Goal: Transaction & Acquisition: Book appointment/travel/reservation

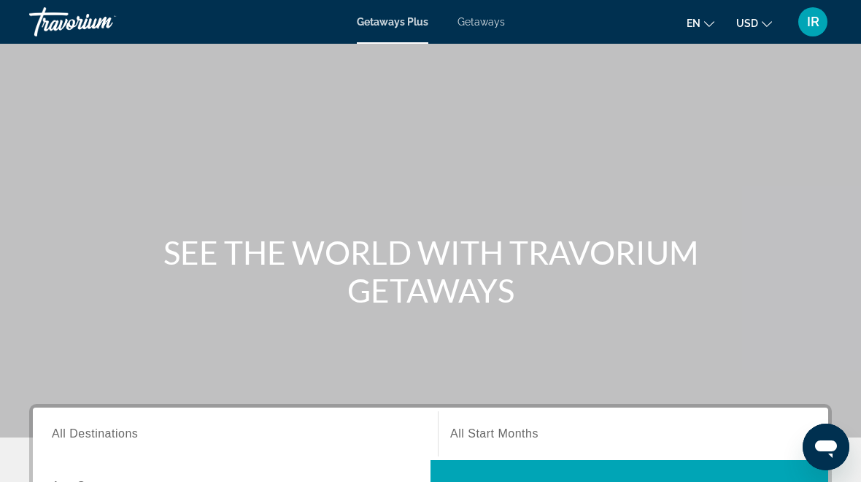
click at [487, 11] on div "Getaways Plus Getaways en English Español Français Italiano Português русский U…" at bounding box center [430, 22] width 861 height 38
click at [480, 23] on span "Getaways" at bounding box center [481, 22] width 47 height 12
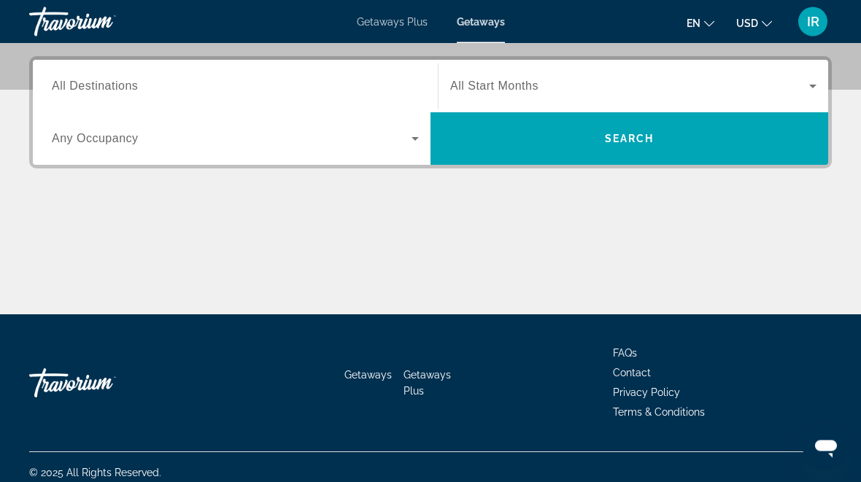
click at [122, 79] on input "Destination All Destinations" at bounding box center [235, 88] width 367 height 18
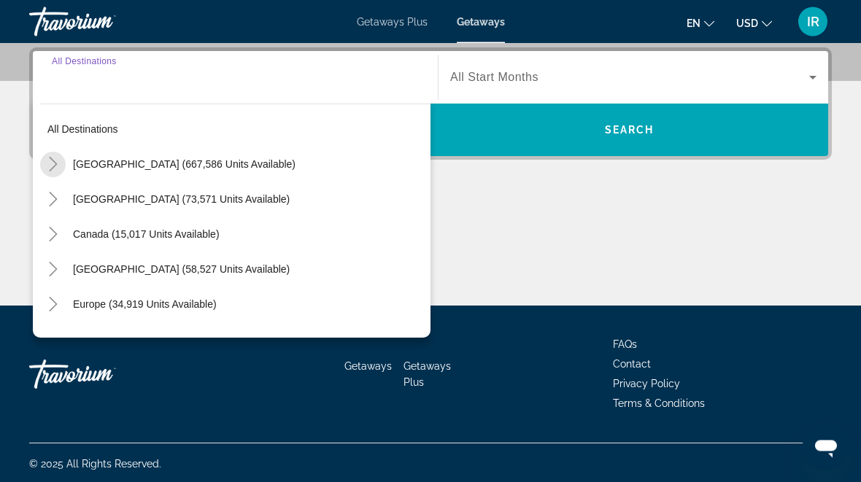
click at [51, 155] on mat-icon "Toggle United States (667,586 units available)" at bounding box center [53, 166] width 26 height 26
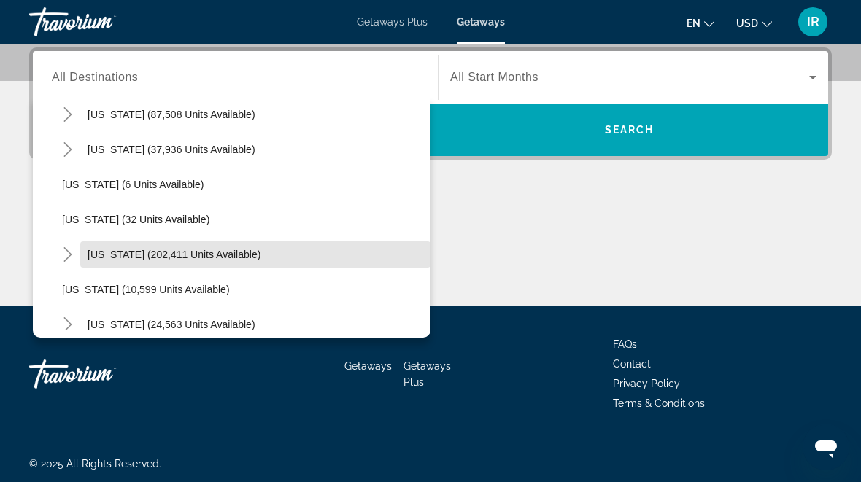
scroll to position [158, 0]
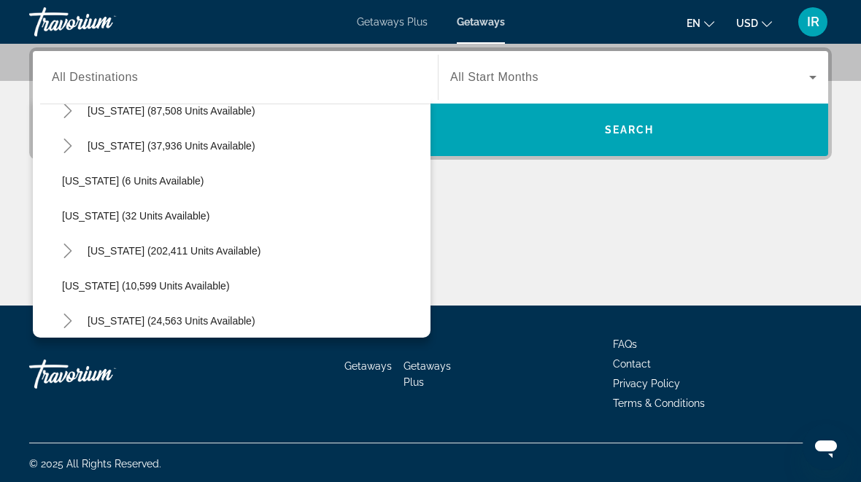
click at [65, 243] on mat-icon "Toggle Florida (202,411 units available)" at bounding box center [68, 252] width 26 height 26
click at [166, 282] on span "[GEOGRAPHIC_DATA] (85,392 units available)" at bounding box center [185, 286] width 217 height 12
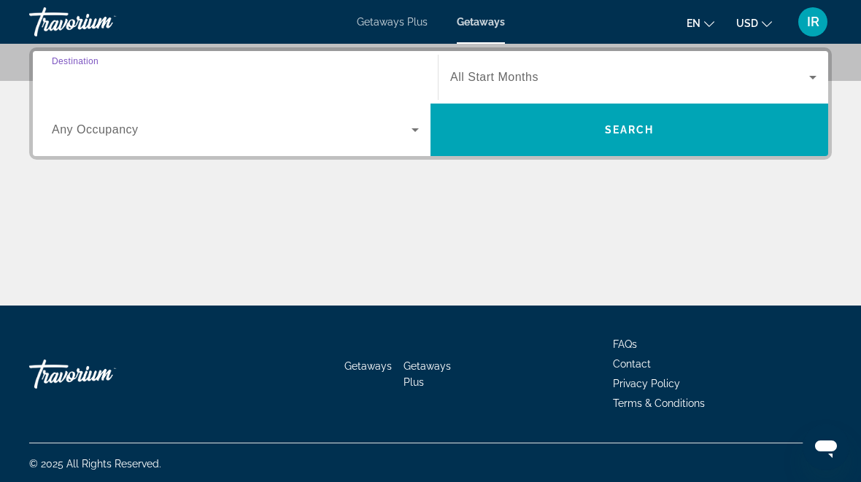
type input "**********"
click at [415, 129] on icon "Search widget" at bounding box center [415, 130] width 7 height 4
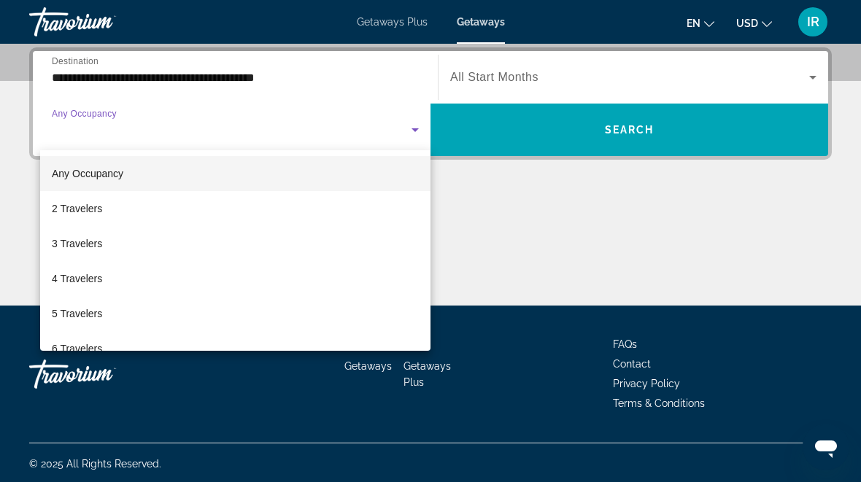
click at [502, 202] on div at bounding box center [430, 241] width 861 height 482
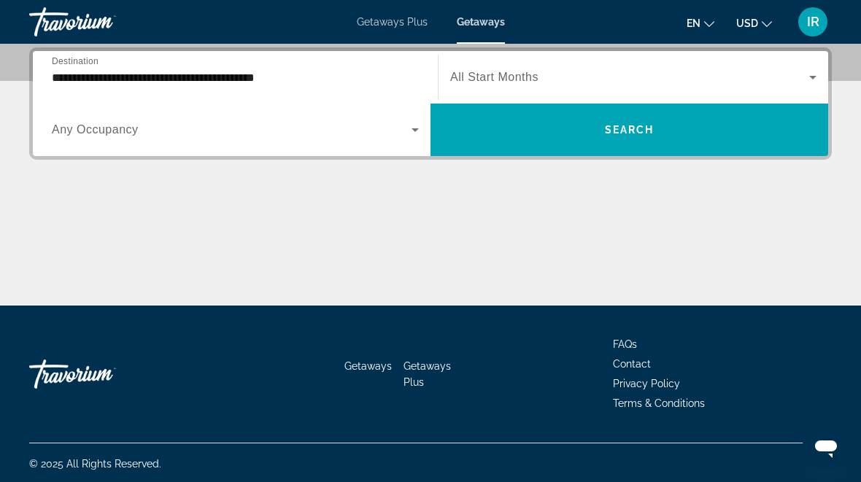
click at [800, 71] on span "Search widget" at bounding box center [629, 78] width 359 height 18
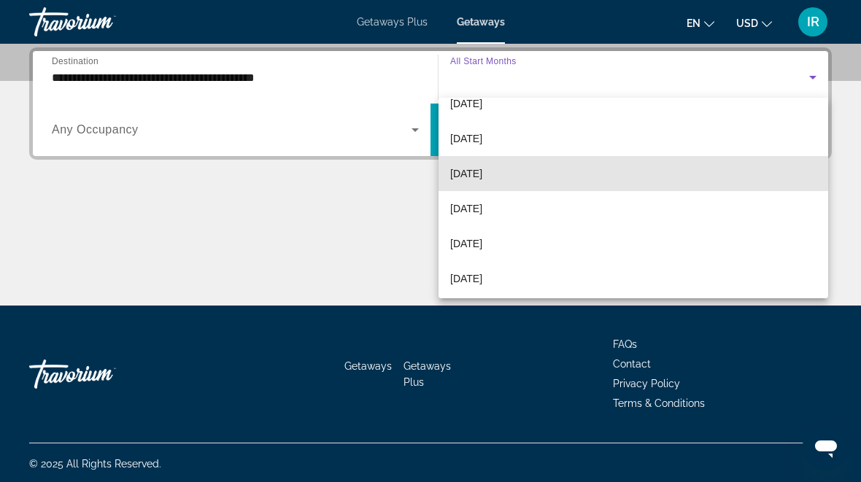
scroll to position [91, 0]
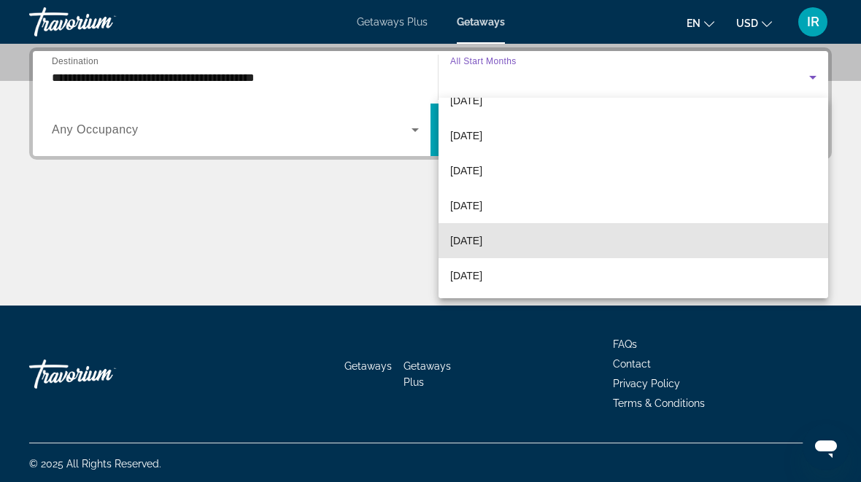
click at [482, 239] on span "[DATE]" at bounding box center [466, 241] width 32 height 18
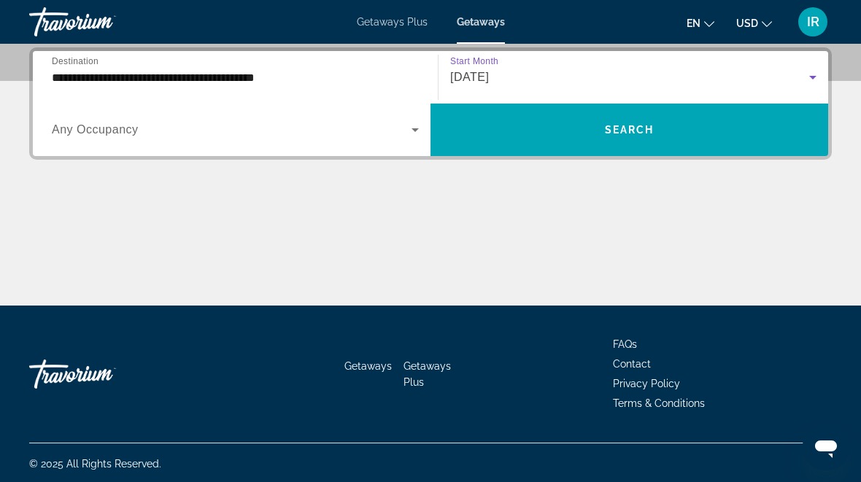
click at [661, 127] on span "Search widget" at bounding box center [630, 129] width 398 height 35
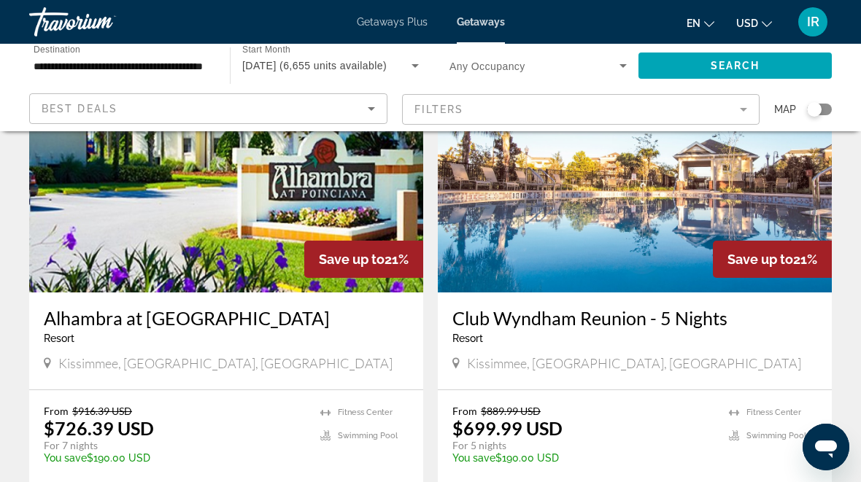
scroll to position [2838, 0]
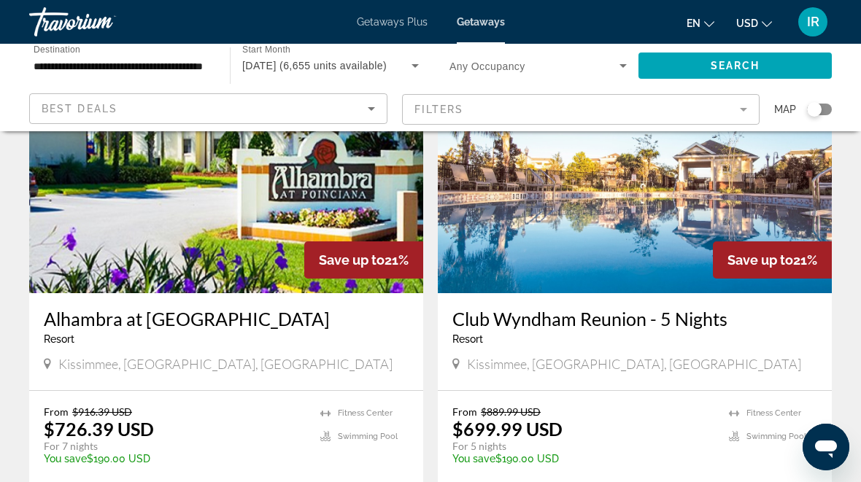
click at [409, 57] on icon "Search widget" at bounding box center [416, 66] width 18 height 18
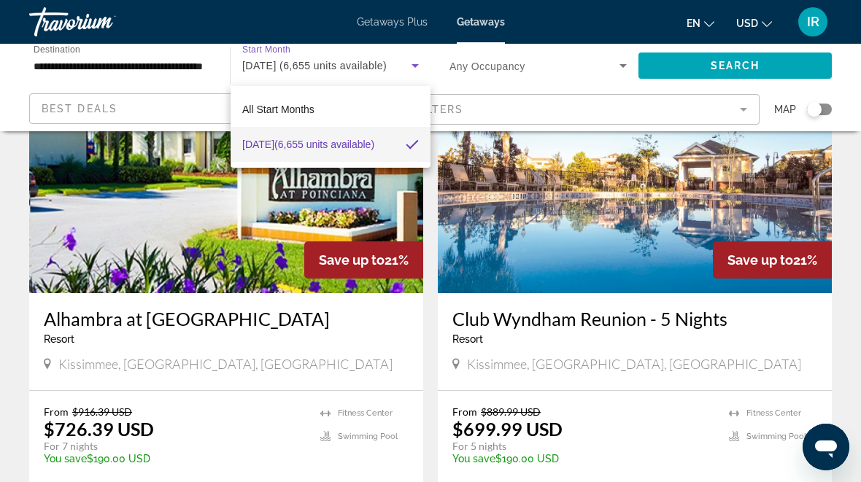
click at [620, 61] on div at bounding box center [430, 241] width 861 height 482
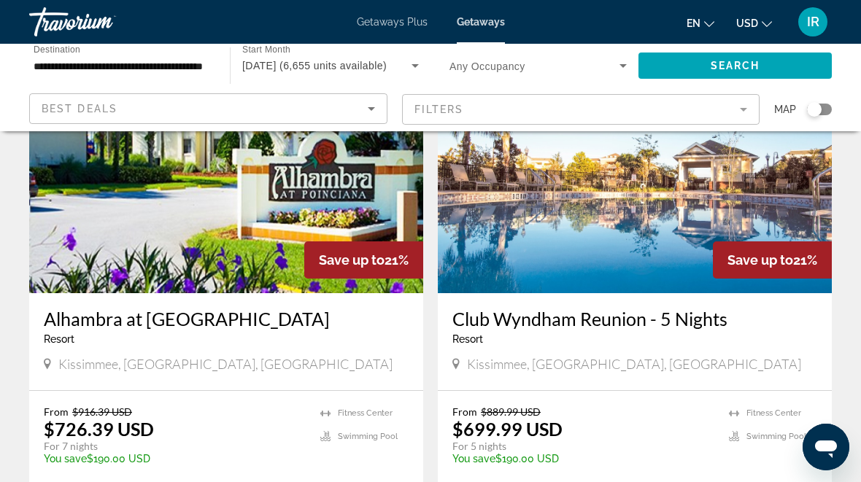
click at [620, 61] on icon "Search widget" at bounding box center [624, 66] width 18 height 18
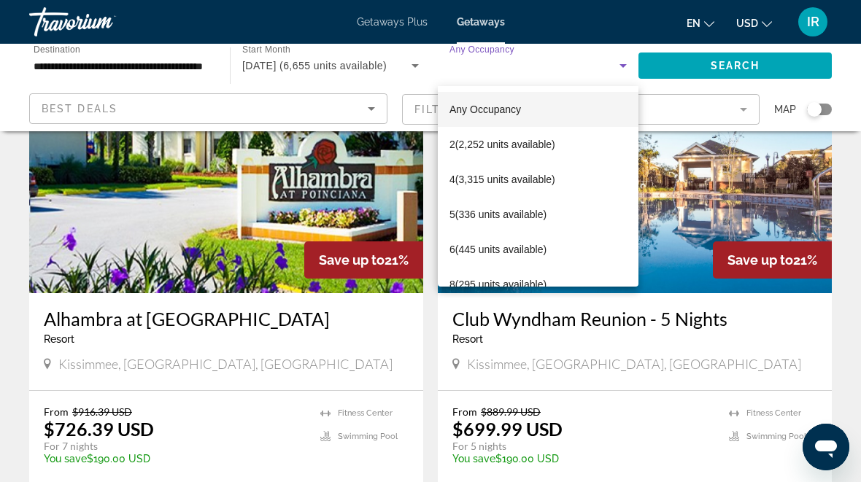
click at [785, 256] on div at bounding box center [430, 241] width 861 height 482
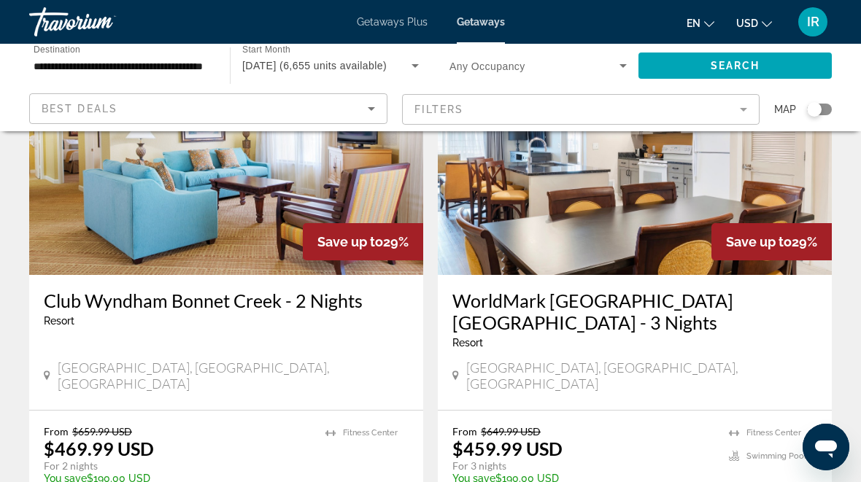
scroll to position [0, 0]
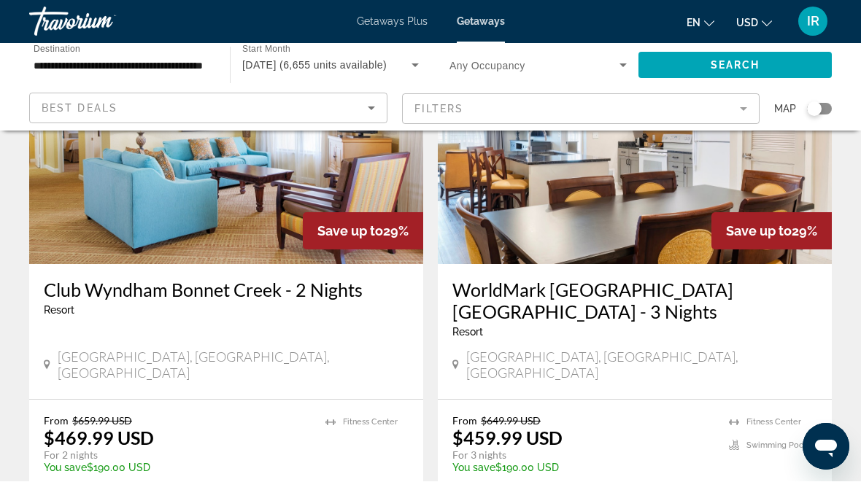
click at [625, 401] on div "From $649.99 USD $459.99 USD For 3 nights You save $190.00 USD temp [GEOGRAPHIC…" at bounding box center [635, 469] width 394 height 136
click at [566, 291] on h3 "WorldMark [GEOGRAPHIC_DATA] [GEOGRAPHIC_DATA] - 3 Nights" at bounding box center [635, 302] width 365 height 44
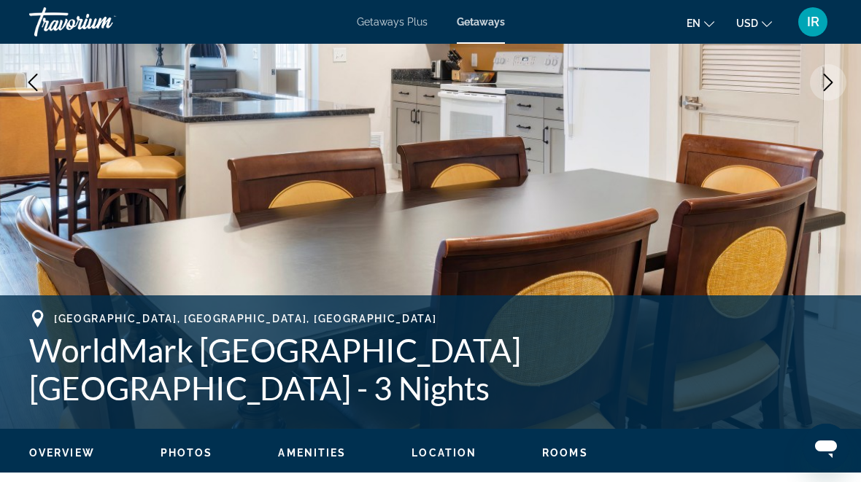
scroll to position [293, 0]
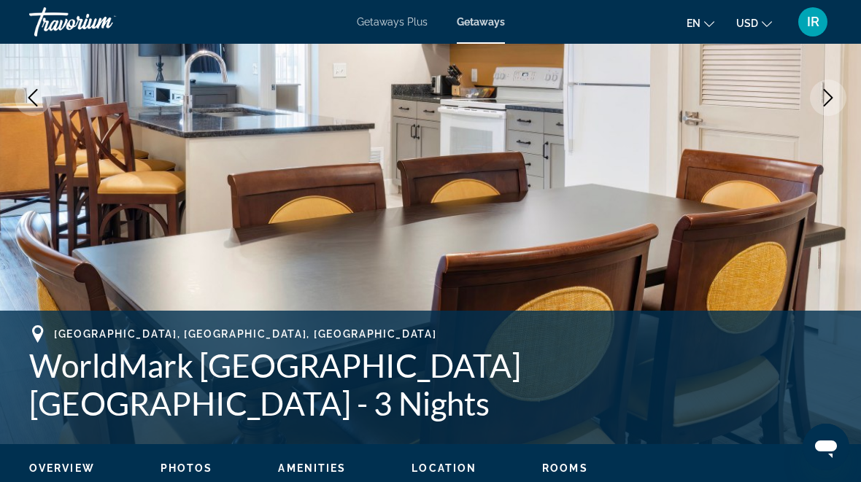
click at [836, 91] on icon "Next image" at bounding box center [829, 98] width 18 height 18
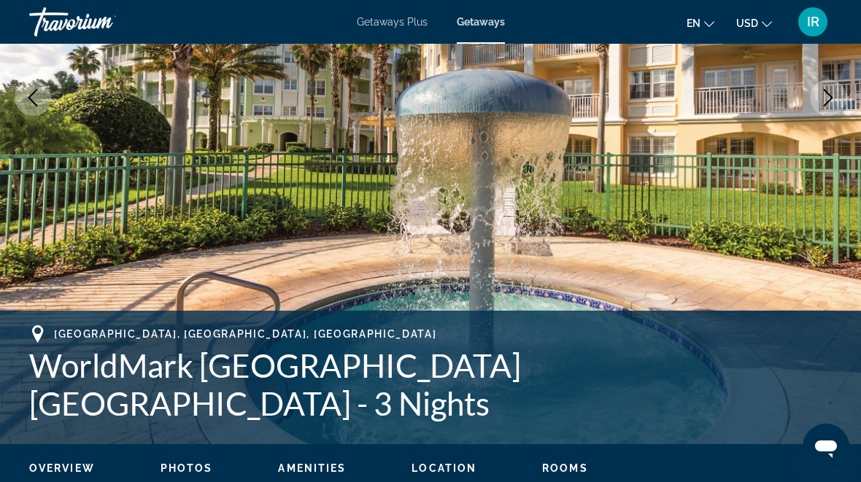
click at [831, 88] on button "Next image" at bounding box center [828, 98] width 36 height 36
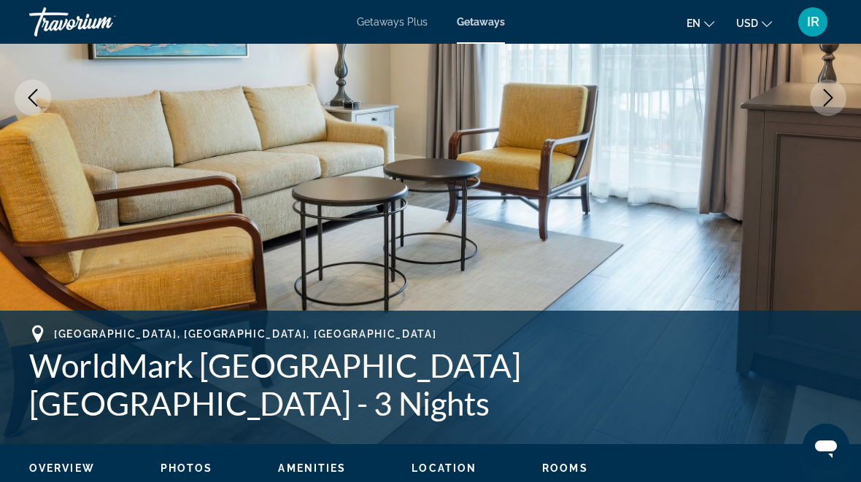
click at [826, 93] on icon "Next image" at bounding box center [829, 98] width 18 height 18
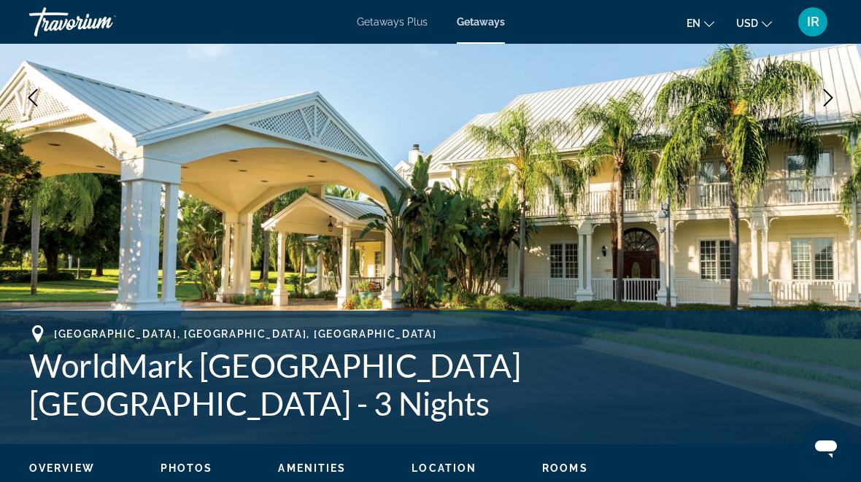
click at [831, 90] on icon "Next image" at bounding box center [829, 98] width 18 height 18
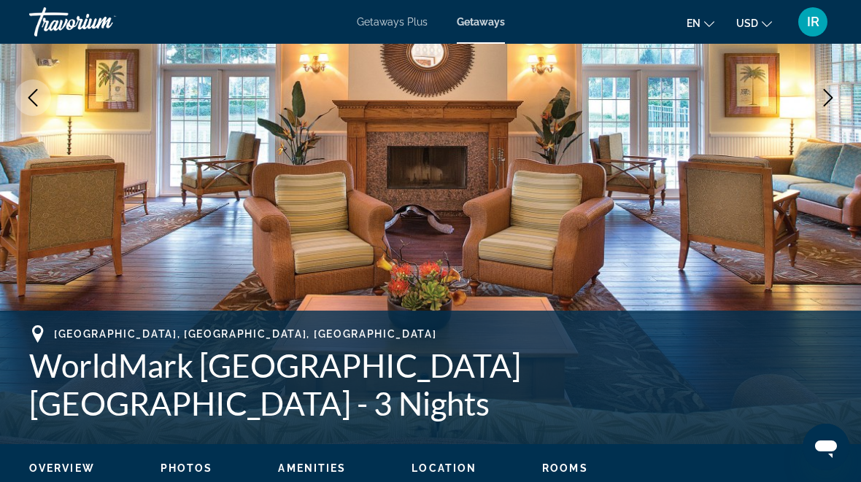
click at [833, 94] on icon "Next image" at bounding box center [829, 98] width 18 height 18
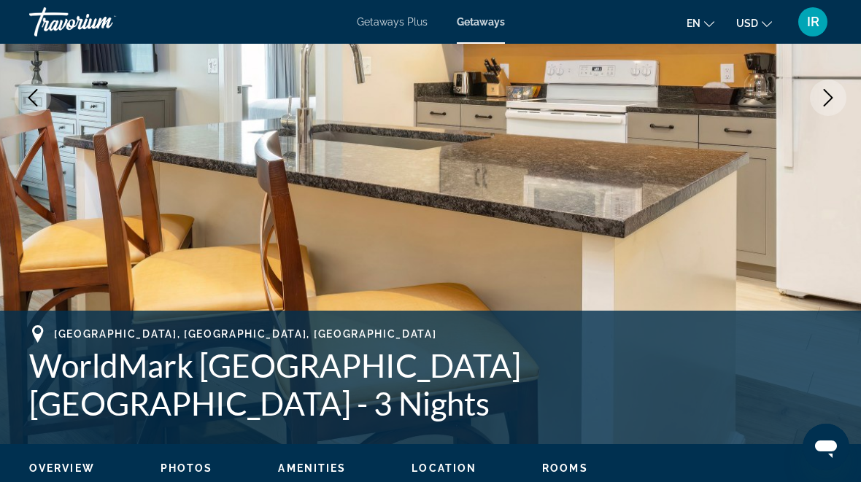
click at [840, 96] on button "Next image" at bounding box center [828, 98] width 36 height 36
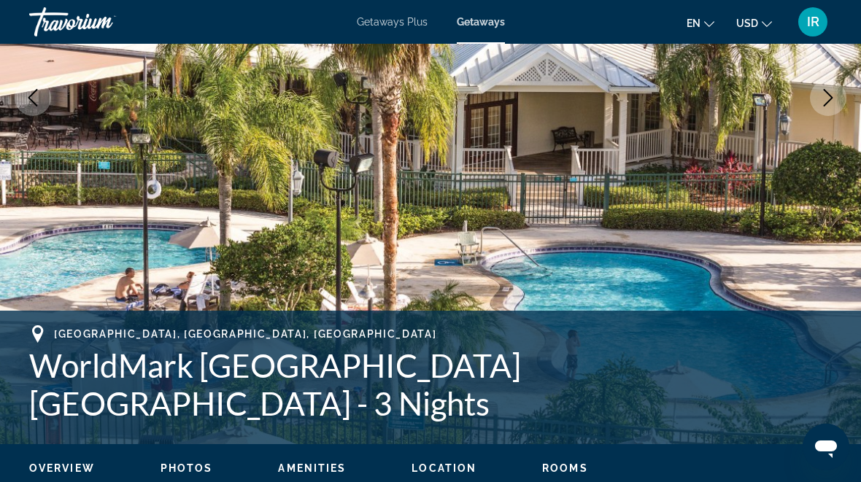
click at [831, 96] on icon "Next image" at bounding box center [828, 98] width 9 height 18
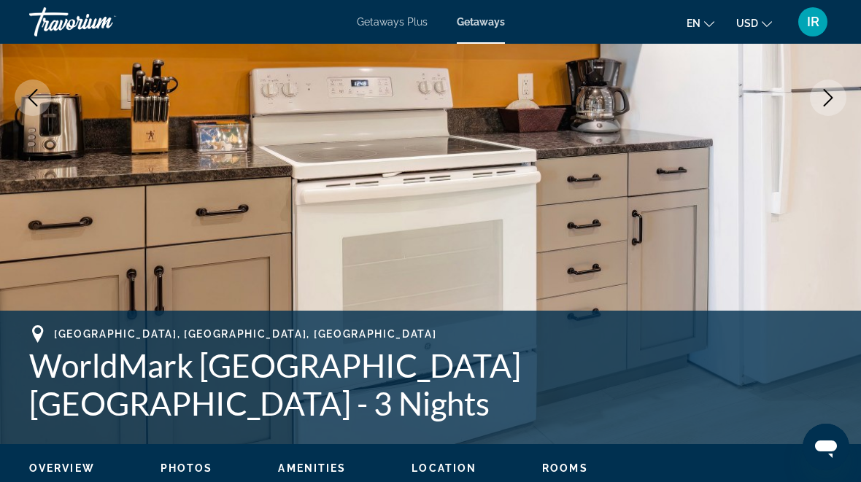
click at [825, 98] on icon "Next image" at bounding box center [829, 98] width 18 height 18
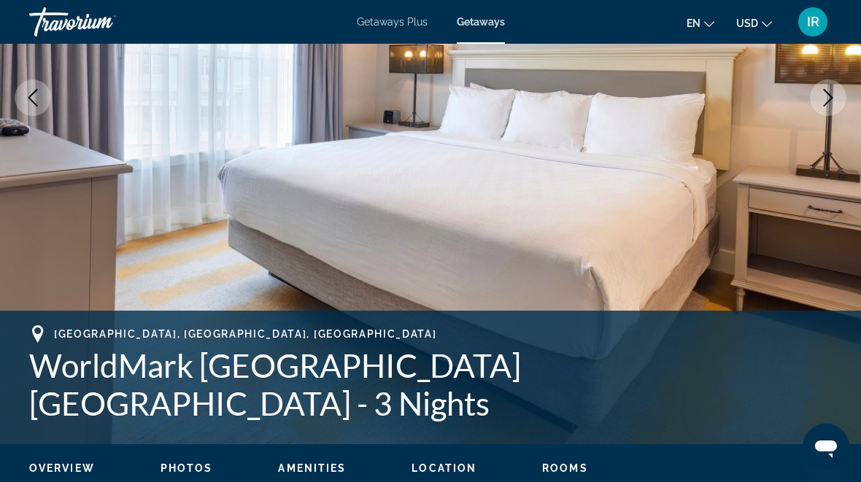
click at [826, 94] on icon "Next image" at bounding box center [829, 98] width 18 height 18
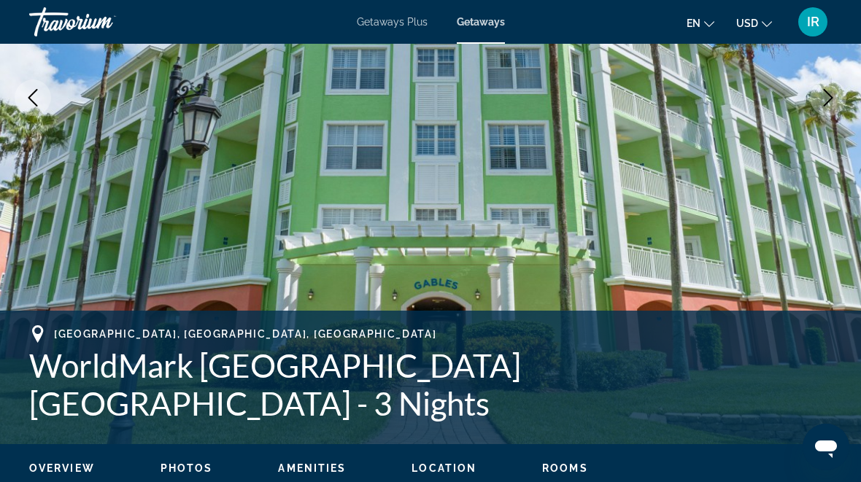
click at [834, 92] on icon "Next image" at bounding box center [829, 98] width 18 height 18
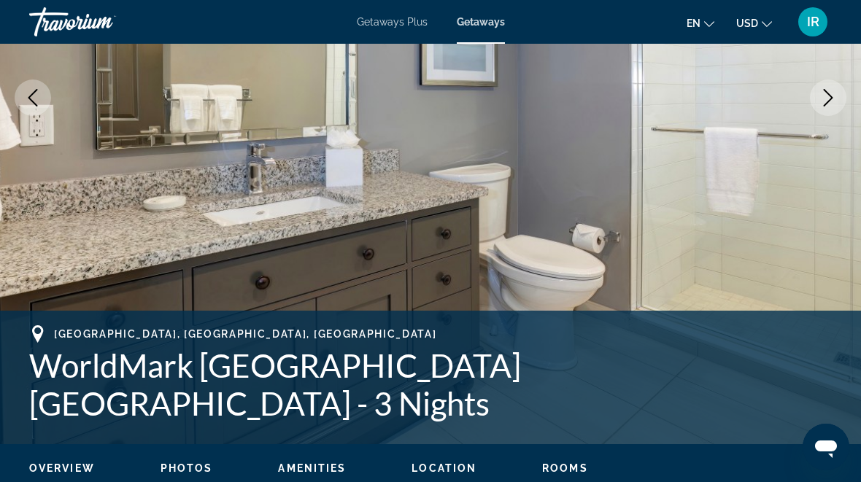
click at [826, 93] on icon "Next image" at bounding box center [829, 98] width 18 height 18
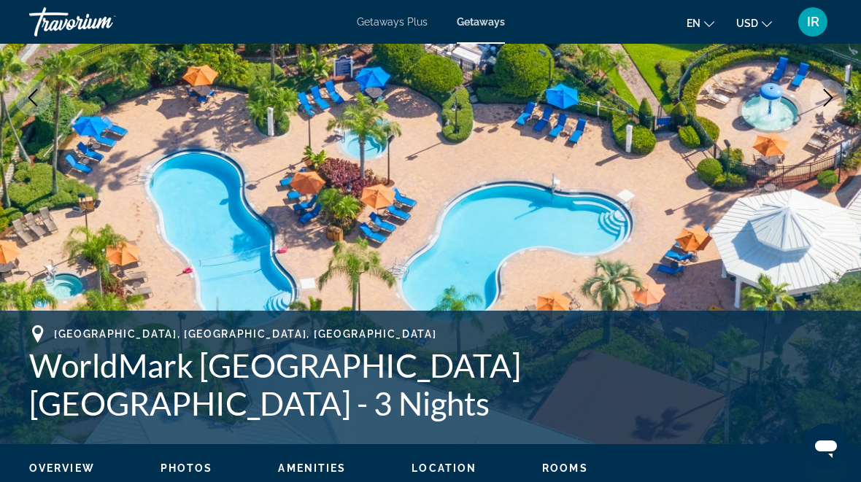
click at [837, 93] on button "Next image" at bounding box center [828, 98] width 36 height 36
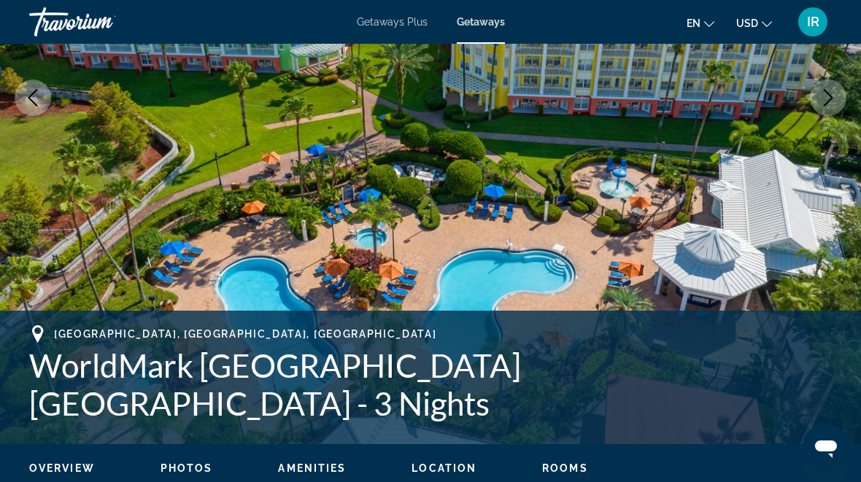
click at [830, 93] on icon "Next image" at bounding box center [829, 98] width 18 height 18
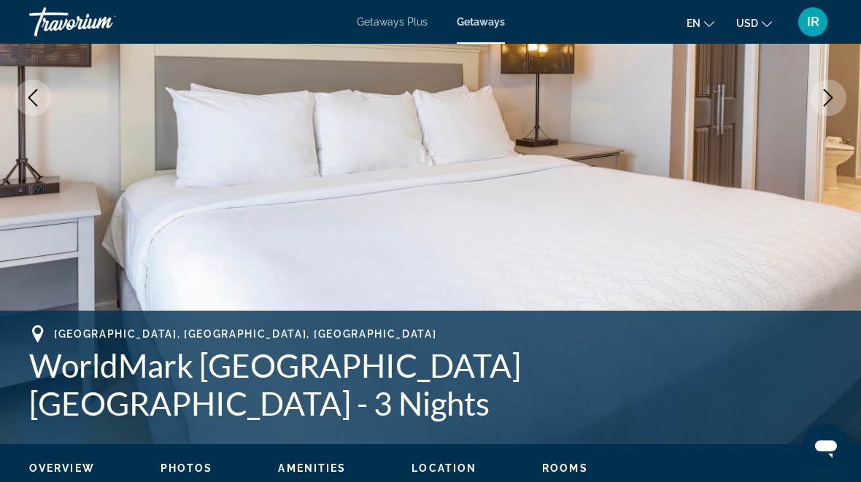
click at [834, 91] on icon "Next image" at bounding box center [829, 98] width 18 height 18
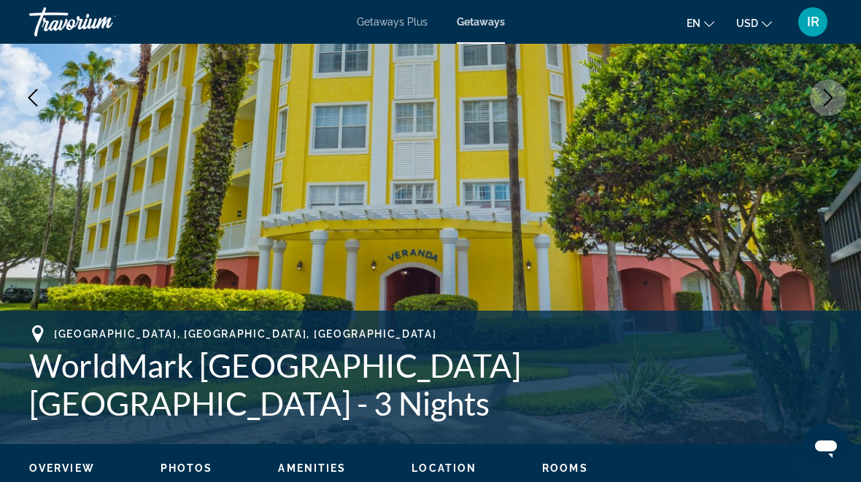
click at [832, 93] on icon "Next image" at bounding box center [829, 98] width 18 height 18
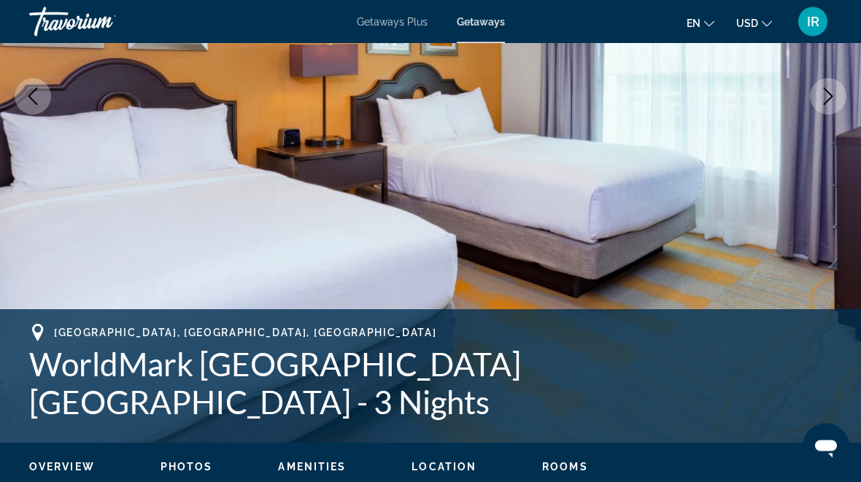
scroll to position [294, 0]
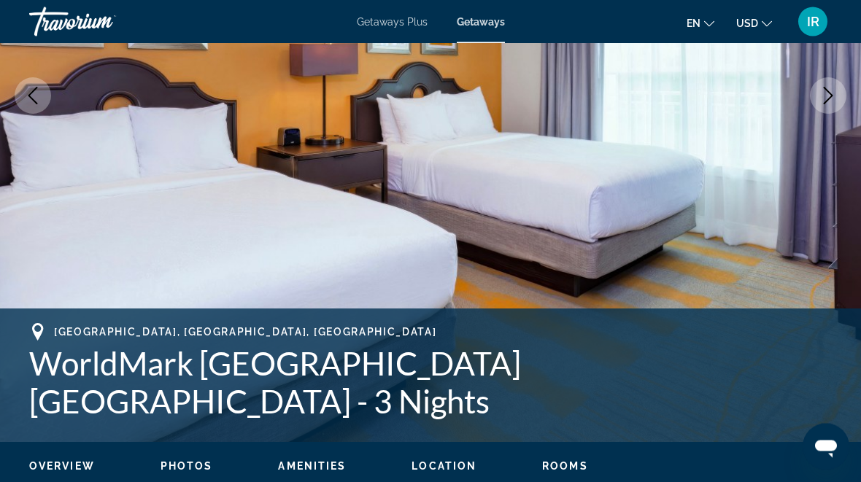
click at [839, 95] on button "Next image" at bounding box center [828, 96] width 36 height 36
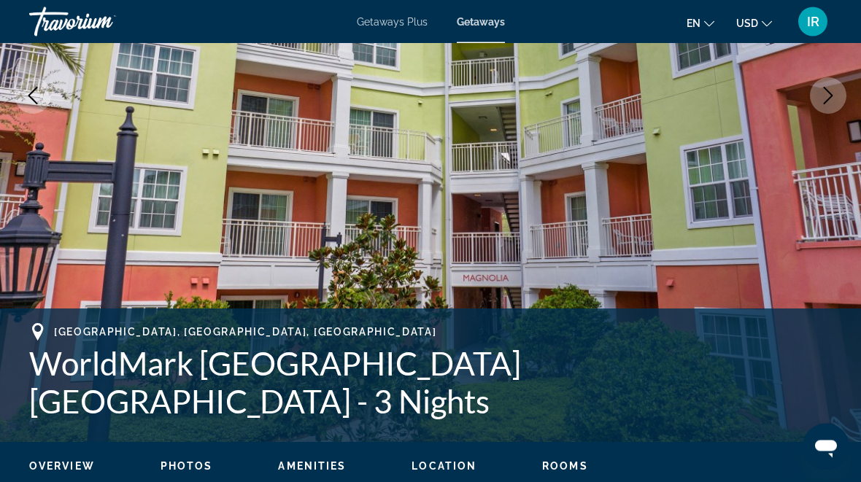
click at [831, 93] on icon "Next image" at bounding box center [829, 97] width 18 height 18
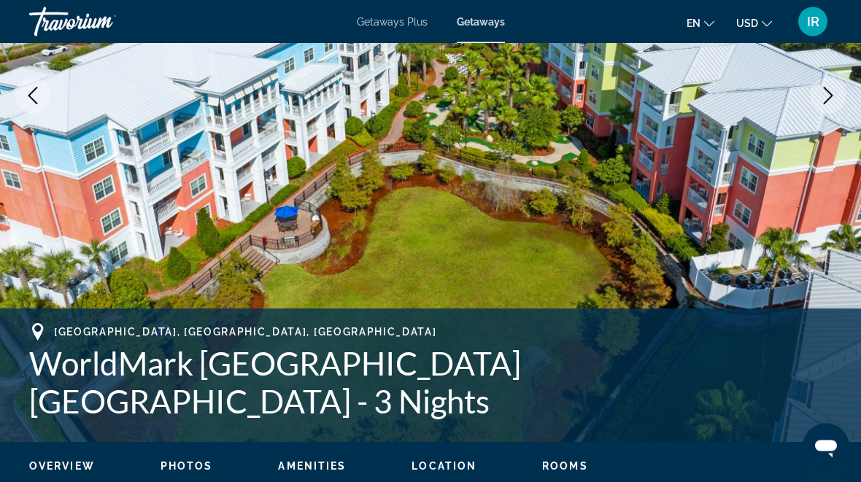
click at [833, 92] on icon "Next image" at bounding box center [829, 97] width 18 height 18
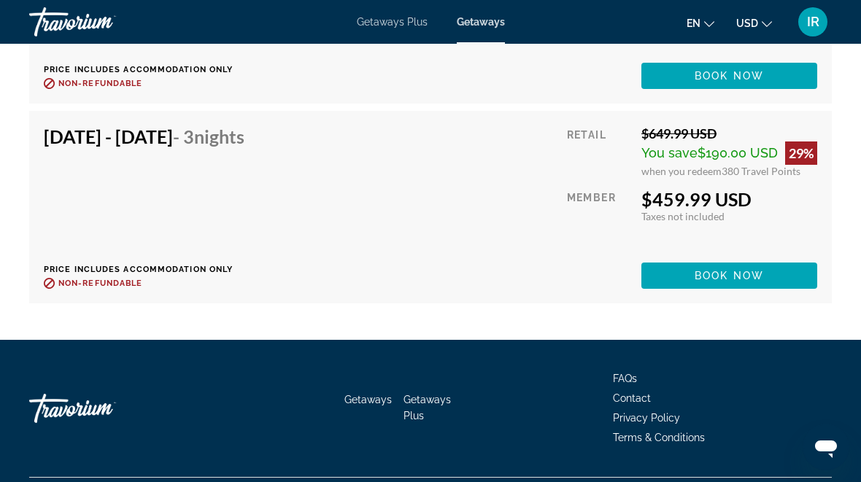
scroll to position [3487, 0]
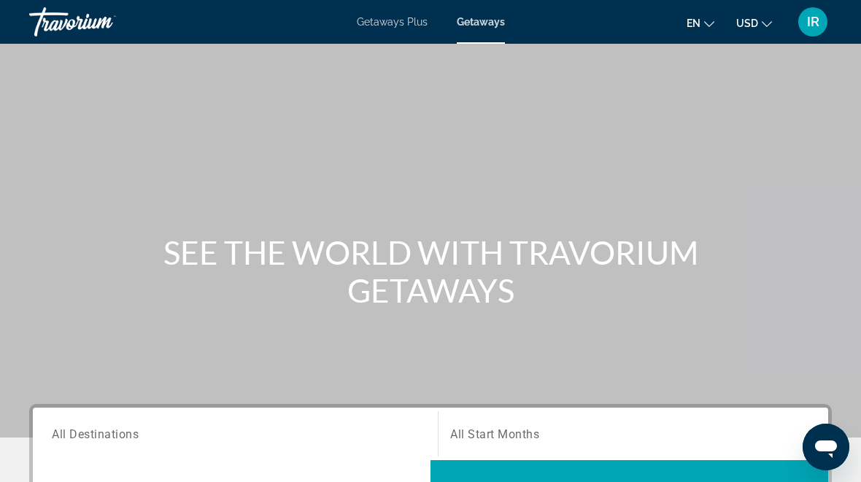
click at [601, 176] on div "Main content" at bounding box center [430, 219] width 861 height 438
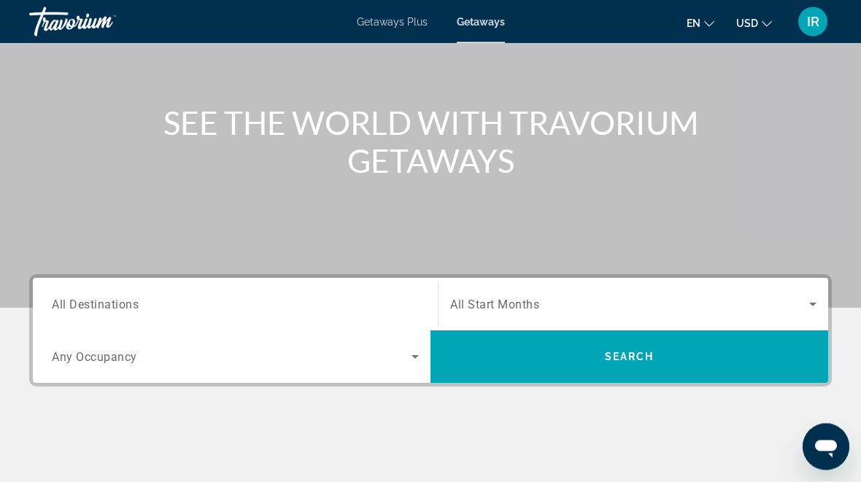
click at [259, 299] on input "Destination All Destinations" at bounding box center [235, 306] width 367 height 18
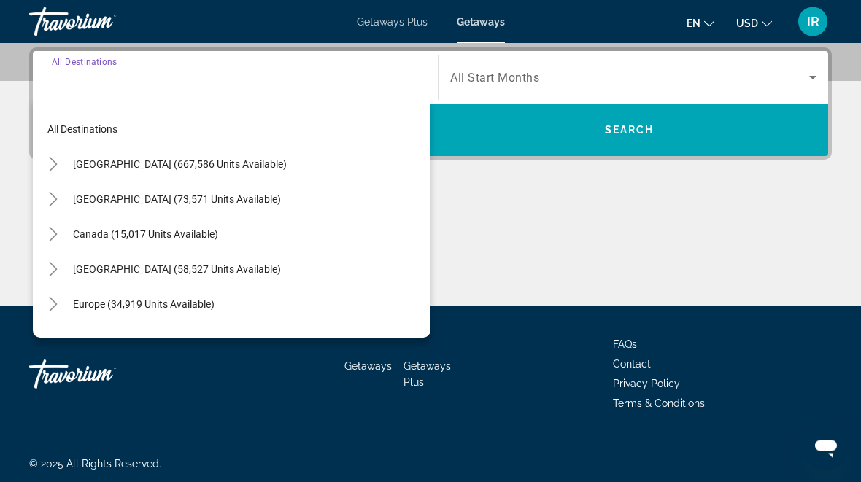
click at [54, 155] on mat-icon "Toggle United States (667,586 units available)" at bounding box center [53, 166] width 26 height 26
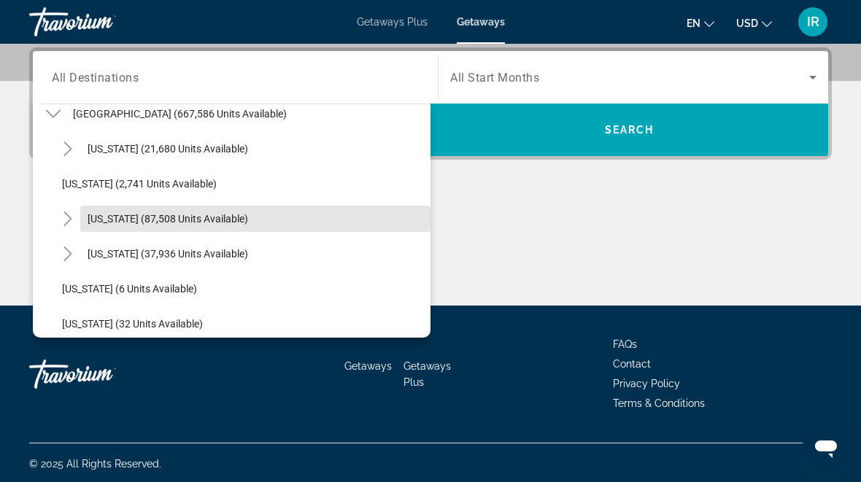
scroll to position [62, 0]
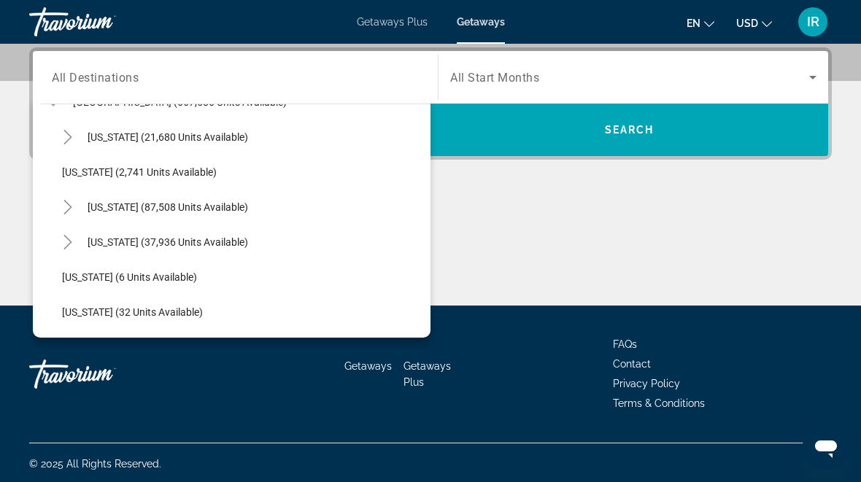
click at [66, 237] on icon "Toggle Colorado (37,936 units available)" at bounding box center [67, 242] width 8 height 15
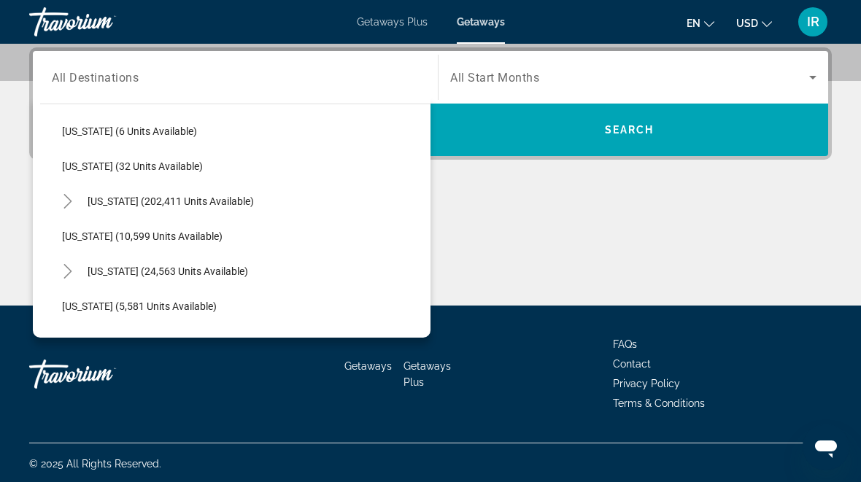
scroll to position [295, 0]
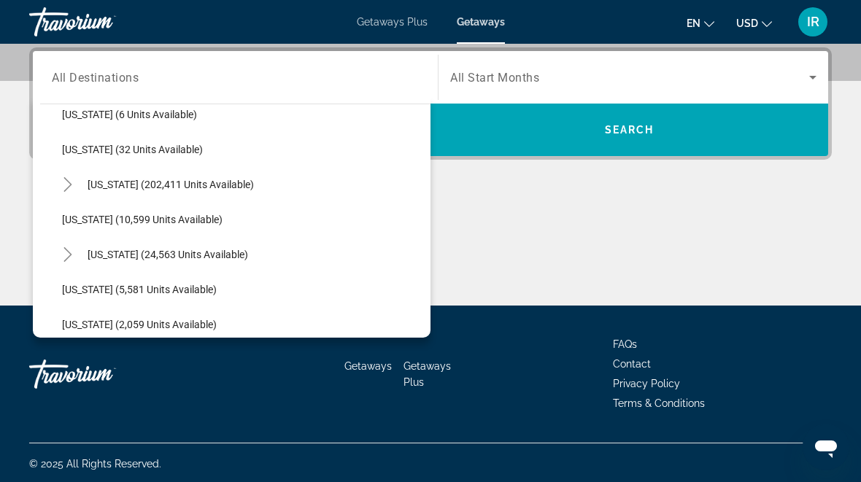
click at [60, 176] on mat-icon "Toggle Florida (202,411 units available)" at bounding box center [68, 185] width 26 height 26
click at [153, 218] on span "[GEOGRAPHIC_DATA] (85,392 units available)" at bounding box center [181, 220] width 208 height 12
type input "**********"
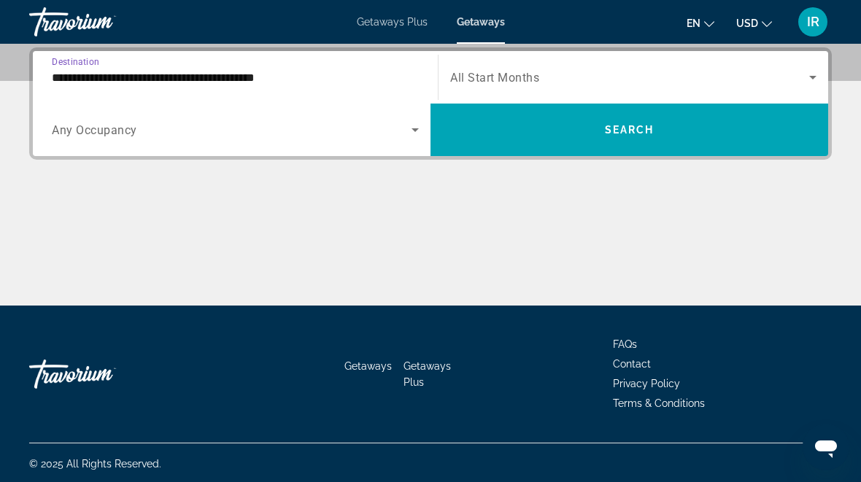
click at [800, 77] on span "Search widget" at bounding box center [629, 78] width 359 height 18
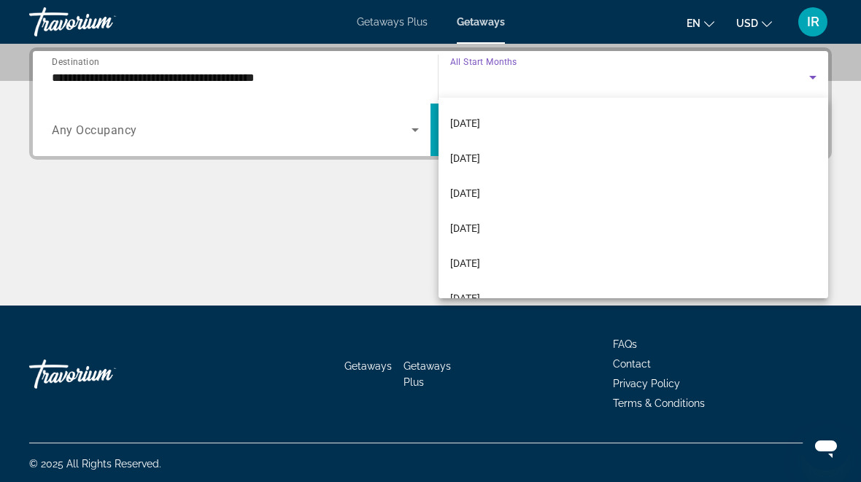
scroll to position [69, 0]
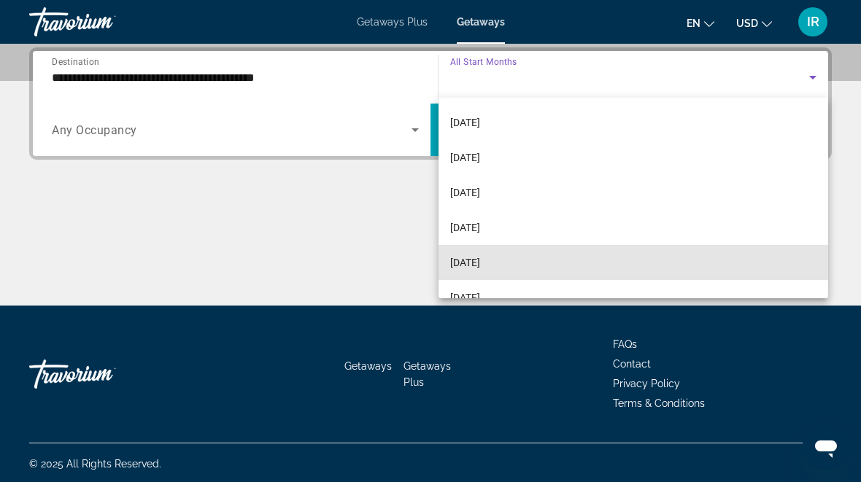
click at [520, 258] on mat-option "[DATE]" at bounding box center [634, 262] width 390 height 35
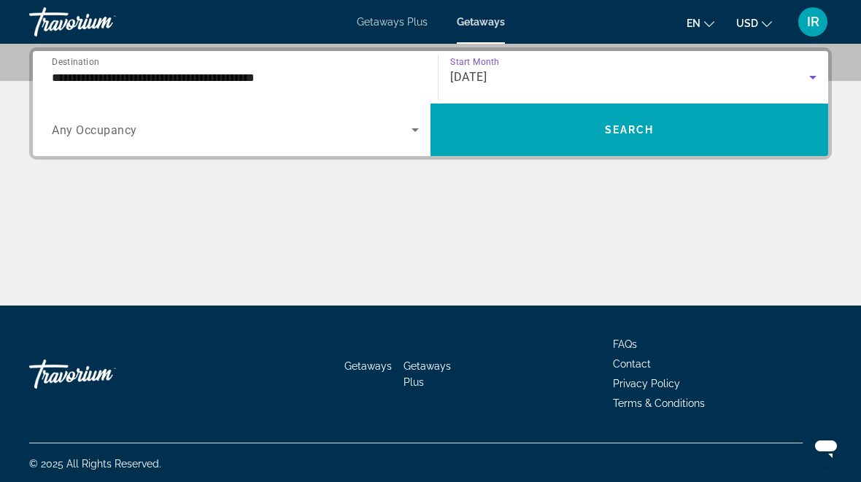
click at [672, 130] on span "Search widget" at bounding box center [630, 129] width 398 height 35
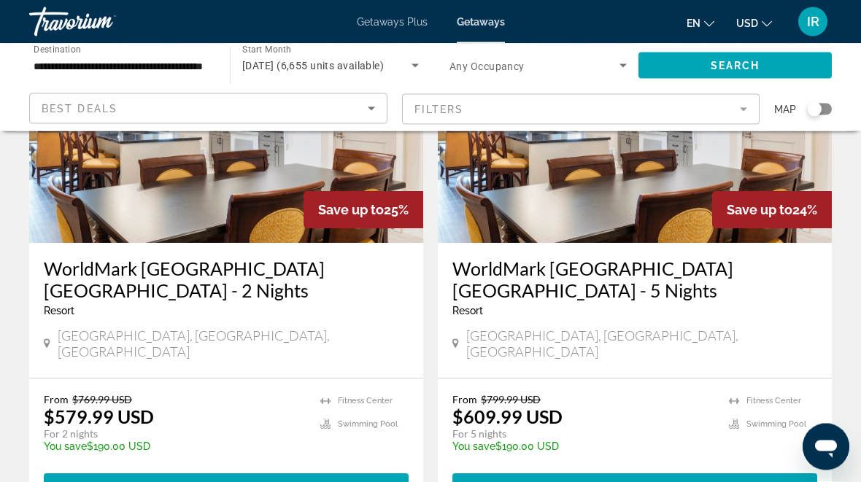
scroll to position [1238, 0]
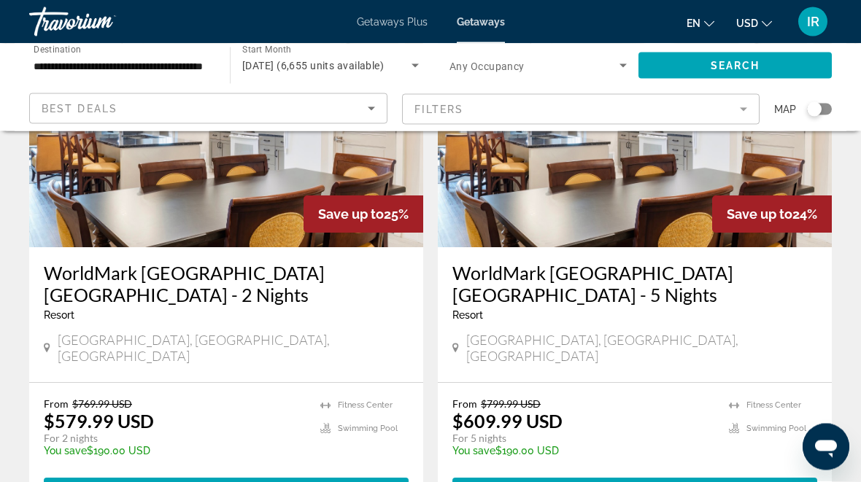
click at [136, 263] on h3 "WorldMark [GEOGRAPHIC_DATA] [GEOGRAPHIC_DATA] - 2 Nights" at bounding box center [226, 285] width 365 height 44
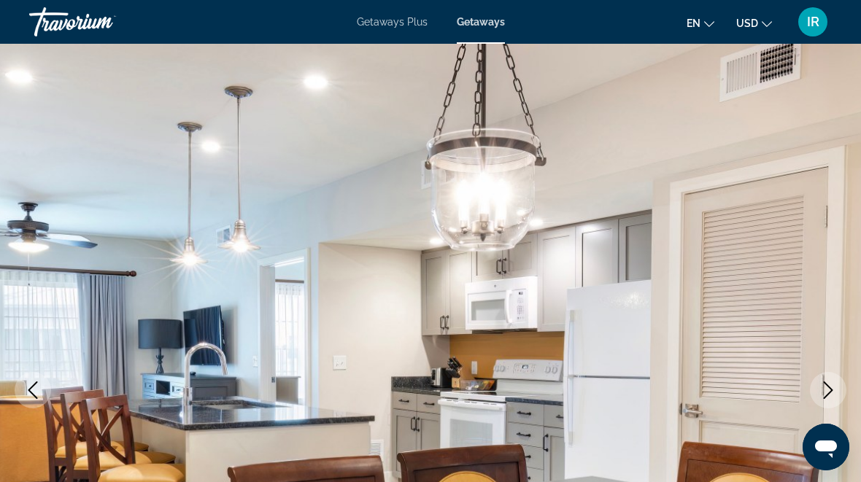
click at [766, 21] on icon "Change currency" at bounding box center [767, 24] width 10 height 10
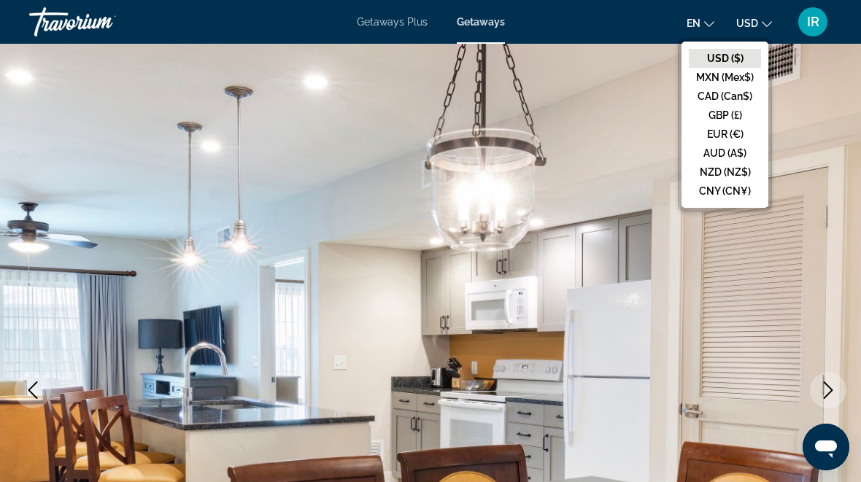
click at [707, 17] on mat-icon "Change language" at bounding box center [709, 22] width 10 height 10
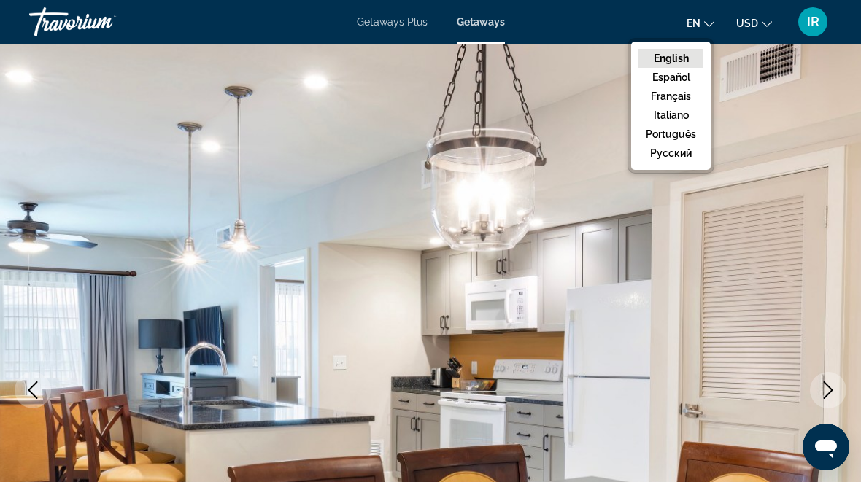
click at [658, 354] on img "Main content" at bounding box center [430, 390] width 861 height 693
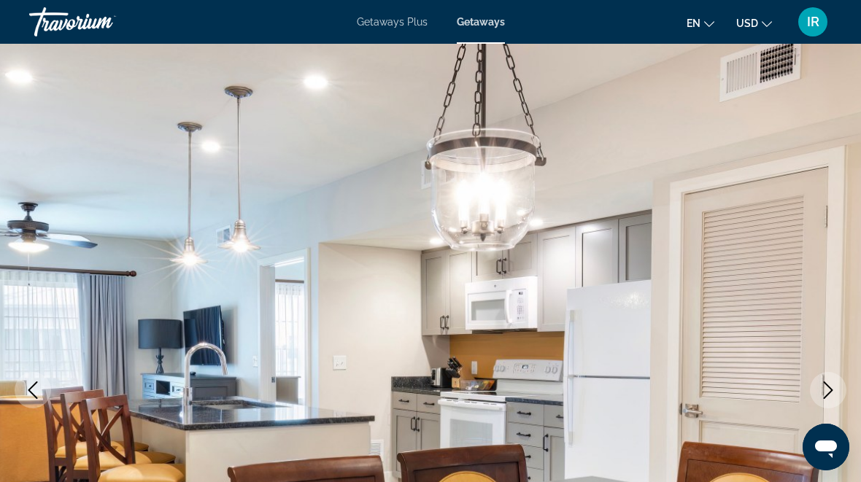
click at [817, 15] on span "IR" at bounding box center [813, 22] width 12 height 15
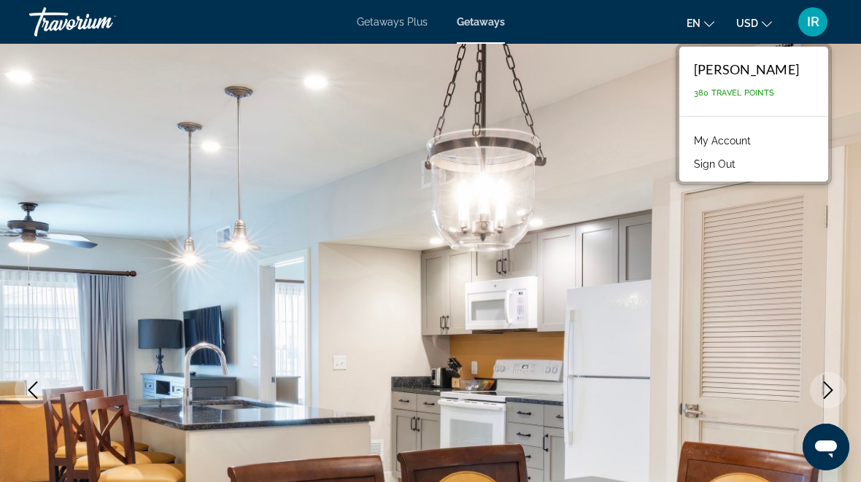
click at [604, 355] on img "Main content" at bounding box center [430, 390] width 861 height 693
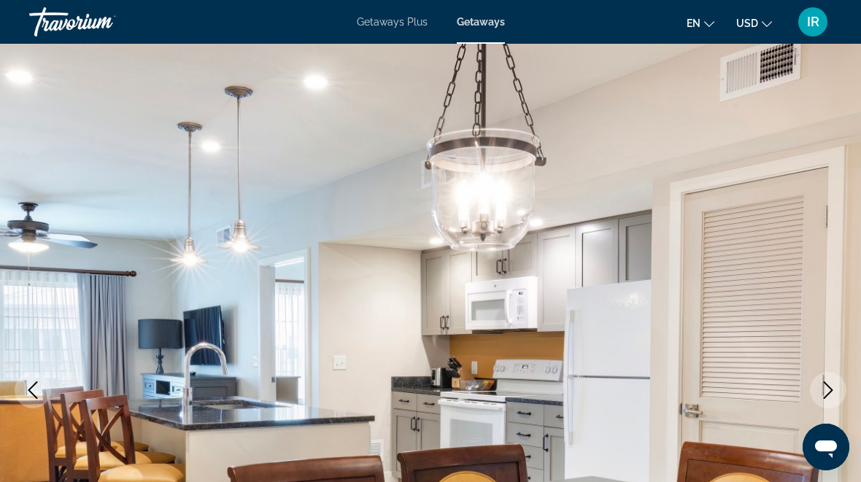
click at [628, 333] on img "Main content" at bounding box center [430, 390] width 861 height 693
click at [620, 348] on img "Main content" at bounding box center [430, 390] width 861 height 693
click at [593, 368] on img "Main content" at bounding box center [430, 390] width 861 height 693
click at [583, 386] on img "Main content" at bounding box center [430, 390] width 861 height 693
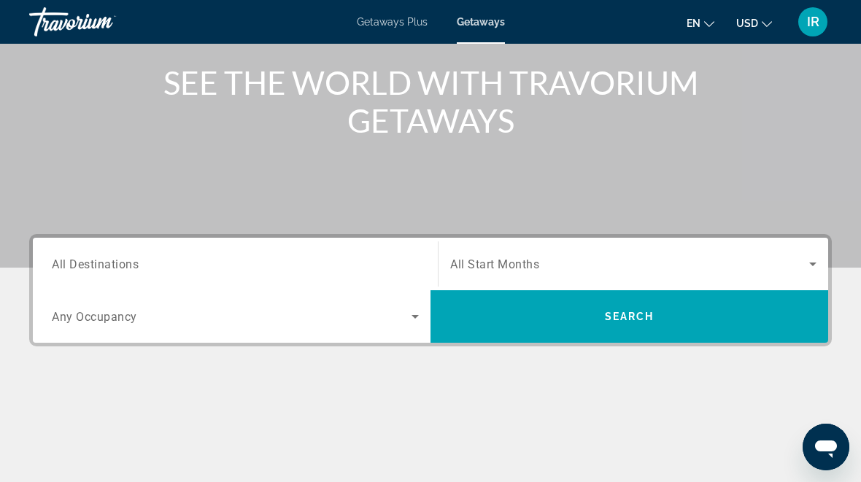
scroll to position [171, 0]
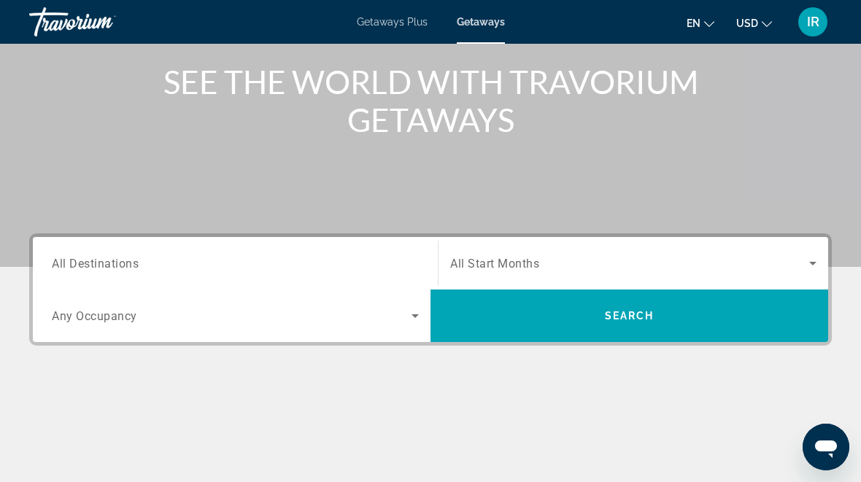
click at [53, 258] on span "All Destinations" at bounding box center [95, 263] width 87 height 14
click at [53, 258] on input "Destination All Destinations" at bounding box center [235, 264] width 367 height 18
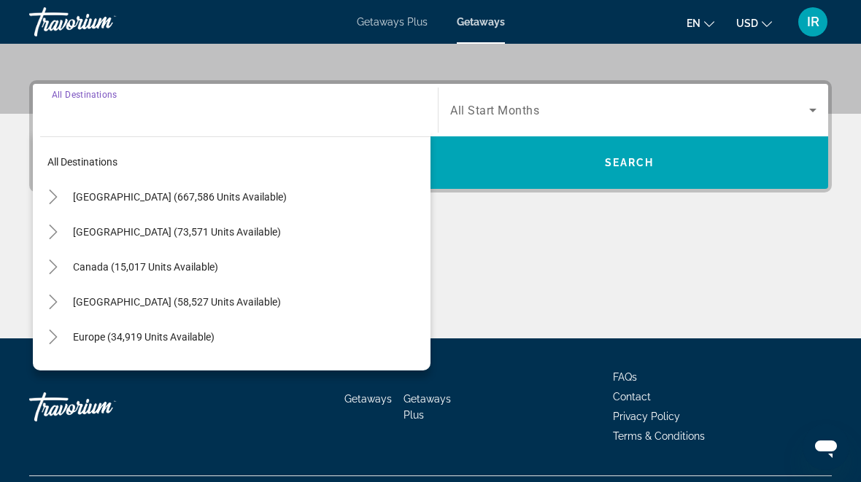
scroll to position [357, 0]
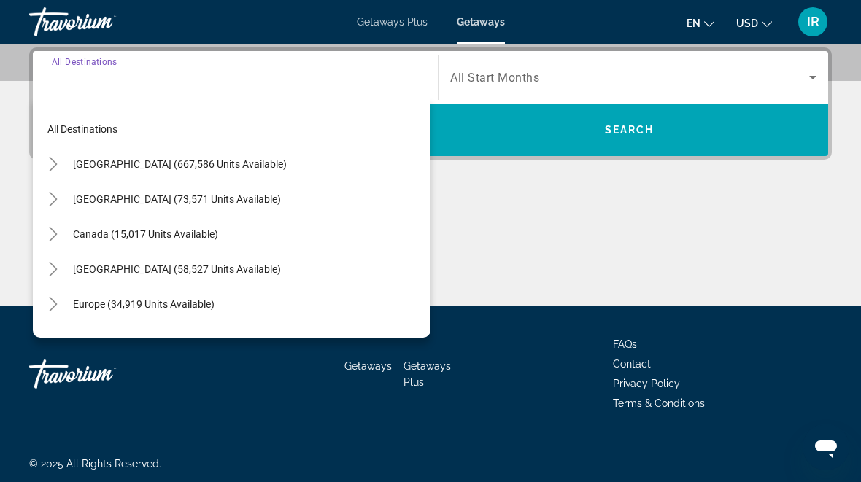
click at [51, 158] on icon "Toggle United States (667,586 units available)" at bounding box center [53, 164] width 15 height 15
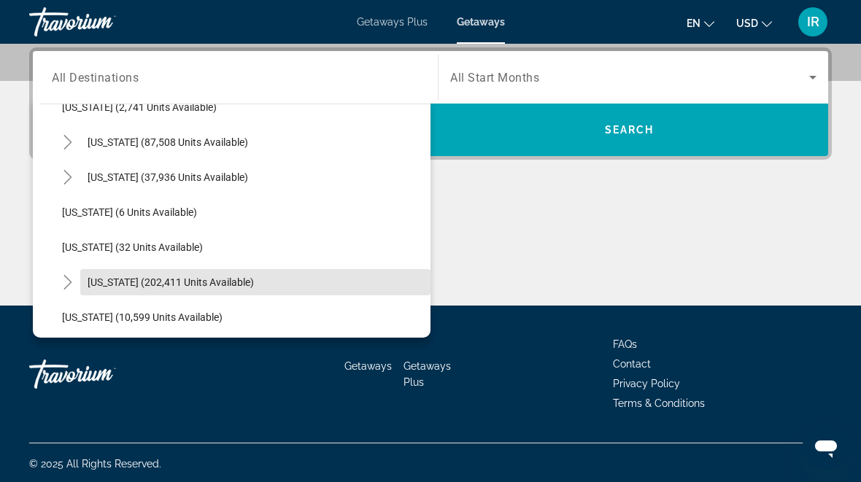
scroll to position [161, 0]
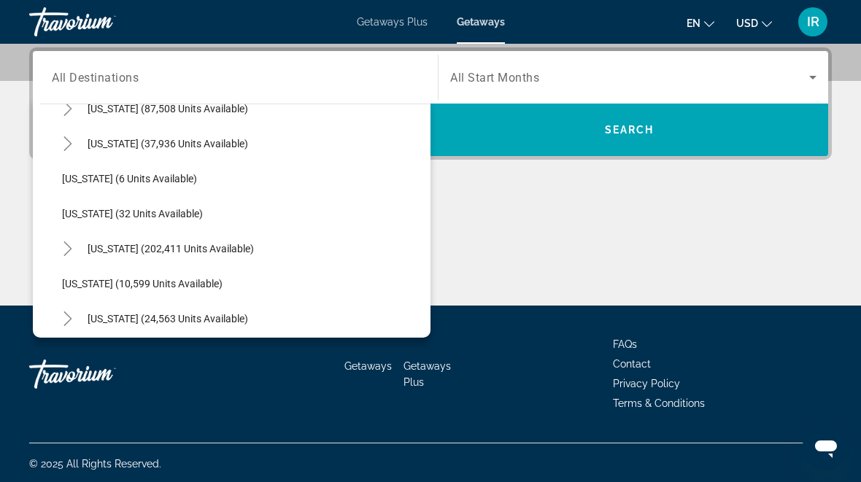
click at [70, 239] on mat-icon "Toggle Florida (202,411 units available)" at bounding box center [68, 249] width 26 height 26
click at [181, 280] on span "[GEOGRAPHIC_DATA] (85,392 units available)" at bounding box center [181, 284] width 208 height 12
type input "**********"
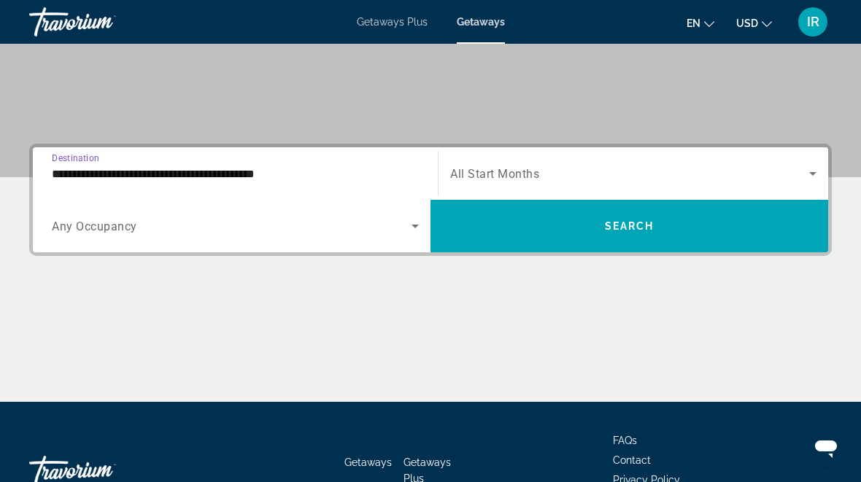
scroll to position [257, 0]
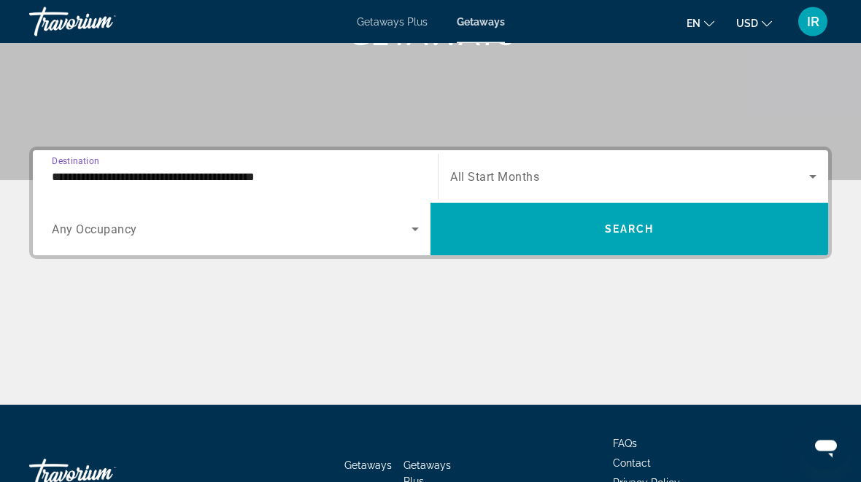
click at [823, 168] on div "Start Month All Start Months" at bounding box center [634, 177] width 390 height 41
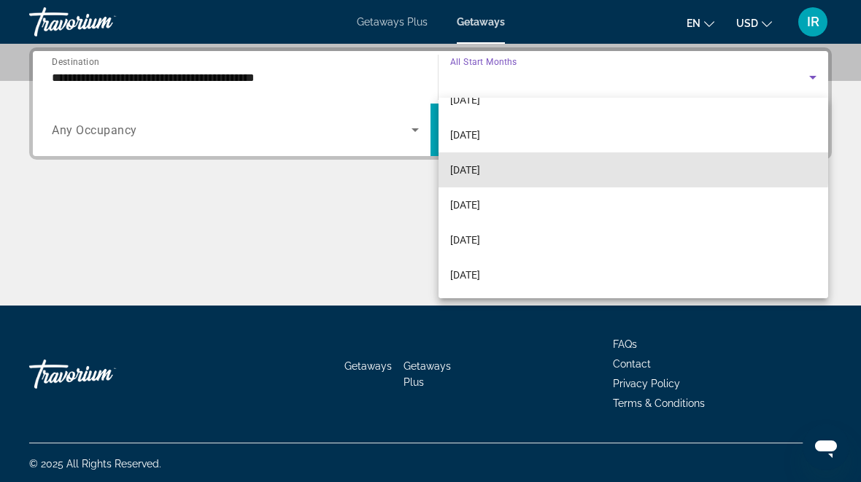
scroll to position [94, 0]
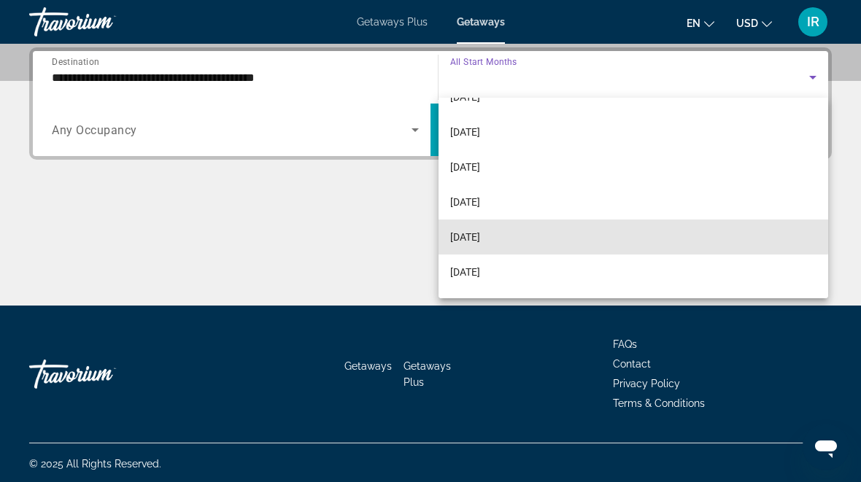
click at [480, 231] on span "[DATE]" at bounding box center [465, 237] width 30 height 18
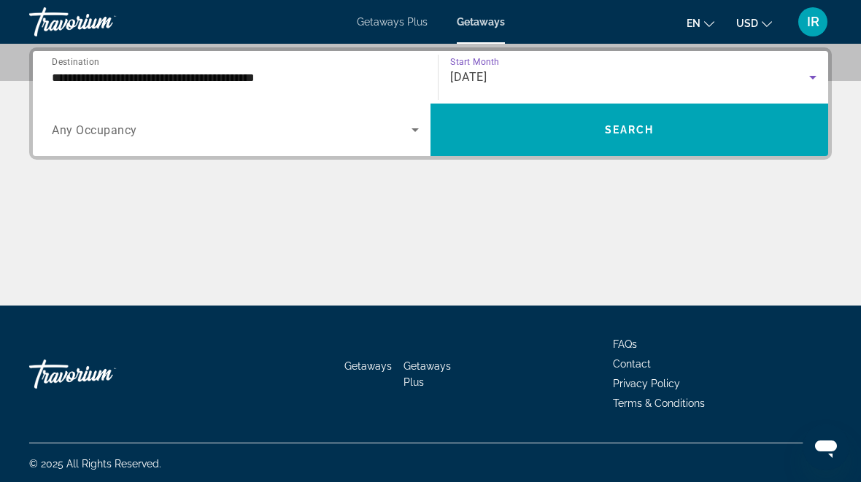
click at [413, 129] on icon "Search widget" at bounding box center [415, 130] width 7 height 4
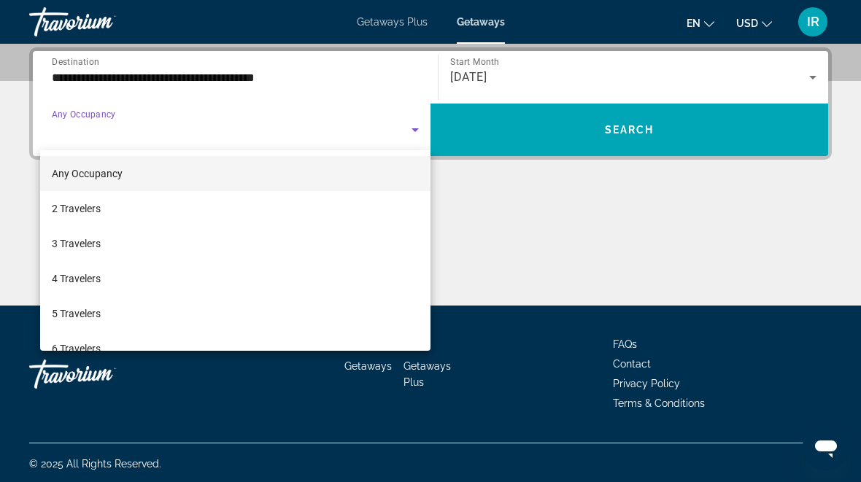
click at [615, 143] on div at bounding box center [430, 241] width 861 height 482
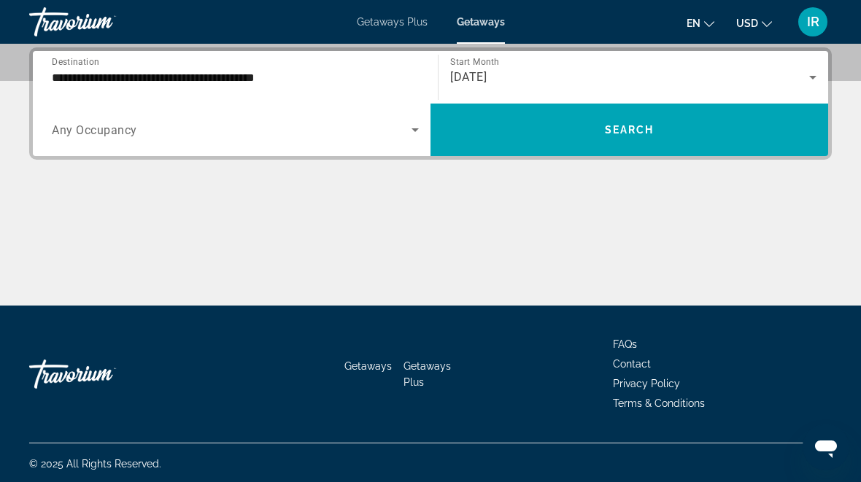
click at [642, 135] on span "Search" at bounding box center [630, 130] width 50 height 12
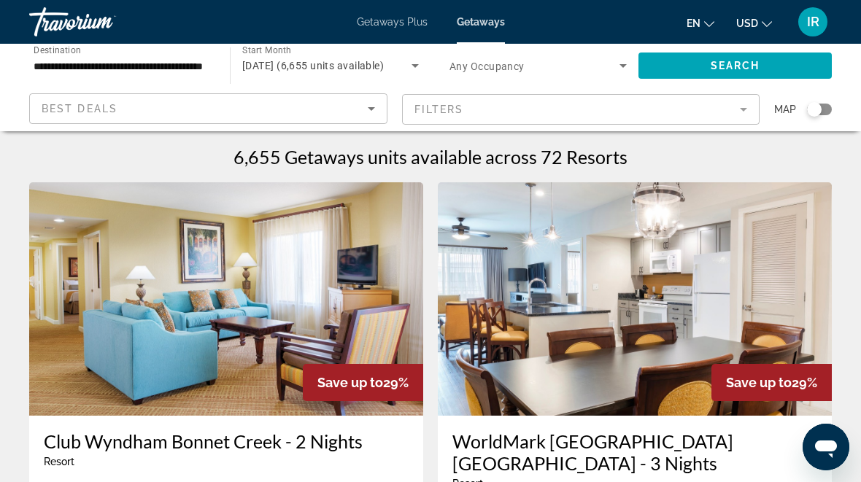
click at [365, 109] on icon "Sort by" at bounding box center [372, 109] width 18 height 18
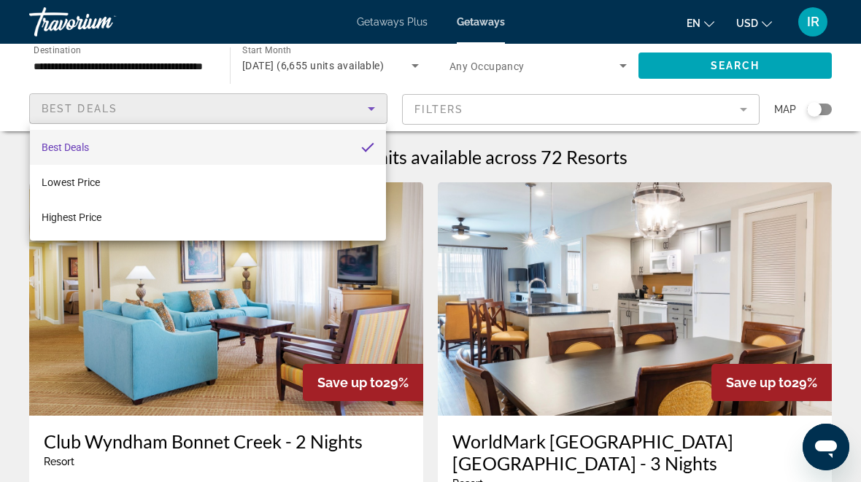
click at [745, 104] on div at bounding box center [430, 241] width 861 height 482
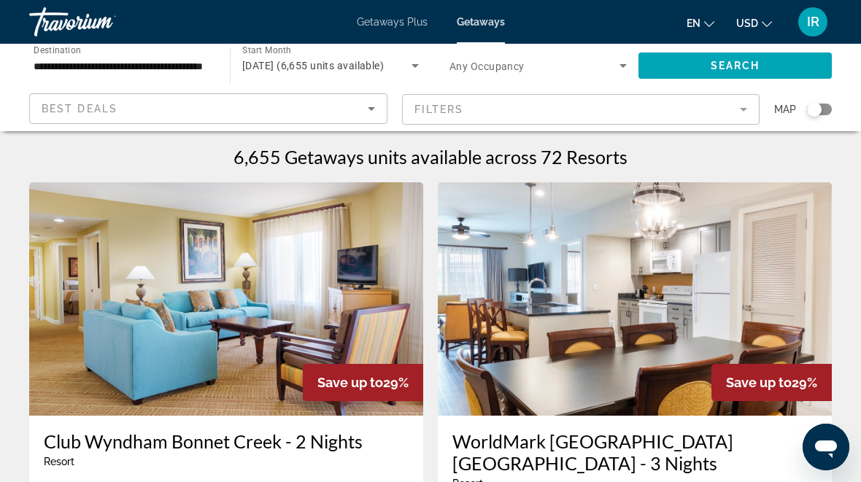
click at [749, 104] on mat-form-field "Filters" at bounding box center [581, 109] width 358 height 31
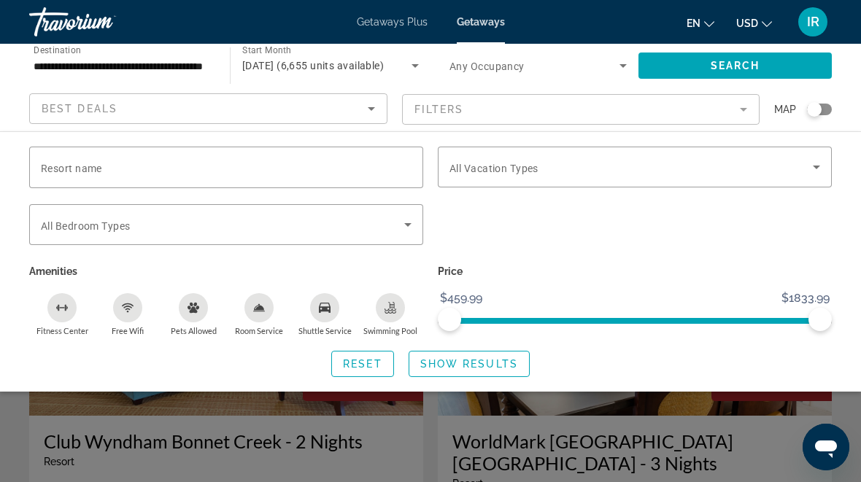
click at [573, 403] on div "Search widget" at bounding box center [430, 350] width 861 height 263
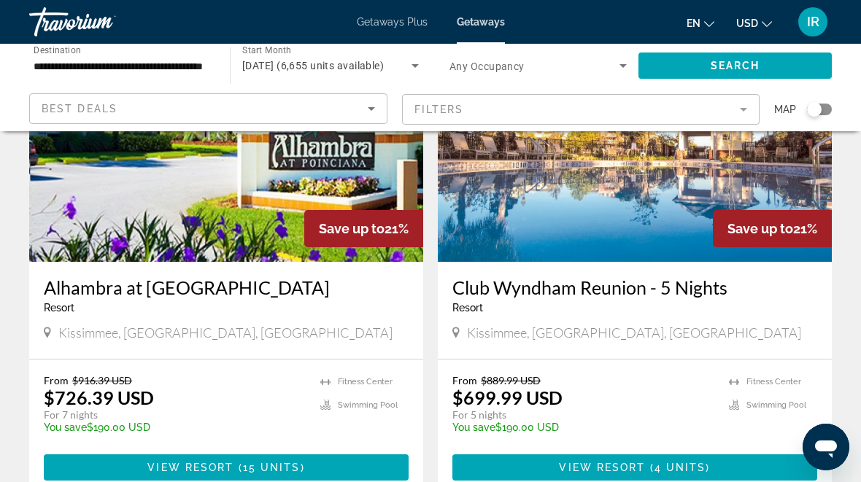
scroll to position [2865, 0]
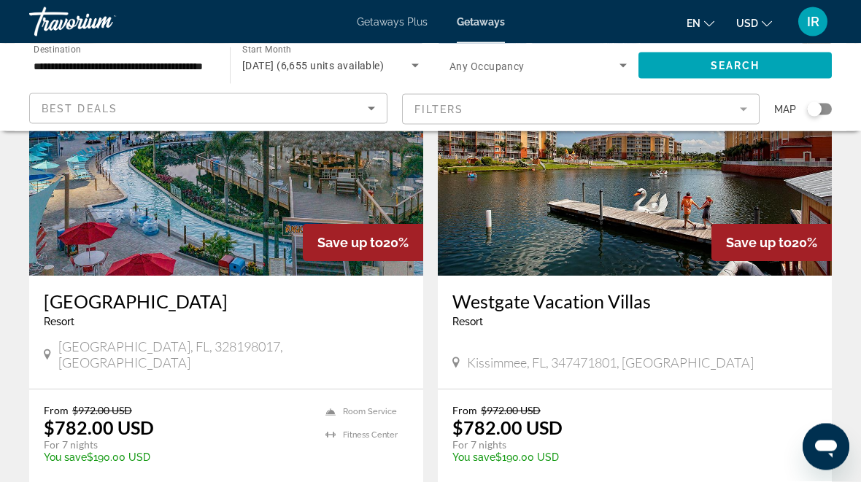
scroll to position [674, 0]
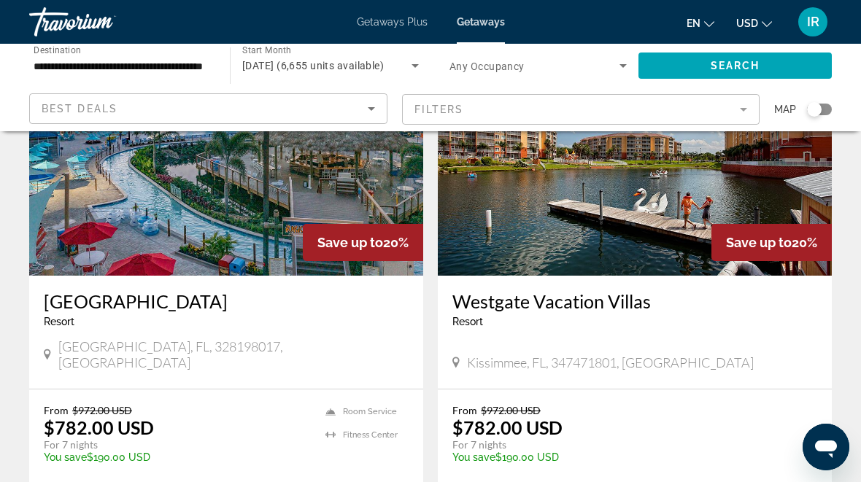
click at [260, 290] on h3 "[GEOGRAPHIC_DATA]" at bounding box center [226, 301] width 365 height 22
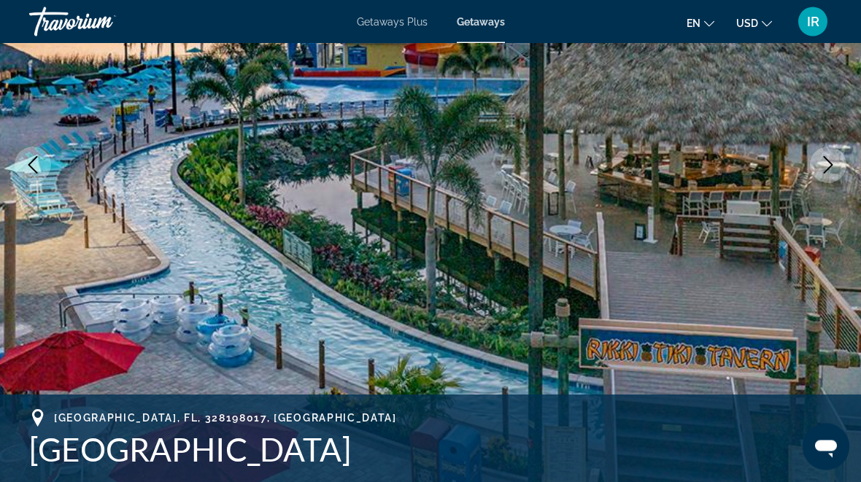
scroll to position [223, 0]
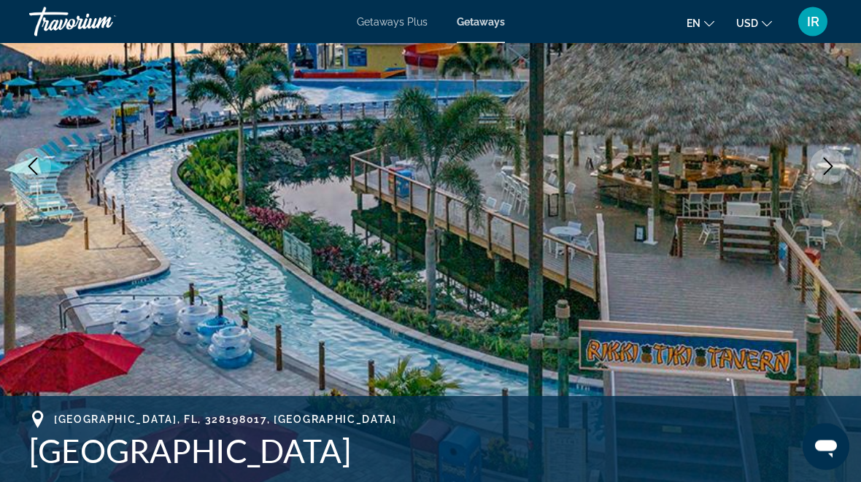
click at [819, 169] on button "Next image" at bounding box center [828, 167] width 36 height 36
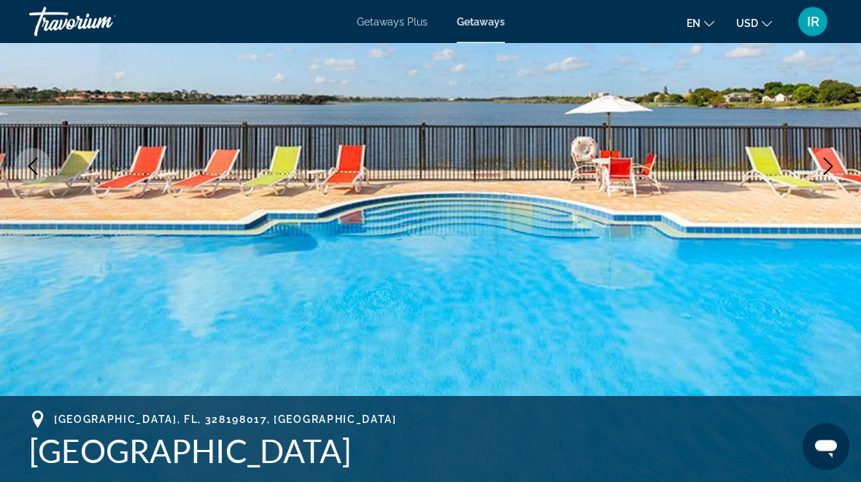
click at [839, 158] on button "Next image" at bounding box center [828, 167] width 36 height 36
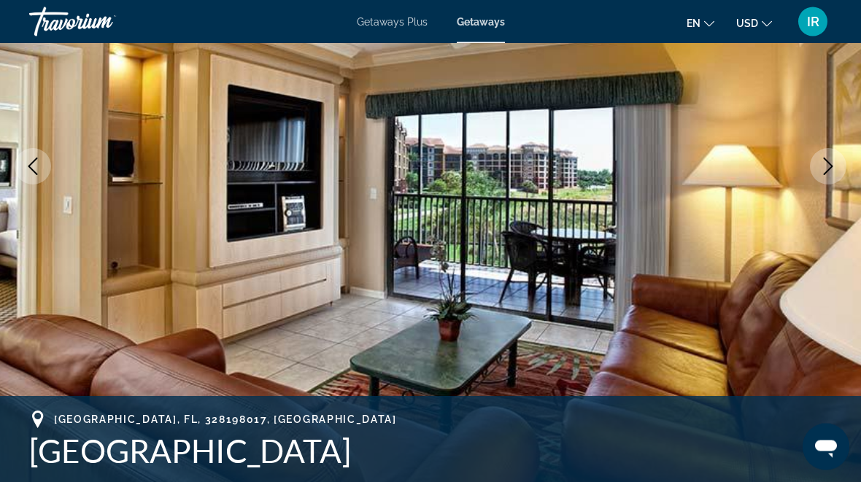
click at [829, 158] on icon "Next image" at bounding box center [829, 167] width 18 height 18
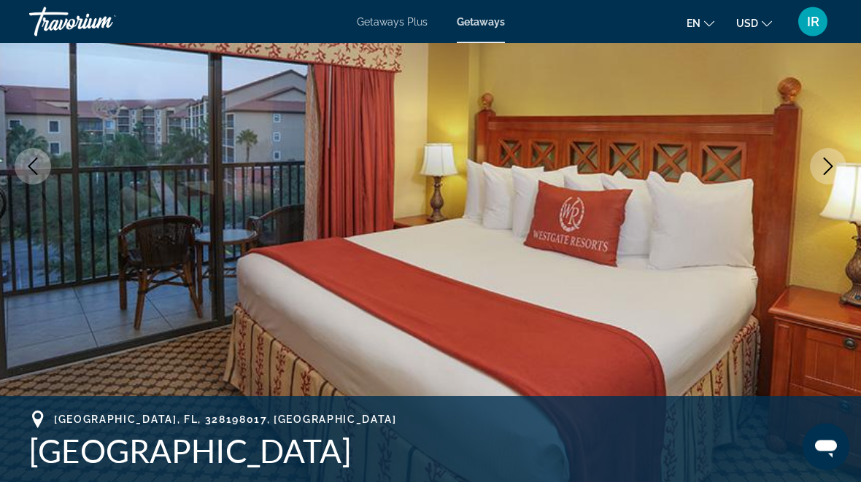
click at [831, 159] on icon "Next image" at bounding box center [829, 167] width 18 height 18
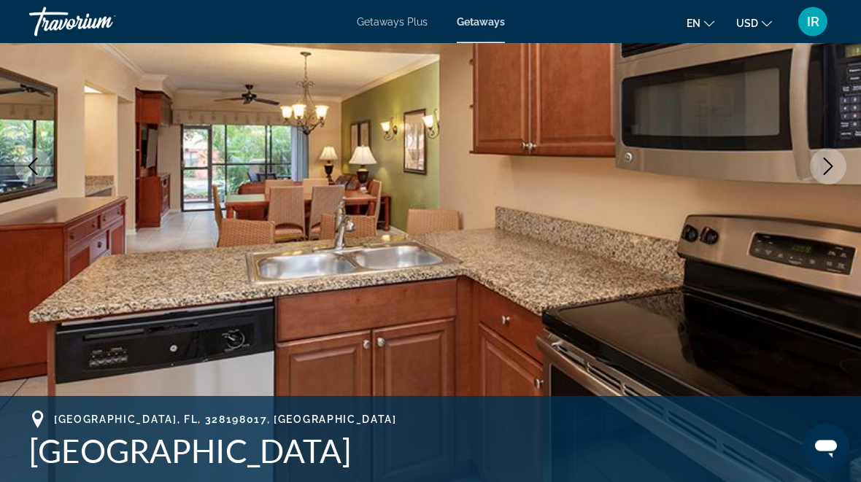
click at [824, 158] on icon "Next image" at bounding box center [828, 167] width 9 height 18
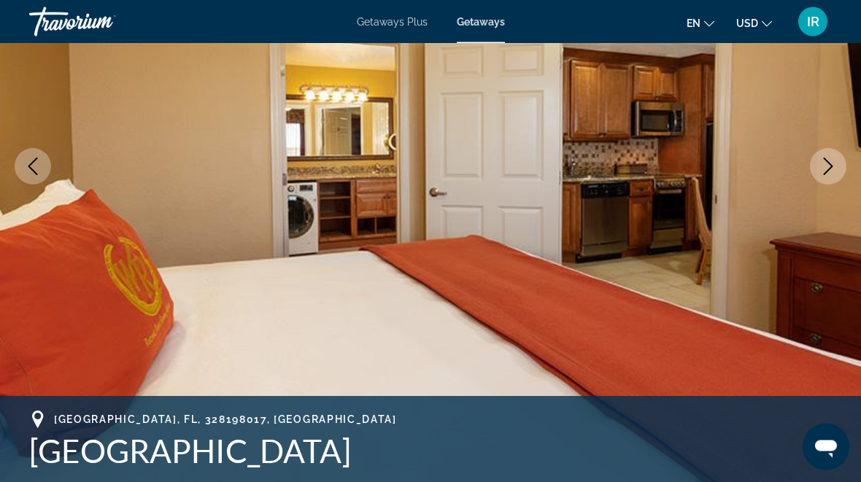
click at [833, 160] on icon "Next image" at bounding box center [829, 167] width 18 height 18
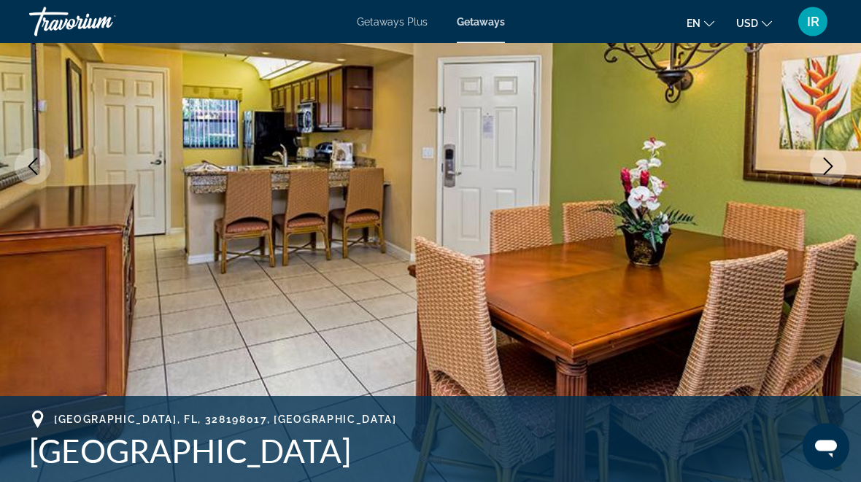
click at [832, 158] on icon "Next image" at bounding box center [829, 167] width 18 height 18
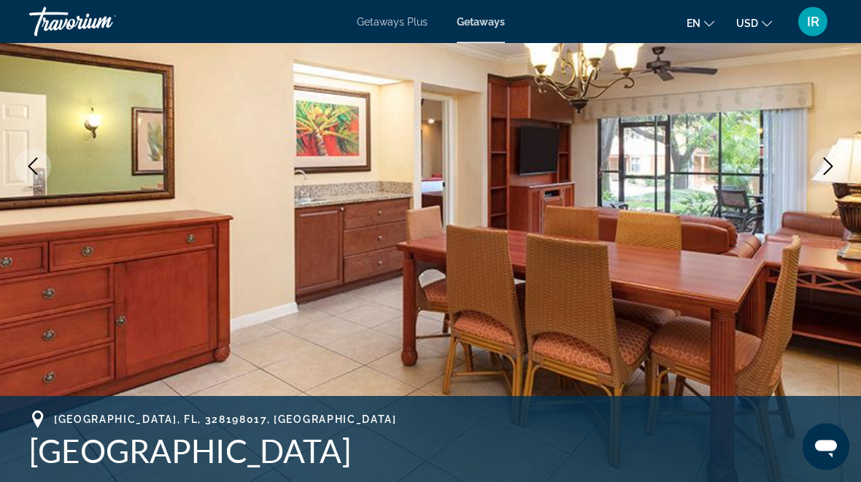
click at [829, 163] on icon "Next image" at bounding box center [828, 167] width 9 height 18
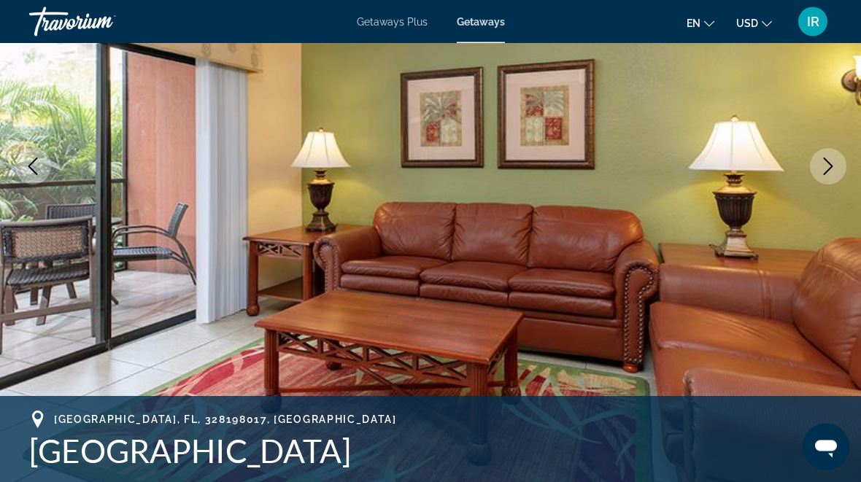
click at [827, 165] on icon "Next image" at bounding box center [829, 167] width 18 height 18
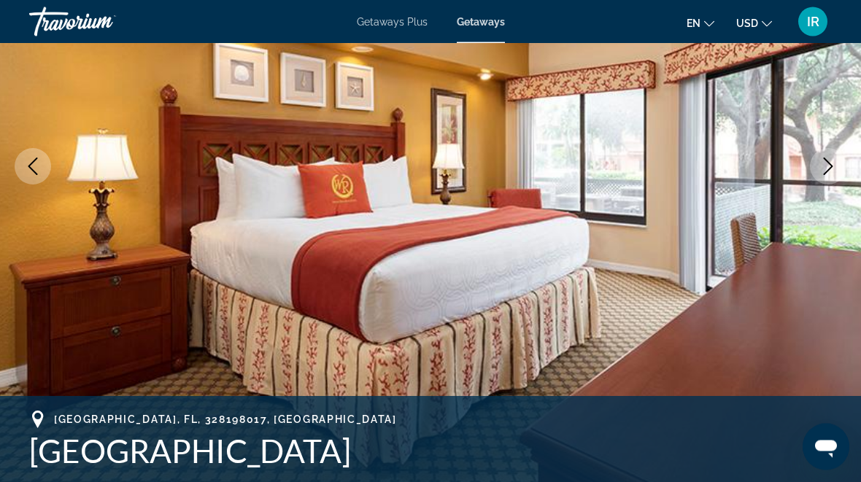
click at [824, 161] on icon "Next image" at bounding box center [829, 167] width 18 height 18
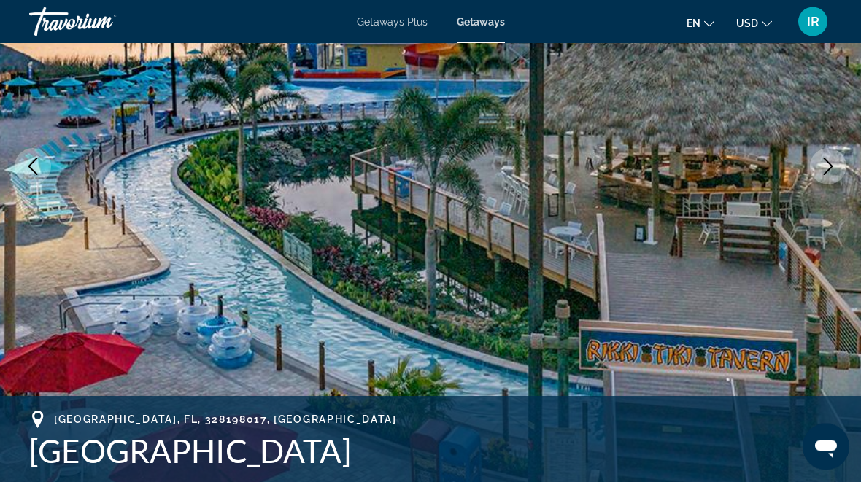
click at [825, 161] on icon "Next image" at bounding box center [829, 167] width 18 height 18
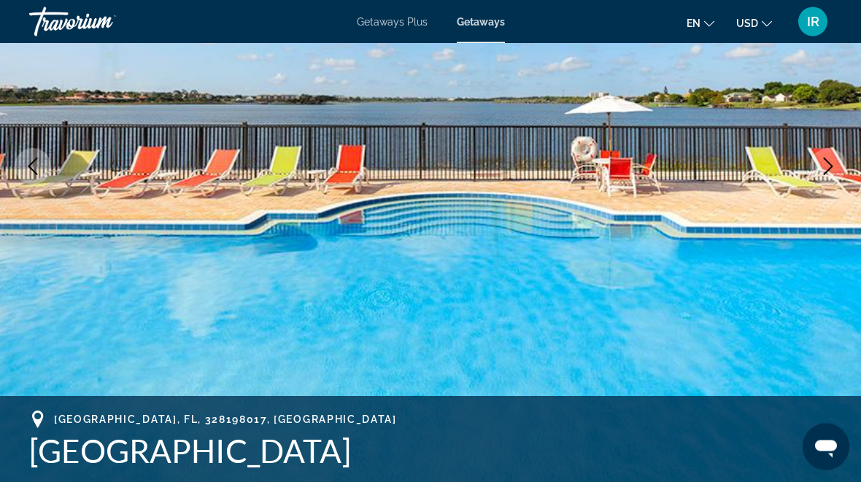
click at [826, 159] on icon "Next image" at bounding box center [829, 167] width 18 height 18
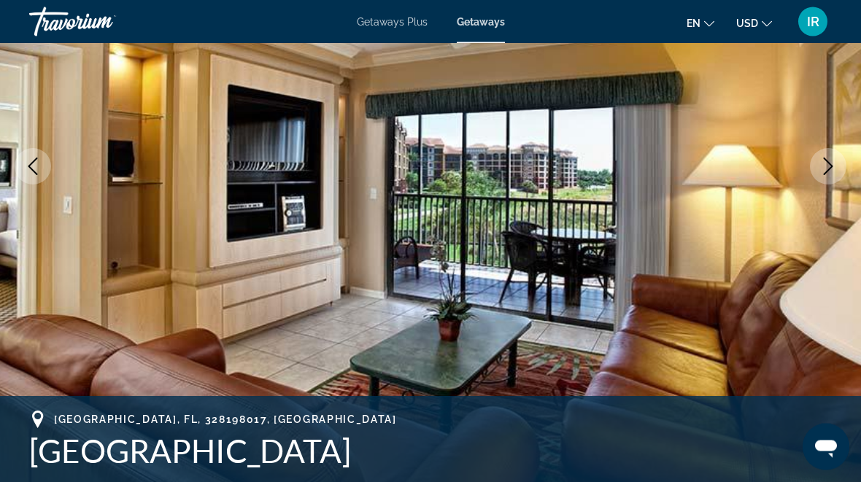
click at [833, 164] on icon "Next image" at bounding box center [829, 167] width 18 height 18
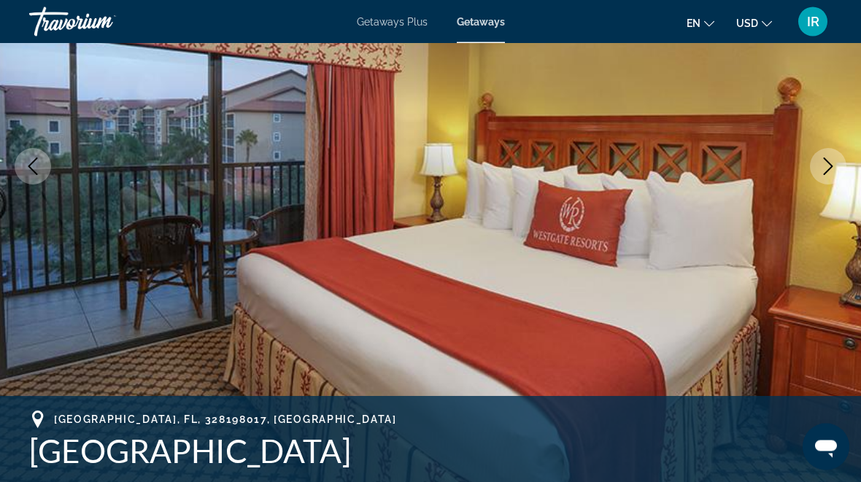
click at [832, 161] on icon "Next image" at bounding box center [829, 167] width 18 height 18
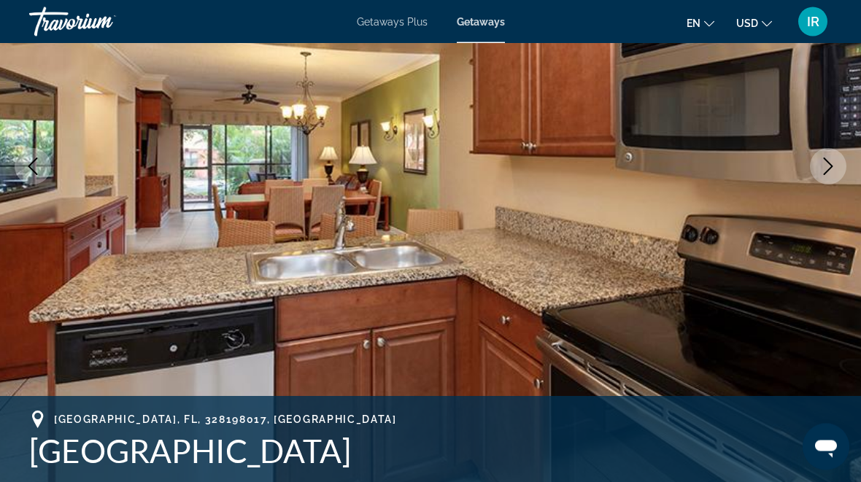
click at [827, 161] on icon "Next image" at bounding box center [828, 167] width 9 height 18
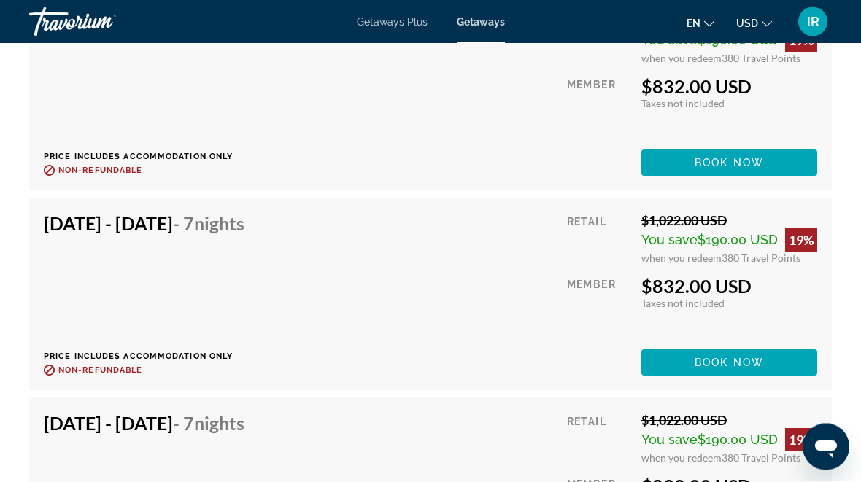
scroll to position [4368, 0]
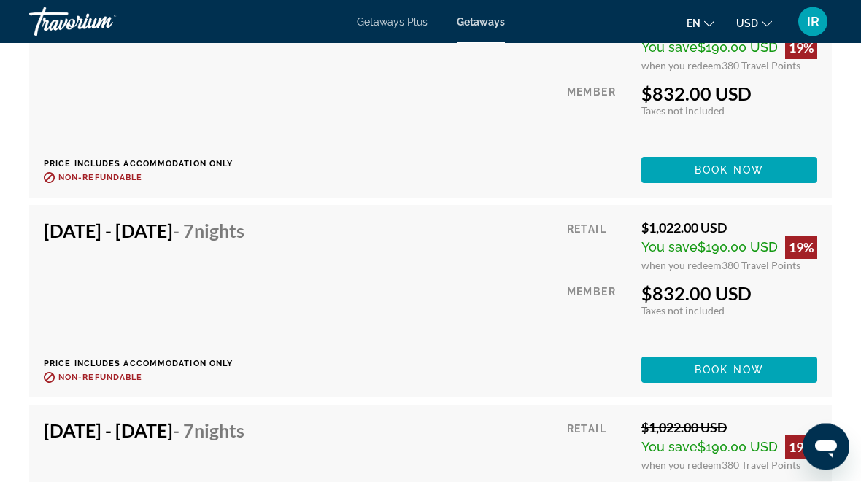
click at [501, 314] on div "[DATE] - [DATE] - 7 Nights Price includes accommodation only Refundable until :…" at bounding box center [431, 301] width 774 height 163
click at [477, 296] on div "[DATE] - [DATE] - 7 Nights Price includes accommodation only Refundable until :…" at bounding box center [431, 301] width 774 height 163
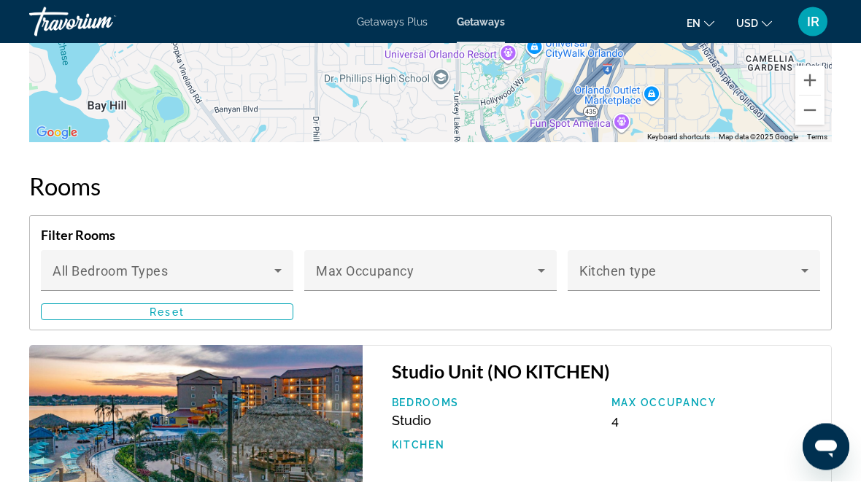
scroll to position [2648, 0]
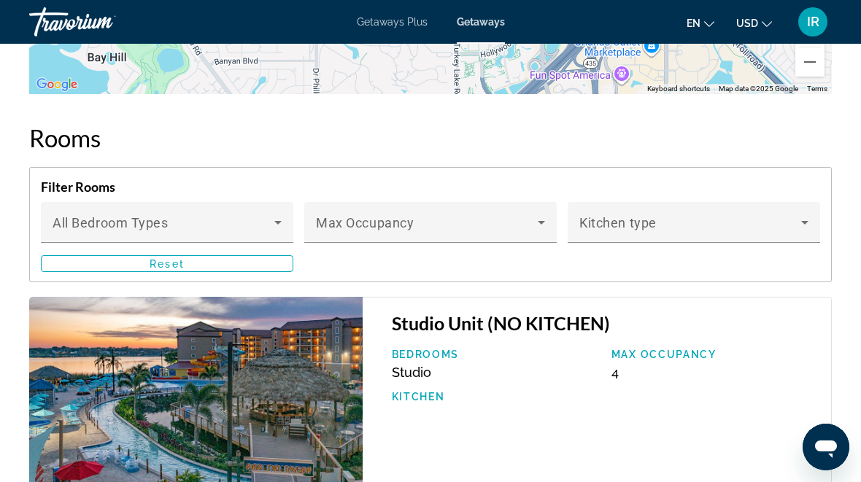
click at [547, 214] on icon "Main content" at bounding box center [542, 223] width 18 height 18
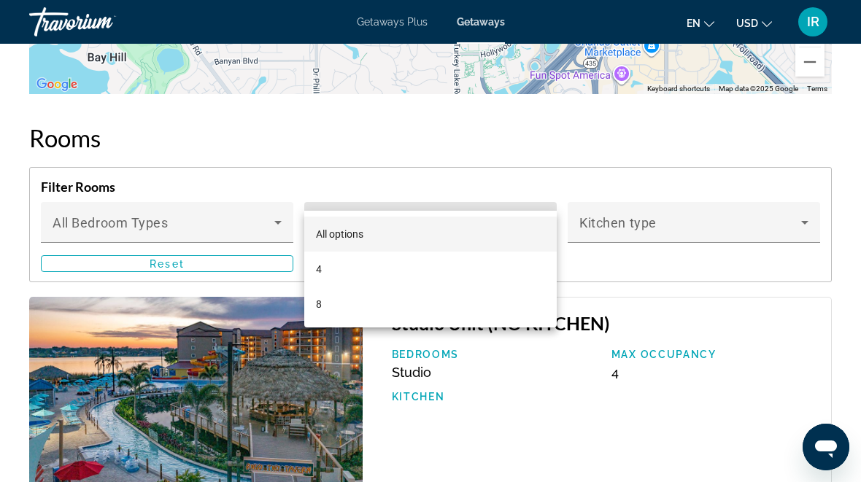
click at [344, 139] on div at bounding box center [430, 241] width 861 height 482
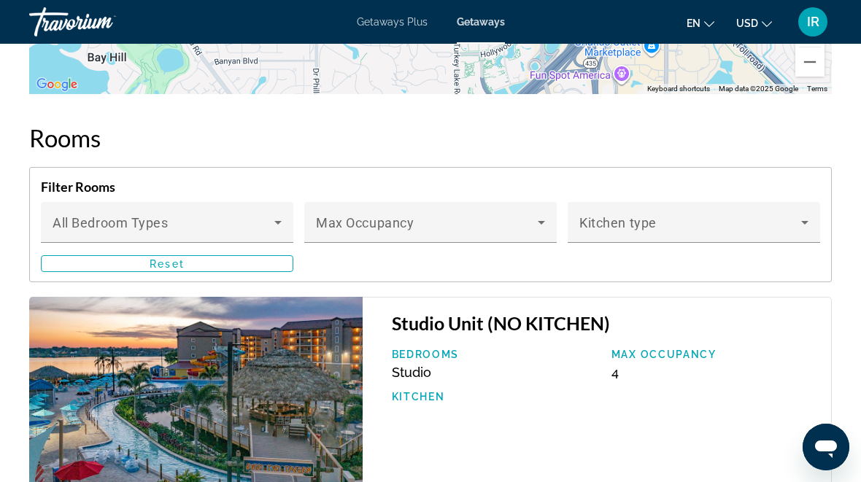
click at [342, 123] on h2 "Rooms" at bounding box center [430, 137] width 803 height 29
click at [277, 214] on icon "Main content" at bounding box center [278, 223] width 18 height 18
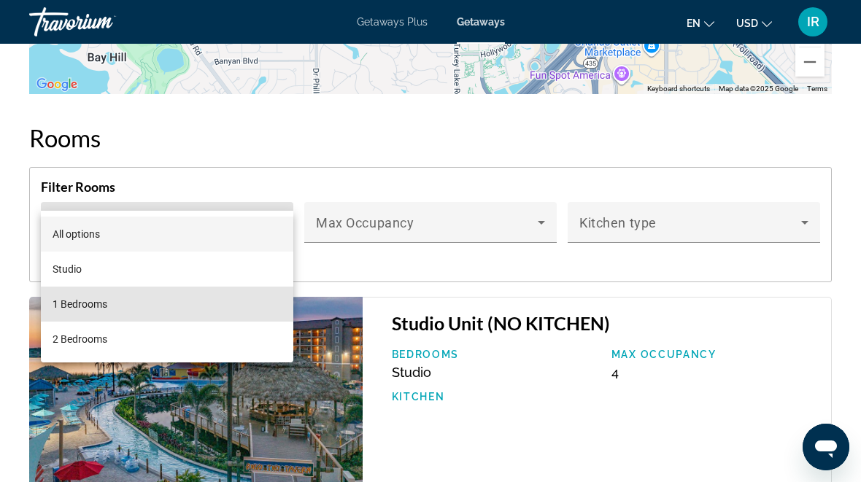
click at [83, 293] on mat-option "1 Bedrooms" at bounding box center [167, 304] width 253 height 35
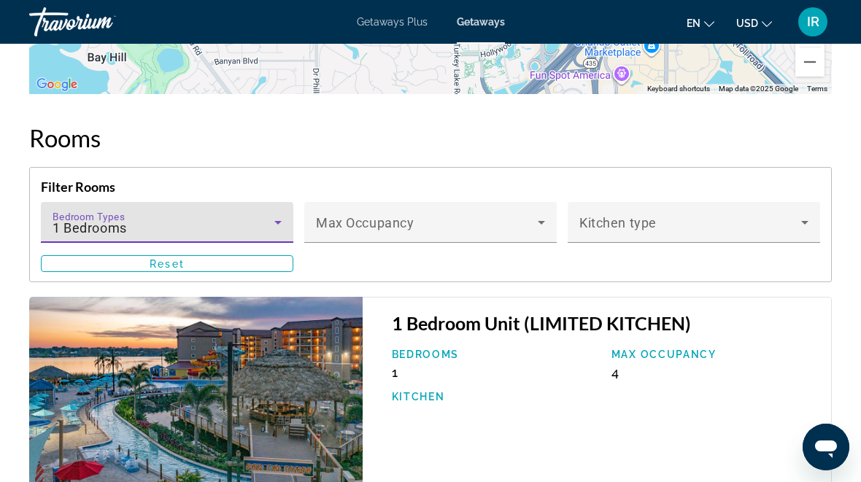
click at [263, 247] on span "Main content" at bounding box center [167, 264] width 251 height 35
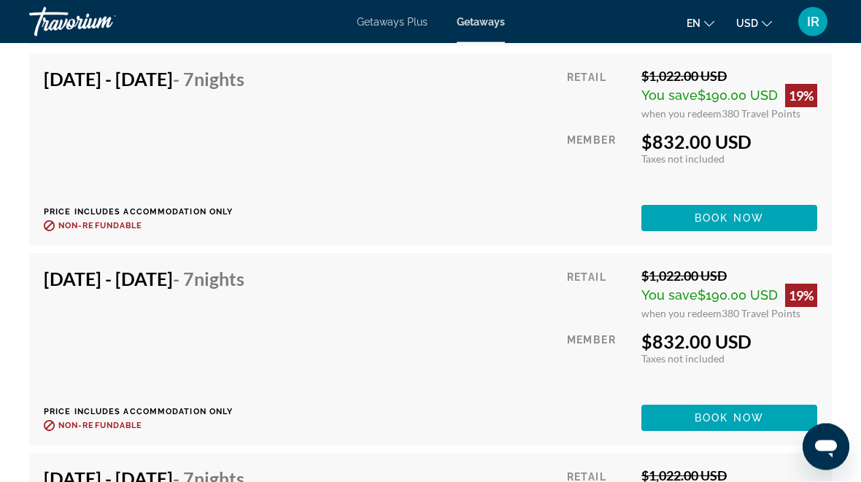
scroll to position [4711, 0]
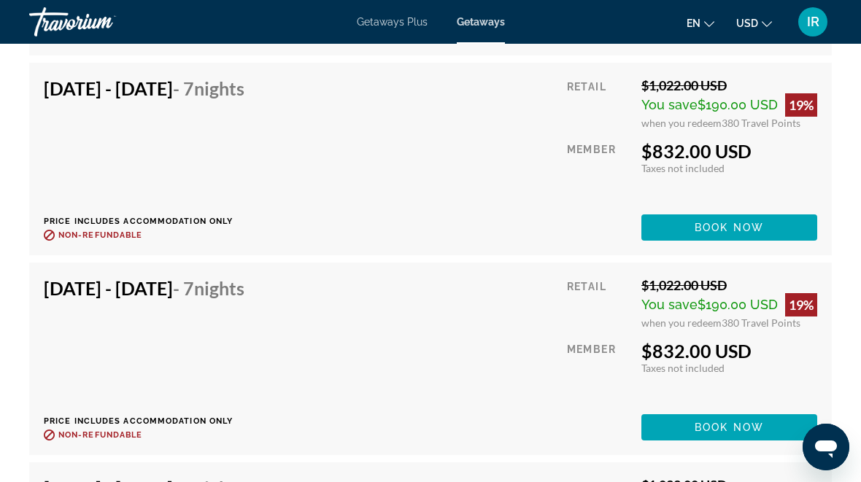
click at [790, 362] on div "Taxes included Taxes not included" at bounding box center [730, 368] width 176 height 12
click at [792, 344] on div "Retail $1,022.00 USD You save $190.00 USD 19% when you redeem 380 Travel Points…" at bounding box center [692, 358] width 250 height 163
click at [748, 410] on span "Main content" at bounding box center [730, 427] width 176 height 35
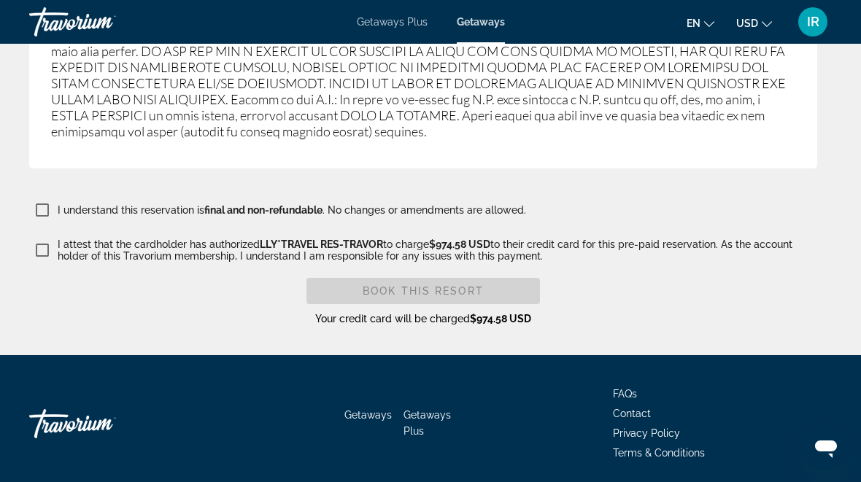
scroll to position [2936, 0]
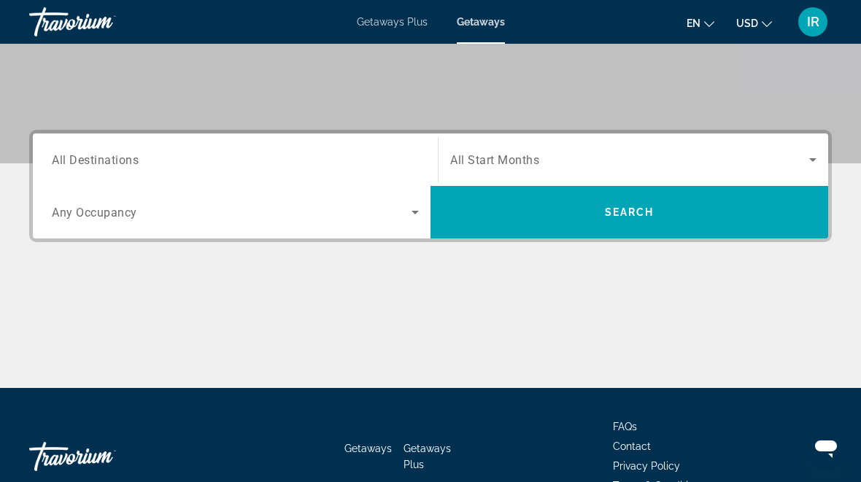
scroll to position [274, 0]
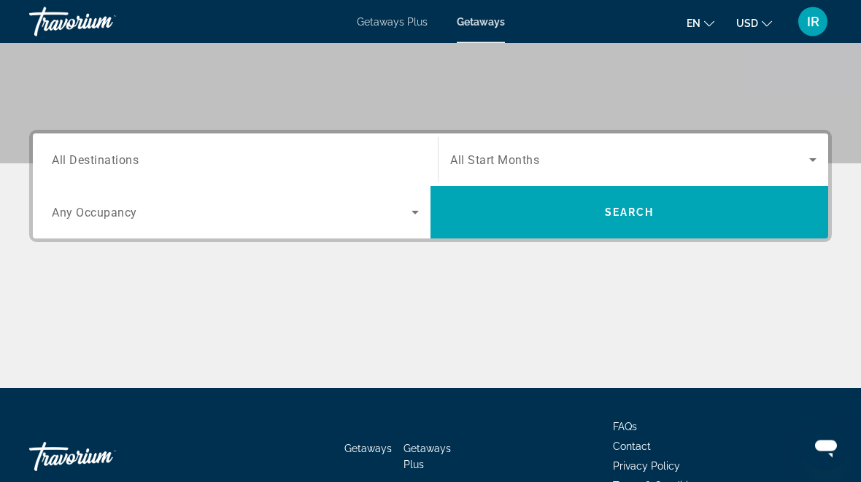
click at [515, 327] on div "Main content" at bounding box center [430, 334] width 803 height 109
click at [489, 348] on div "Main content" at bounding box center [430, 334] width 803 height 109
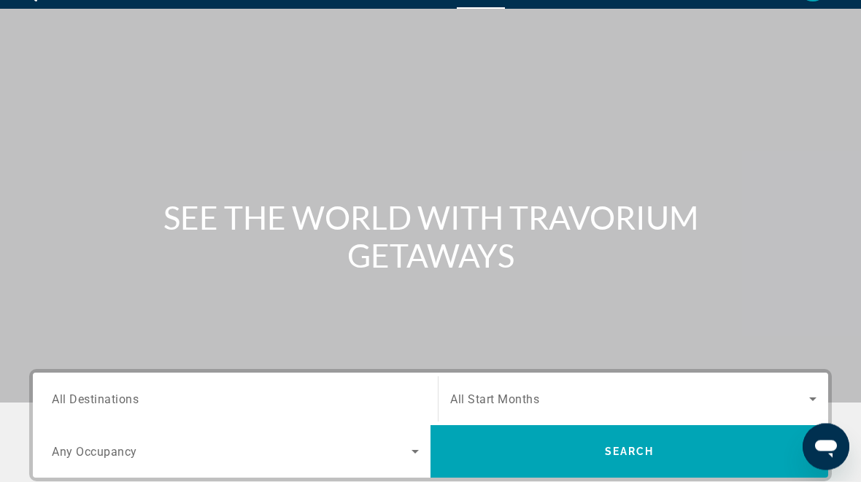
scroll to position [0, 0]
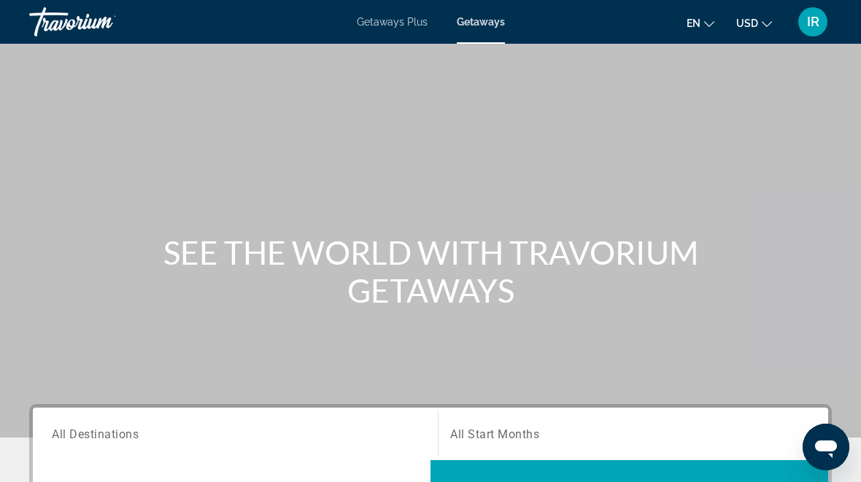
click at [406, 18] on span "Getaways Plus" at bounding box center [392, 22] width 71 height 12
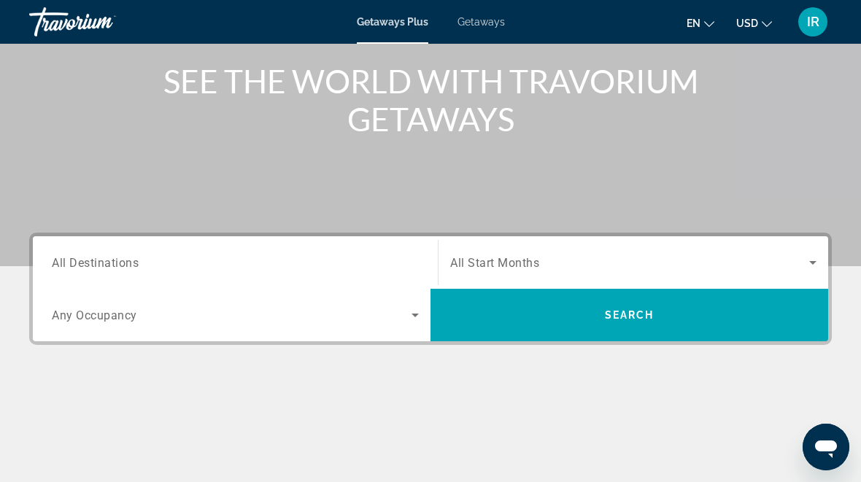
scroll to position [172, 0]
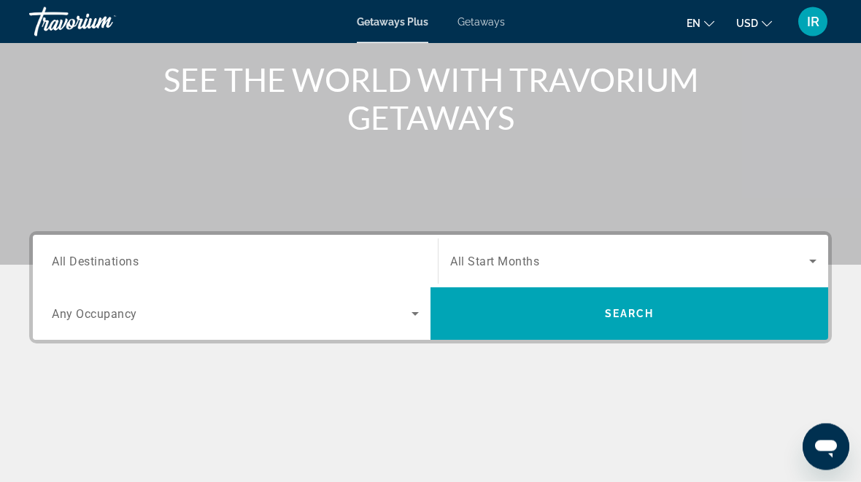
click at [181, 254] on input "Destination All Destinations" at bounding box center [235, 263] width 367 height 18
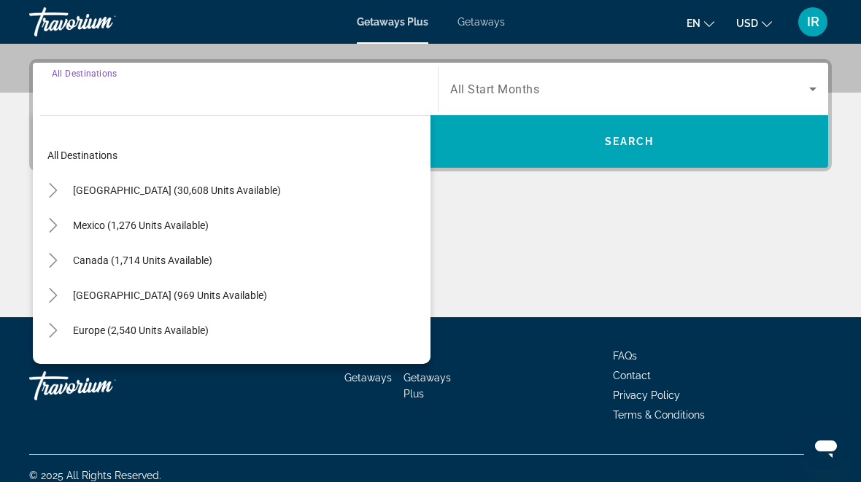
scroll to position [357, 0]
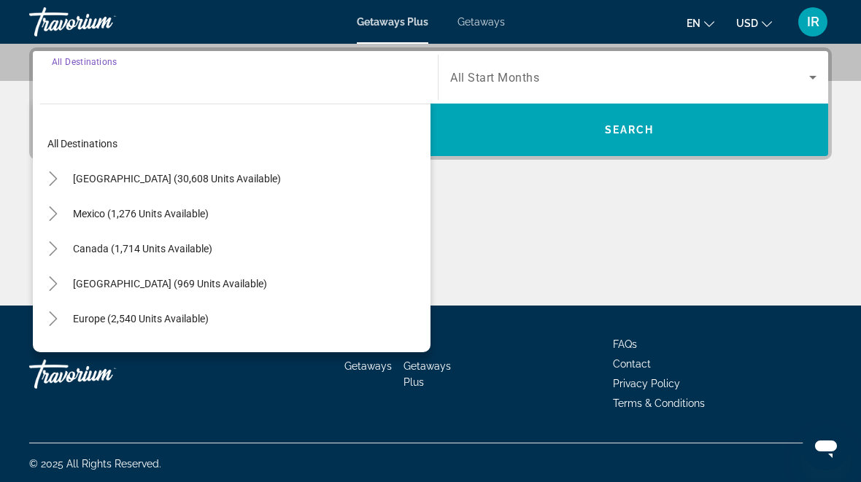
click at [47, 169] on mat-icon "Toggle United States (30,608 units available)" at bounding box center [53, 179] width 26 height 26
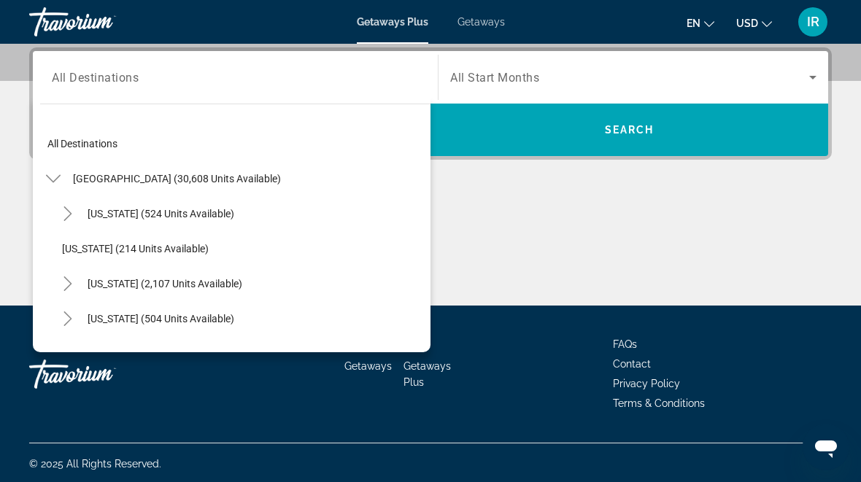
scroll to position [0, 0]
click at [811, 79] on icon "Search widget" at bounding box center [813, 78] width 18 height 18
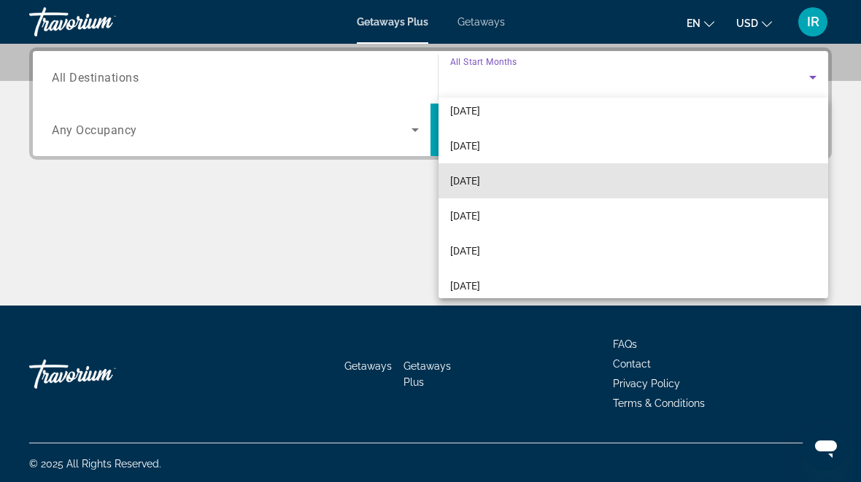
scroll to position [124, 0]
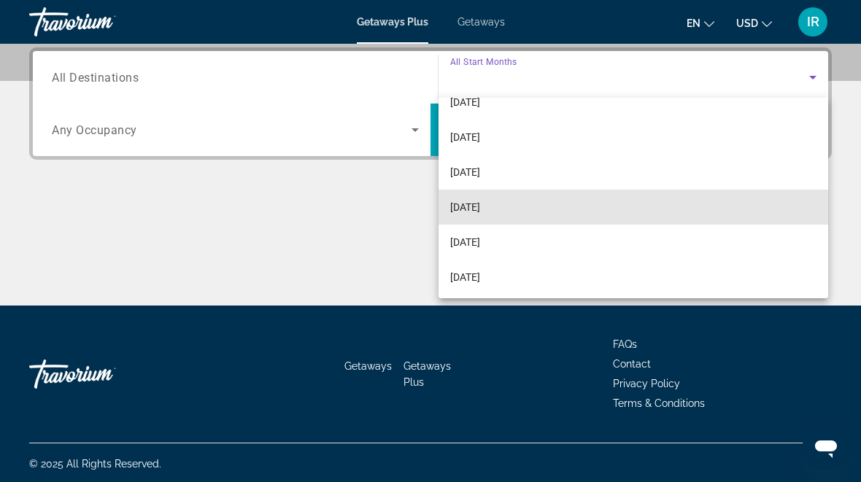
click at [531, 207] on mat-option "[DATE]" at bounding box center [634, 207] width 390 height 35
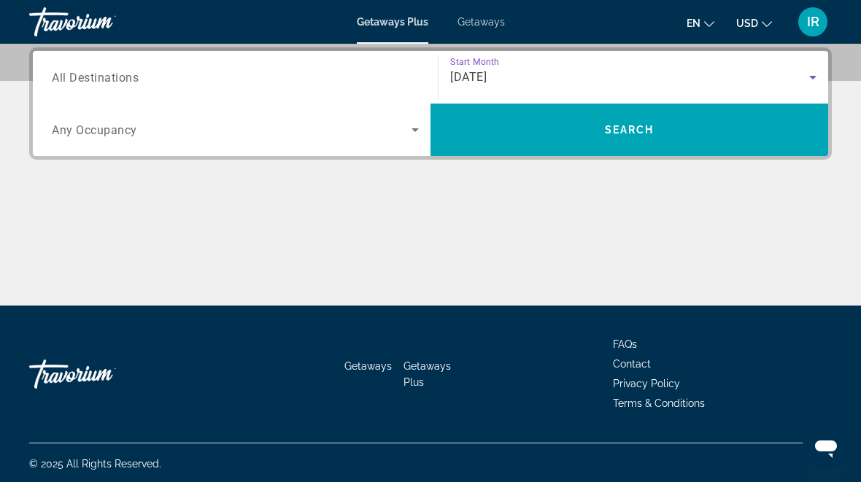
click at [651, 152] on span "Search widget" at bounding box center [630, 130] width 398 height 53
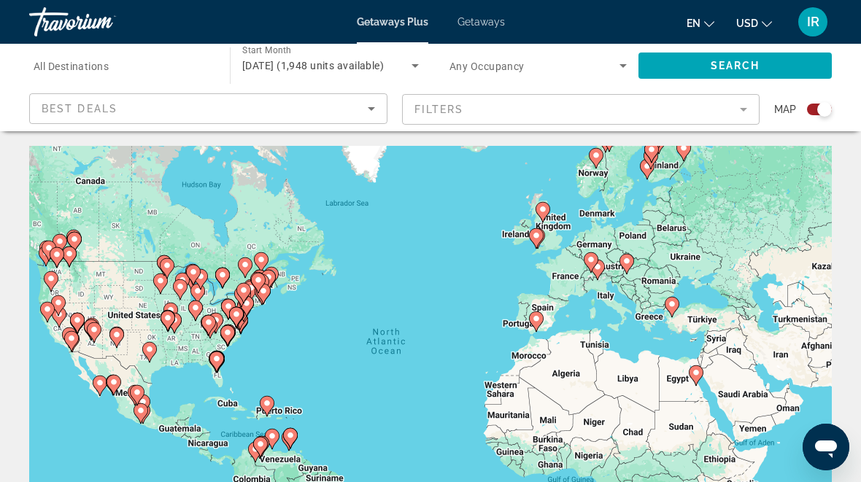
click at [361, 102] on div "Best Deals" at bounding box center [205, 109] width 326 height 18
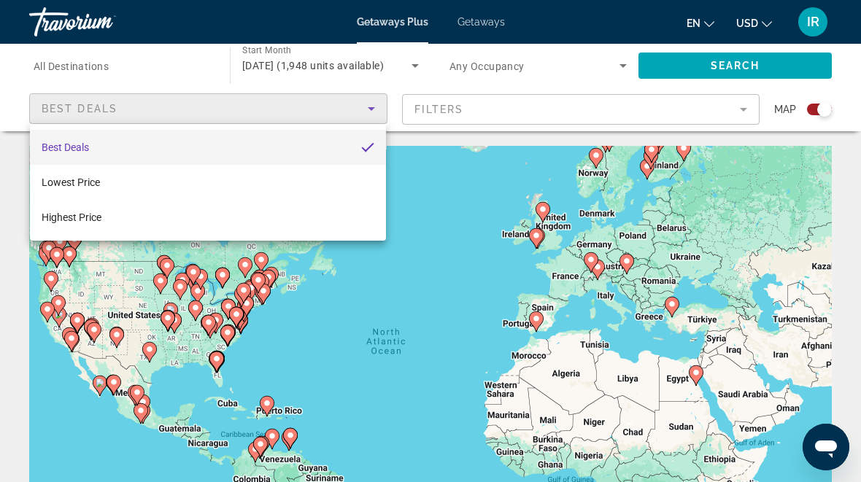
click at [503, 111] on div at bounding box center [430, 241] width 861 height 482
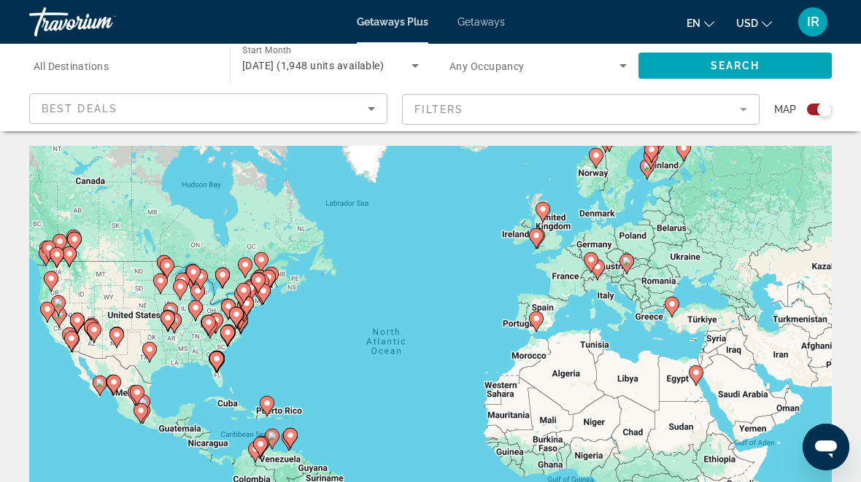
click at [750, 107] on mat-form-field "Filters" at bounding box center [581, 109] width 358 height 31
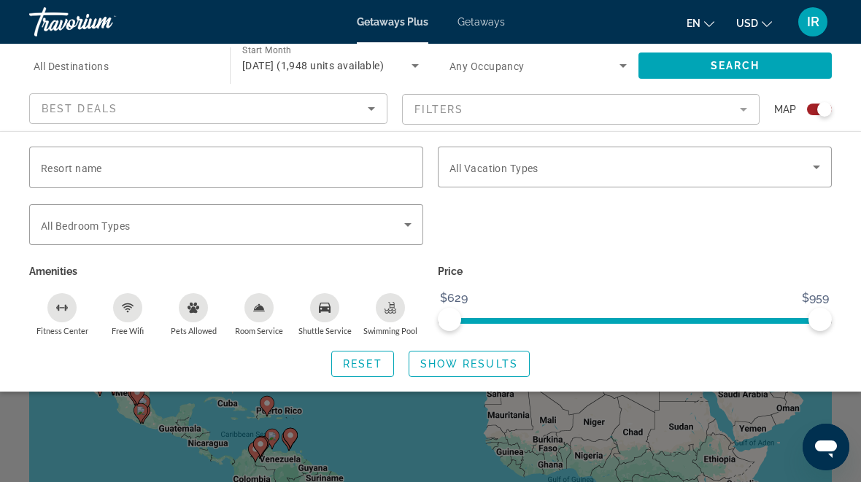
click at [212, 161] on input "Resort name" at bounding box center [226, 168] width 371 height 18
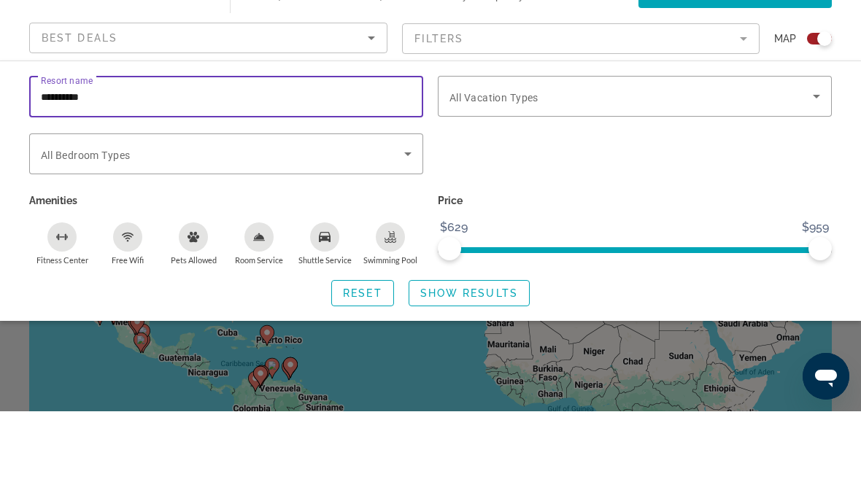
type input "**********"
click at [812, 158] on icon "Search widget" at bounding box center [817, 167] width 18 height 18
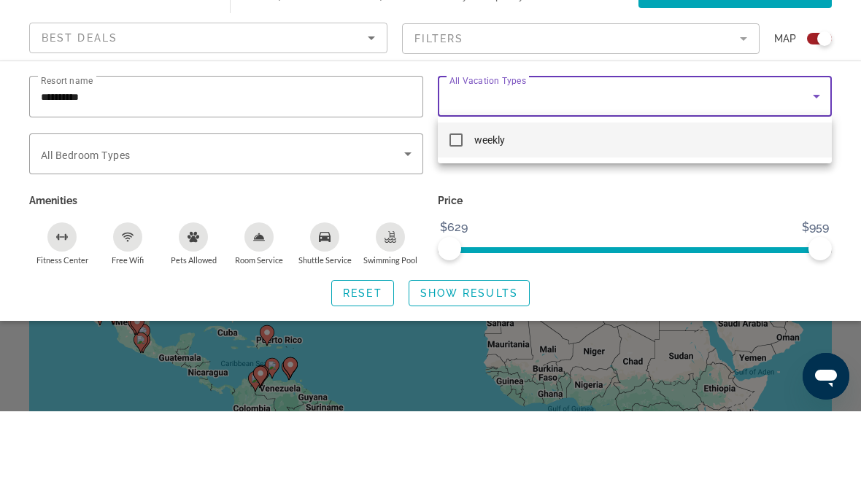
scroll to position [71, 0]
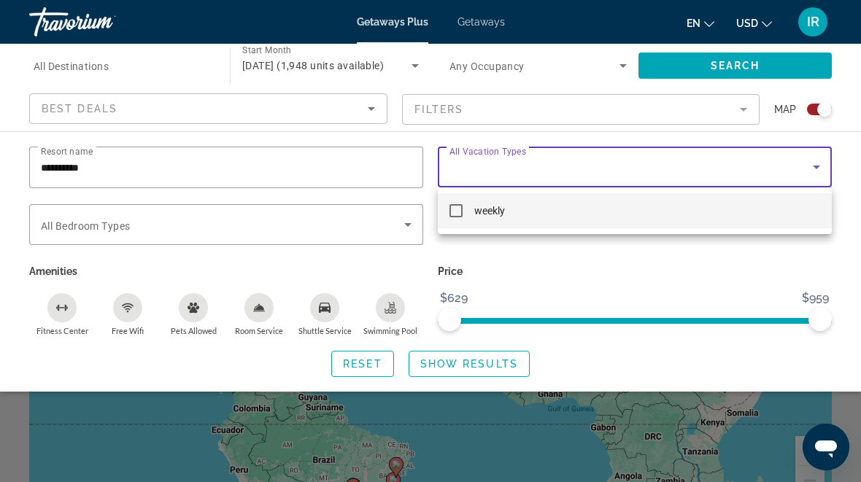
click at [819, 170] on div at bounding box center [430, 241] width 861 height 482
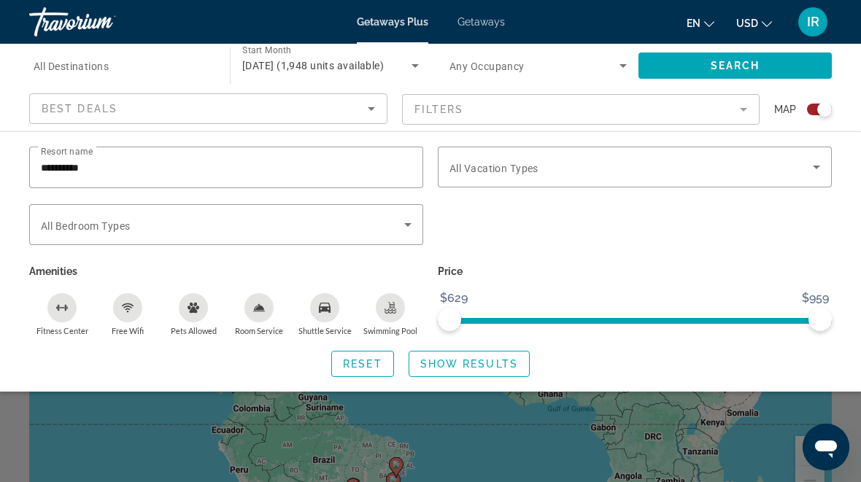
click at [823, 168] on icon "Search widget" at bounding box center [817, 167] width 18 height 18
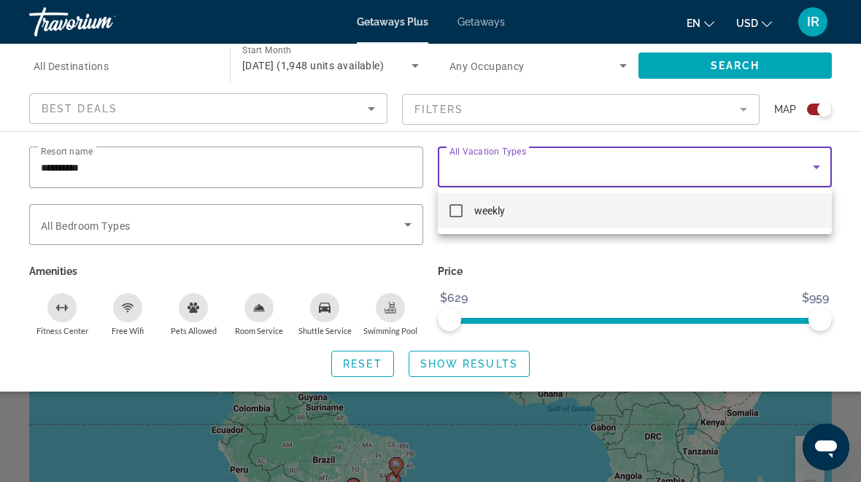
click at [341, 220] on div at bounding box center [430, 241] width 861 height 482
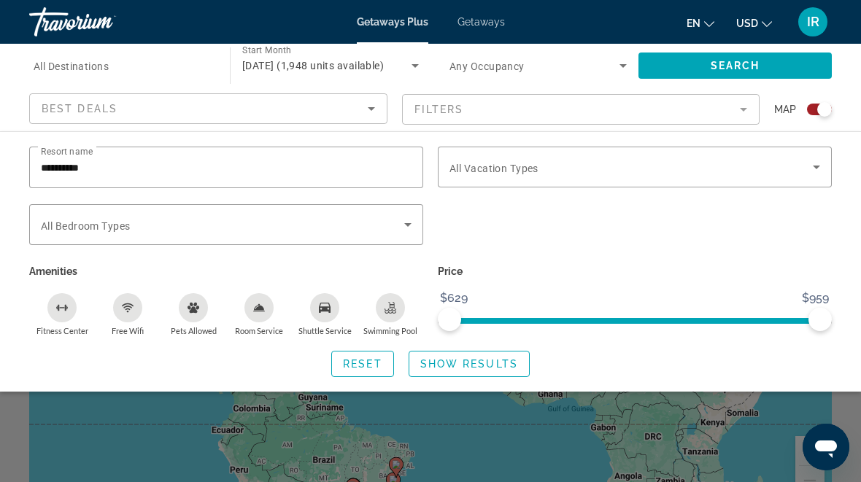
click at [408, 221] on icon "Search widget" at bounding box center [408, 225] width 18 height 18
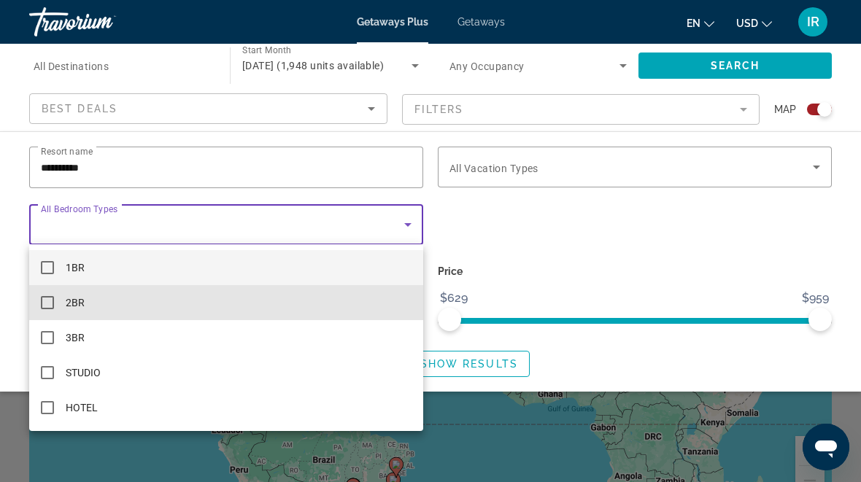
click at [41, 299] on mat-pseudo-checkbox at bounding box center [47, 302] width 13 height 13
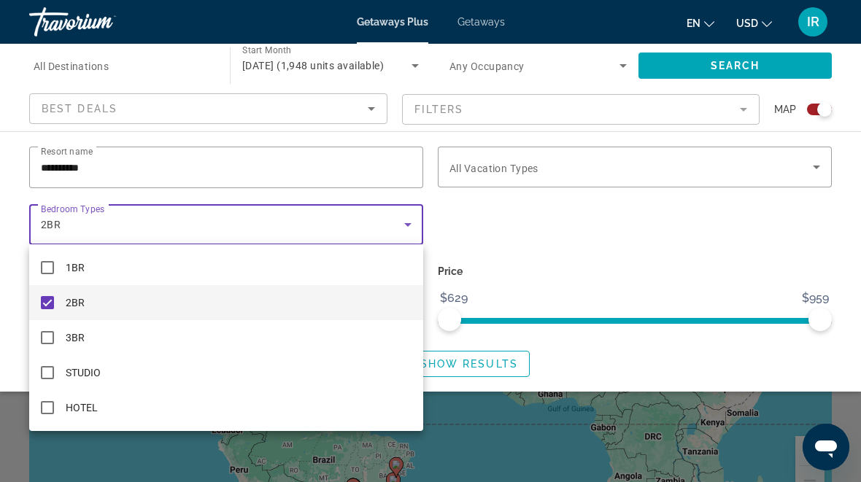
click at [822, 172] on div at bounding box center [430, 241] width 861 height 482
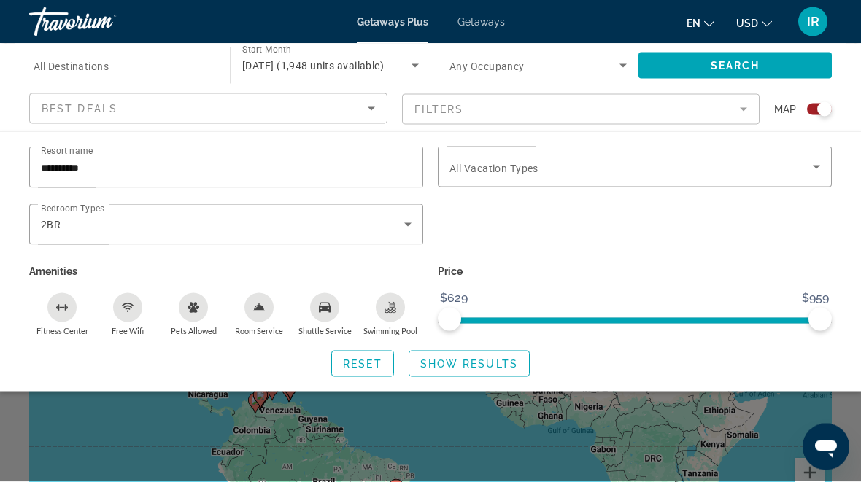
scroll to position [49, 0]
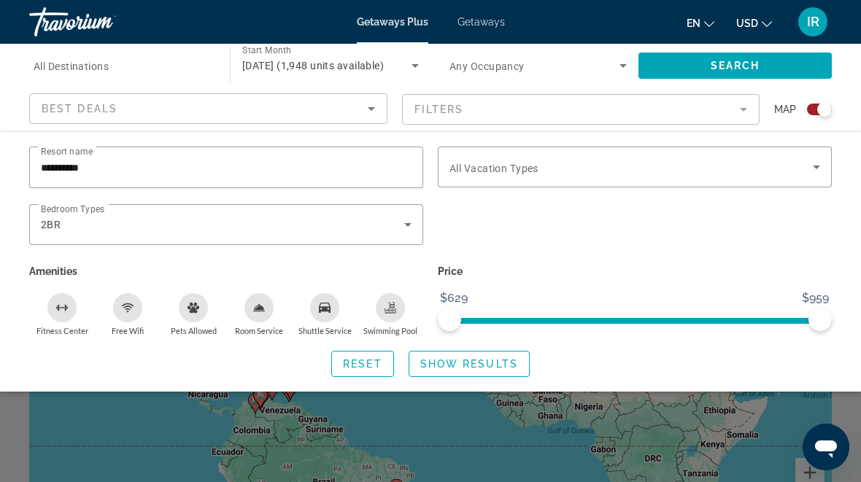
click at [818, 158] on icon "Search widget" at bounding box center [817, 167] width 18 height 18
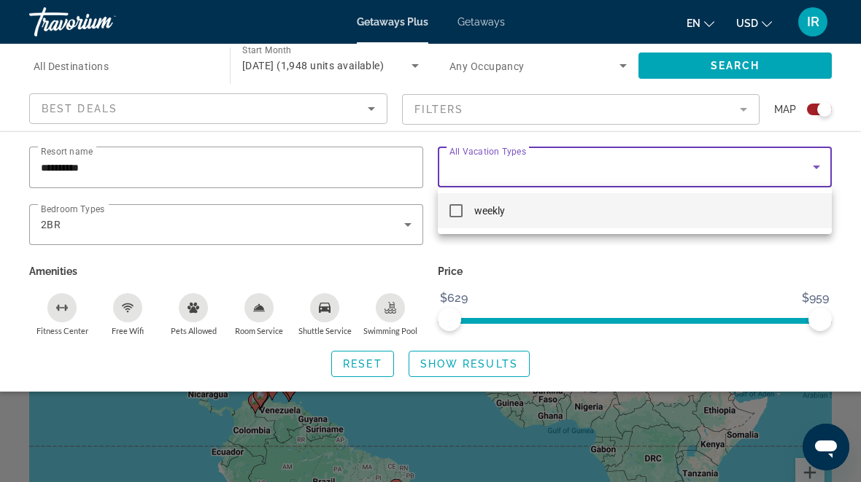
click at [762, 258] on div at bounding box center [430, 241] width 861 height 482
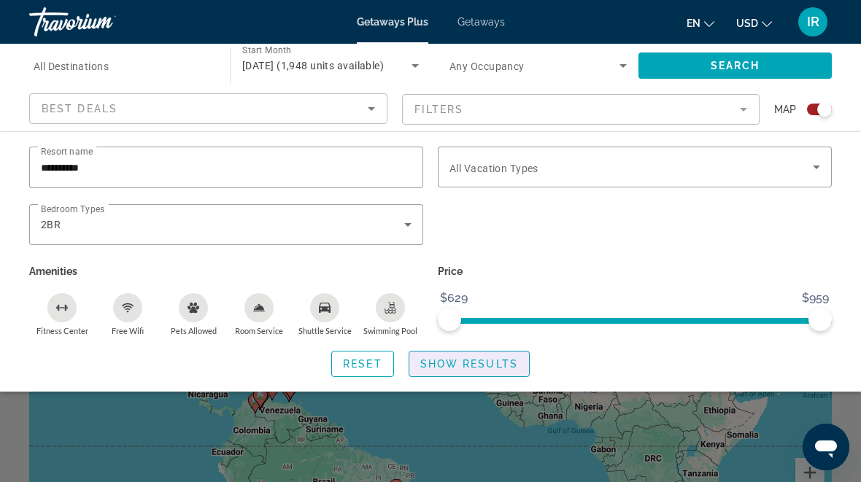
click at [509, 358] on span "Show Results" at bounding box center [469, 364] width 98 height 12
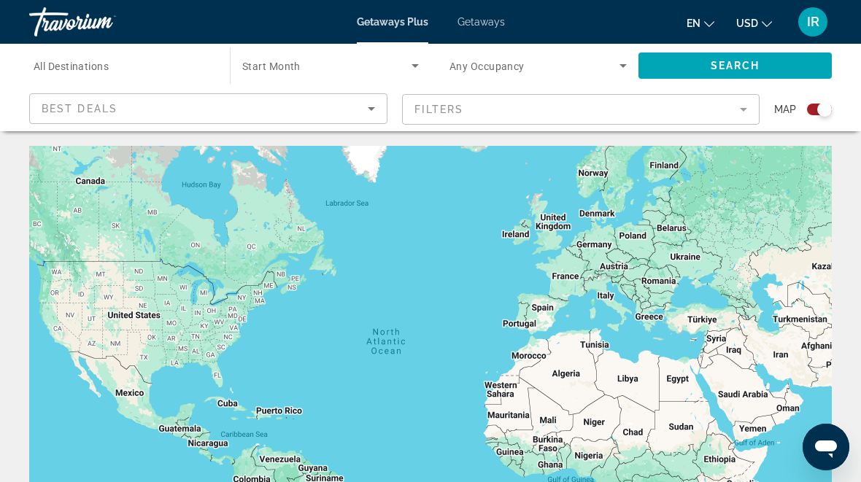
click at [407, 65] on icon "Search widget" at bounding box center [416, 66] width 18 height 18
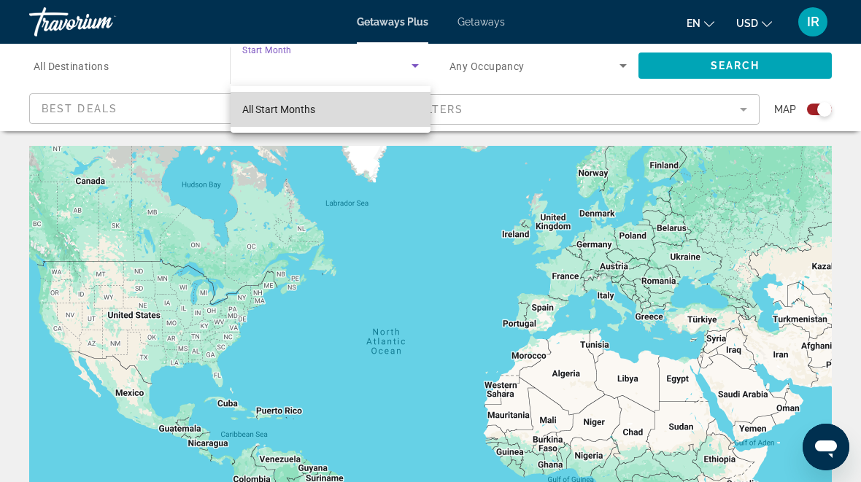
click at [349, 104] on mat-option "All Start Months" at bounding box center [331, 109] width 200 height 35
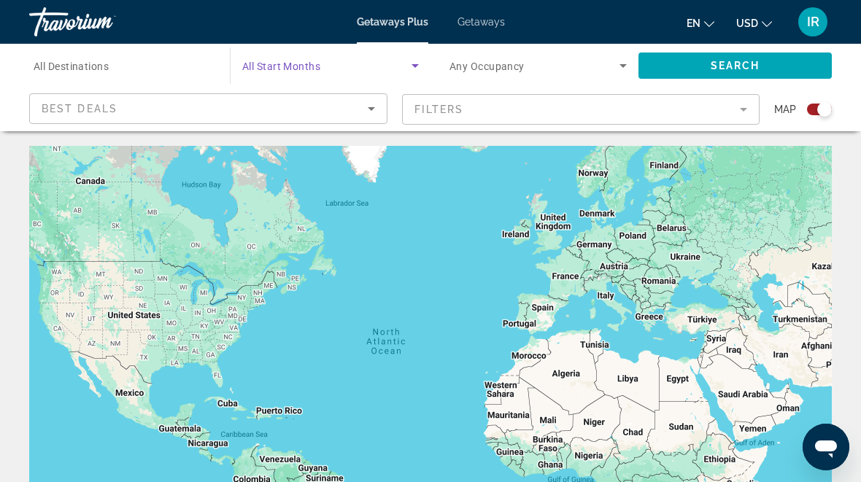
click at [407, 58] on icon "Search widget" at bounding box center [416, 66] width 18 height 18
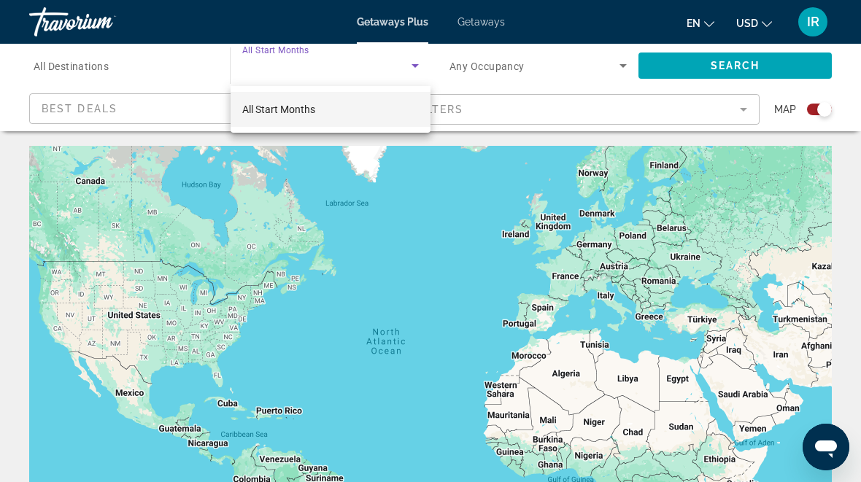
click at [633, 58] on div at bounding box center [430, 241] width 861 height 482
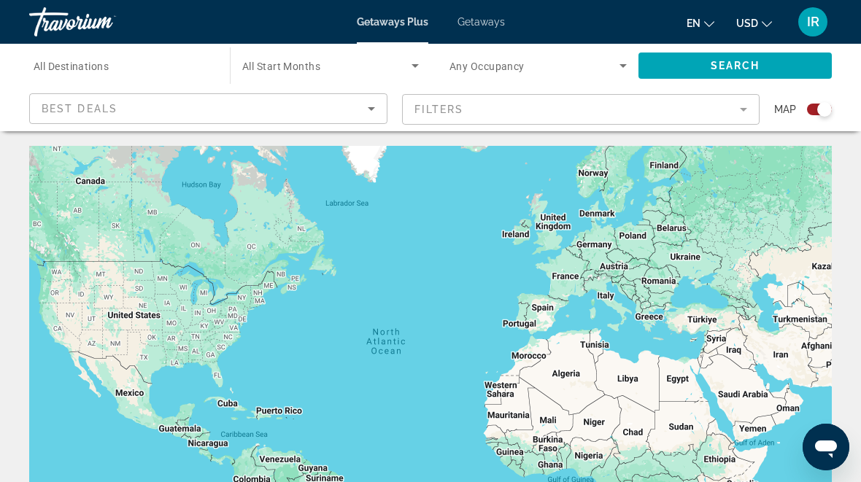
click at [620, 64] on icon "Search widget" at bounding box center [624, 66] width 18 height 18
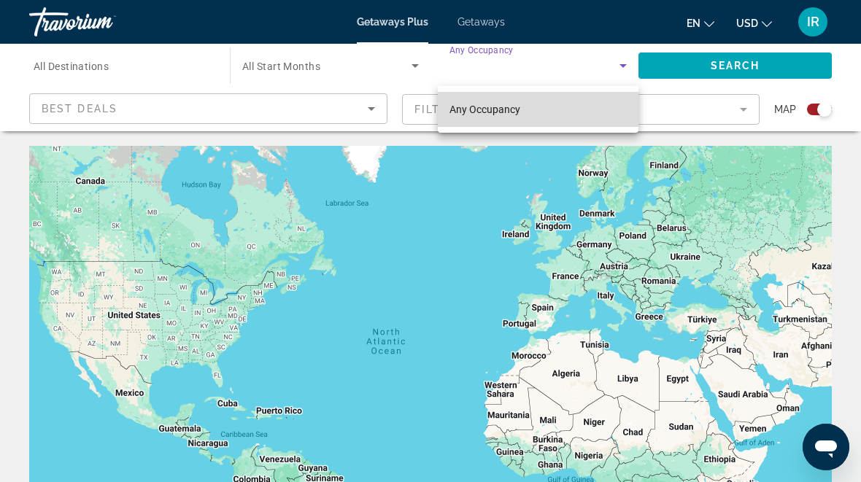
click at [581, 113] on mat-option "Any Occupancy" at bounding box center [538, 109] width 201 height 35
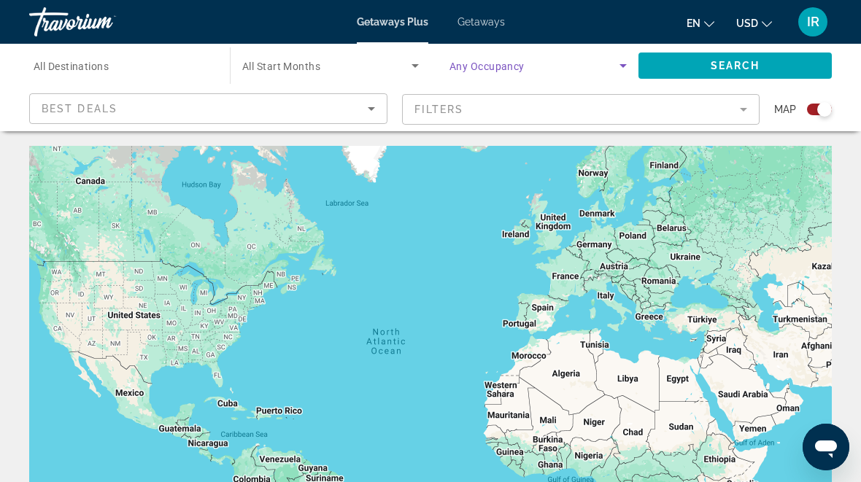
click at [190, 64] on input "Destination All Destinations" at bounding box center [122, 67] width 177 height 18
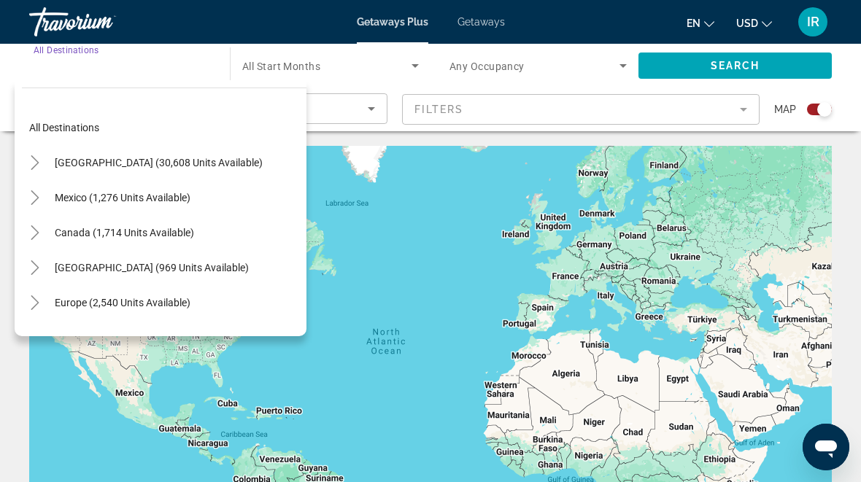
click at [36, 148] on span "Toggle United States (30,608 units available)" at bounding box center [35, 162] width 35 height 35
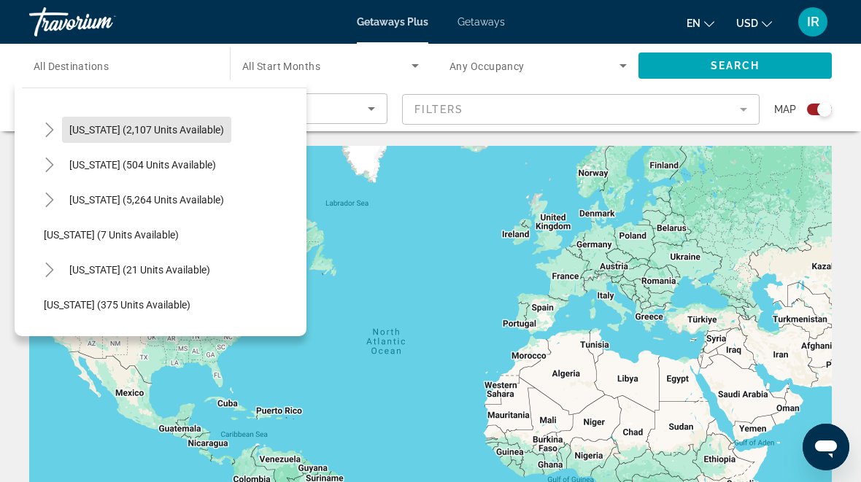
scroll to position [139, 0]
click at [53, 193] on icon "Toggle Florida (5,264 units available)" at bounding box center [49, 199] width 15 height 15
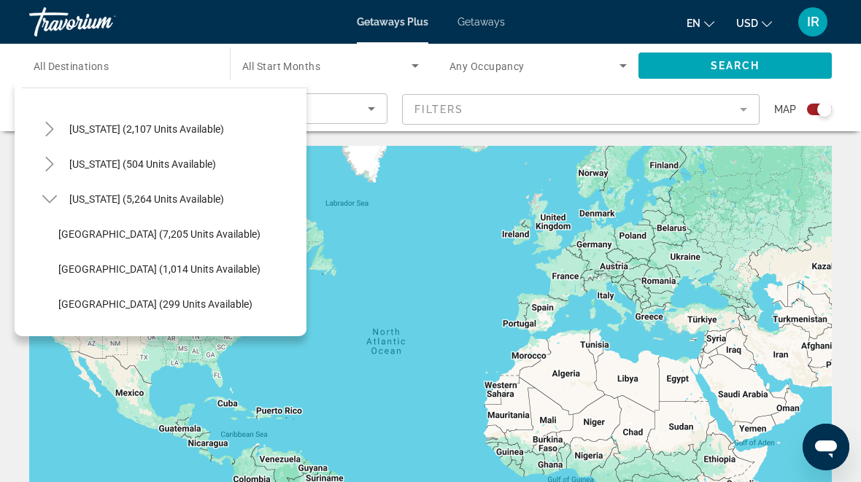
click at [136, 236] on span "Orlando & Disney Area (7,205 units available)" at bounding box center [159, 234] width 202 height 12
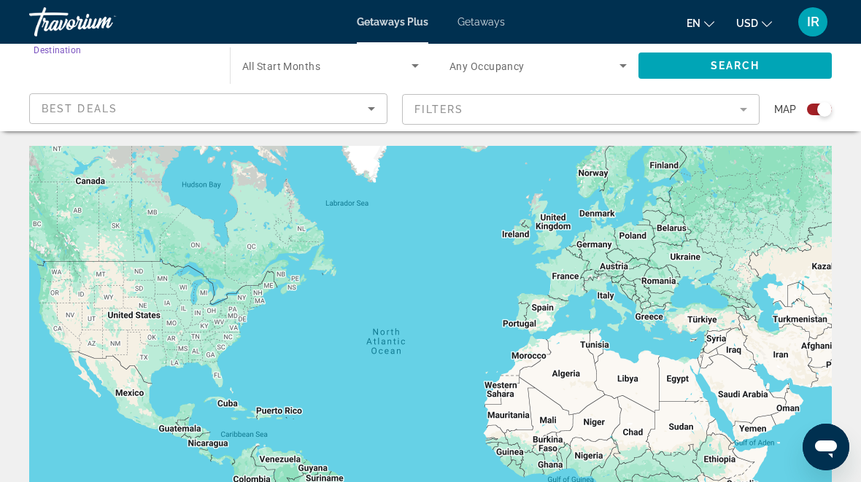
type input "**********"
click at [412, 57] on icon "Search widget" at bounding box center [416, 66] width 18 height 18
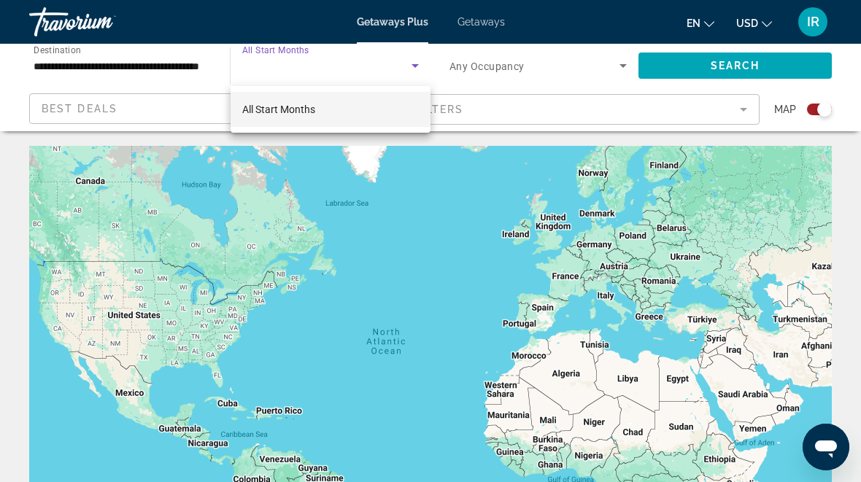
click at [412, 58] on div at bounding box center [430, 241] width 861 height 482
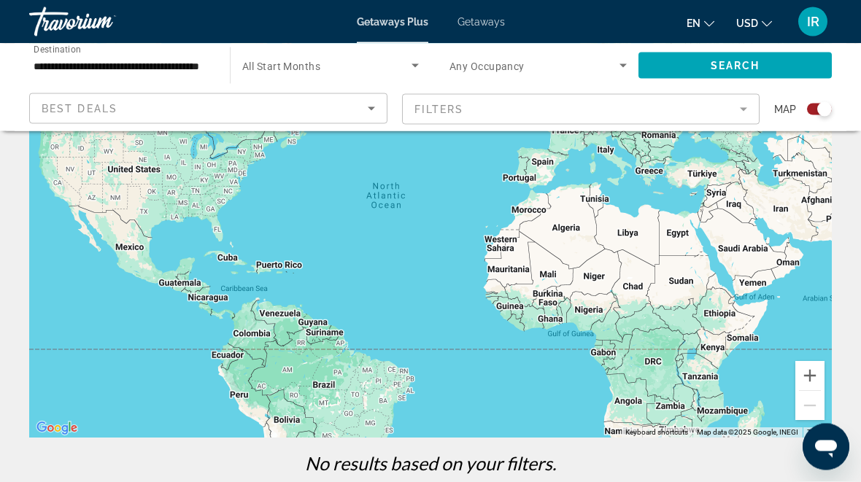
scroll to position [0, 0]
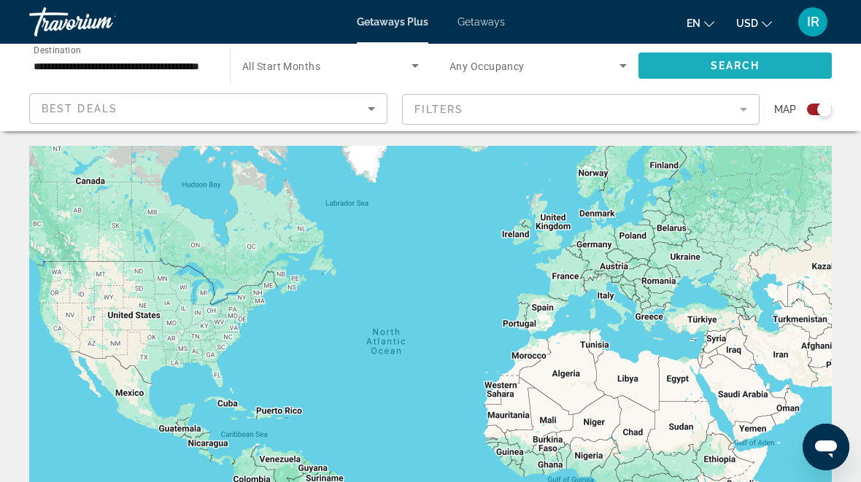
click at [728, 64] on span "Search" at bounding box center [736, 66] width 50 height 12
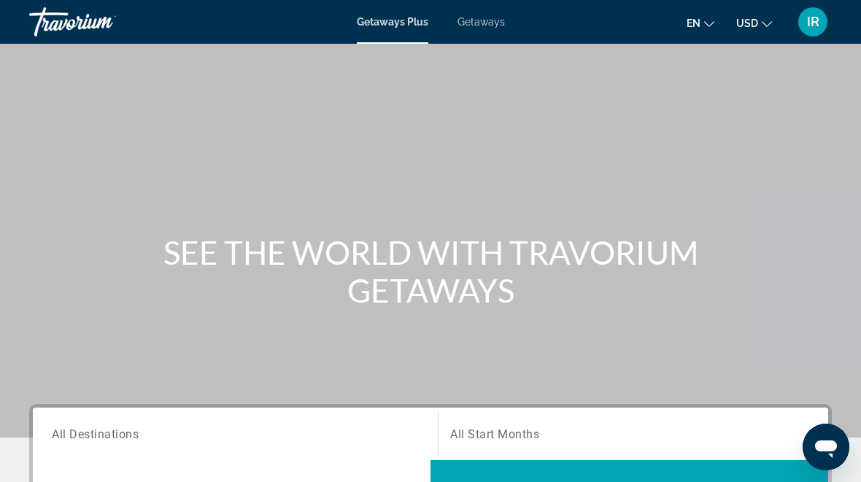
click at [677, 196] on div "Main content" at bounding box center [430, 219] width 861 height 438
click at [687, 183] on div "Main content" at bounding box center [430, 219] width 861 height 438
click at [485, 2] on mat-toolbar "Getaways Plus Getaways en English Español Français Italiano Português русский U…" at bounding box center [430, 22] width 861 height 44
click at [482, 18] on span "Getaways" at bounding box center [481, 22] width 47 height 12
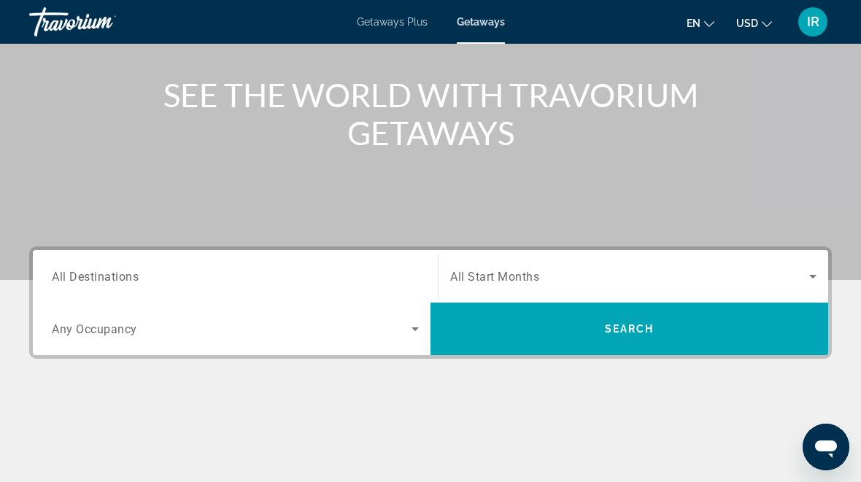
click at [426, 320] on div "Occupancy Any Occupancy" at bounding box center [235, 329] width 390 height 41
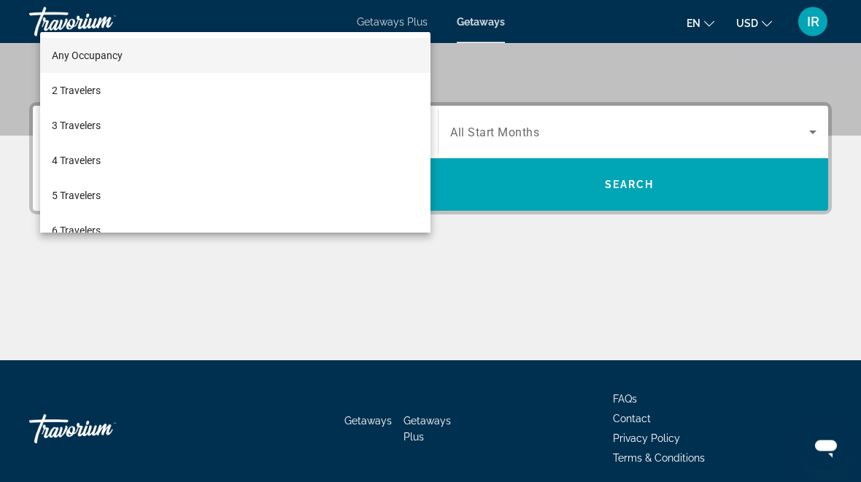
scroll to position [357, 0]
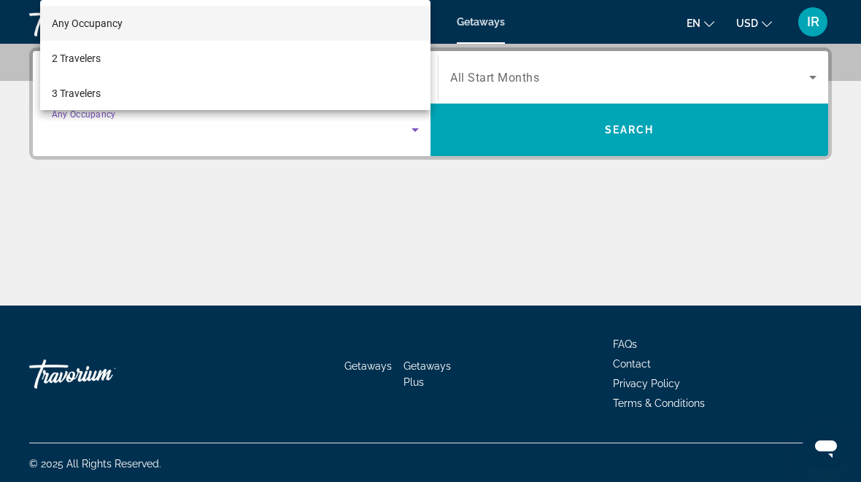
click at [543, 81] on div at bounding box center [430, 241] width 861 height 482
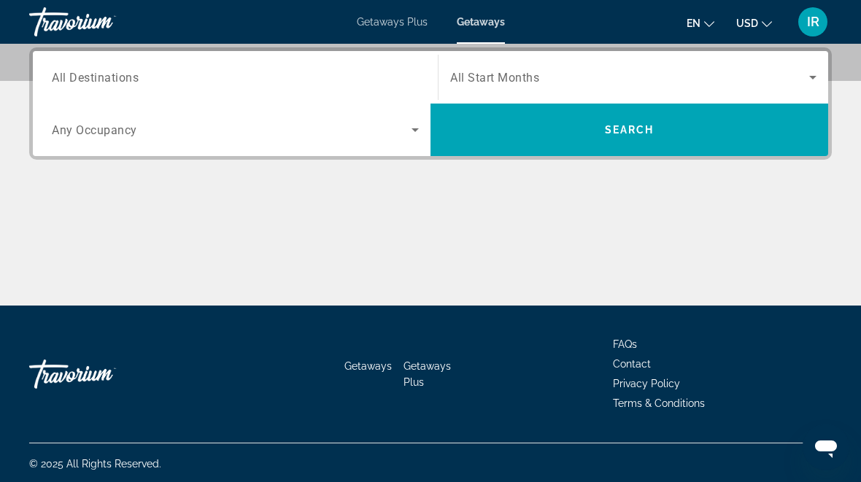
click at [87, 73] on span "All Destinations" at bounding box center [95, 77] width 87 height 14
click at [87, 73] on input "Destination All Destinations" at bounding box center [235, 78] width 367 height 18
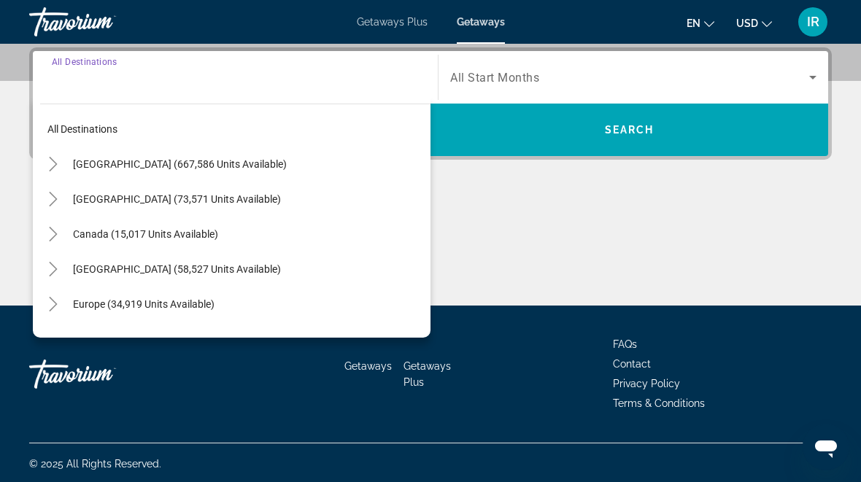
click at [53, 153] on mat-icon "Toggle United States (667,586 units available)" at bounding box center [53, 165] width 26 height 26
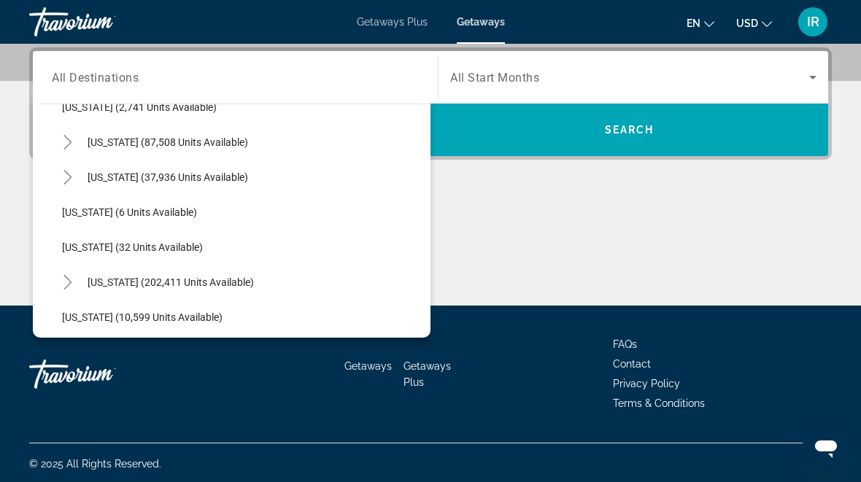
scroll to position [141, 0]
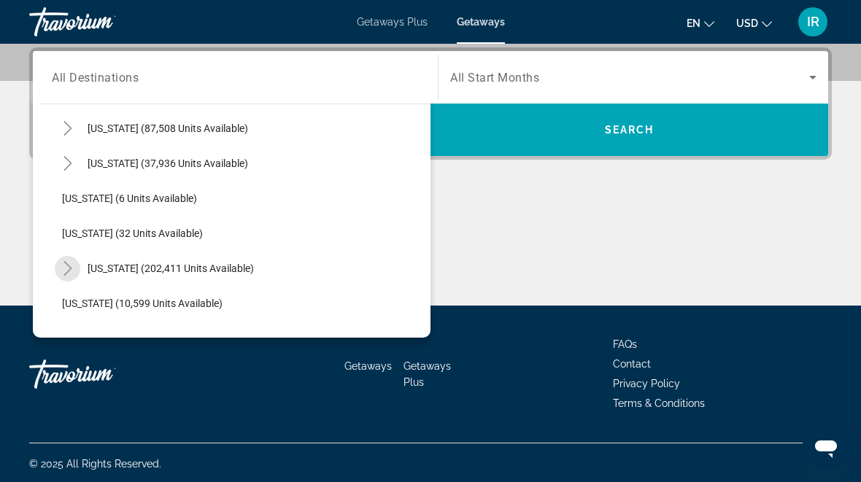
click at [67, 255] on span "Toggle Florida (202,411 units available)" at bounding box center [67, 268] width 35 height 35
click at [150, 307] on span "[GEOGRAPHIC_DATA] (85,392 units available)" at bounding box center [181, 304] width 208 height 12
type input "**********"
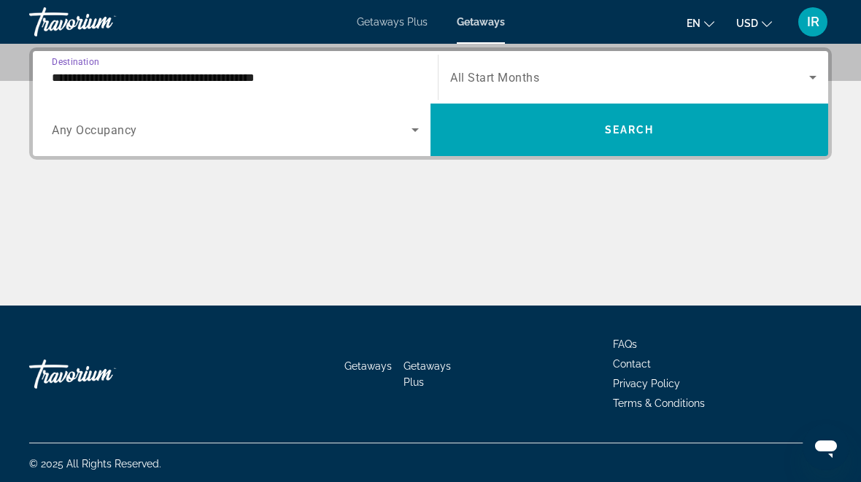
click at [824, 70] on div "Start Month All Start Months" at bounding box center [634, 77] width 390 height 41
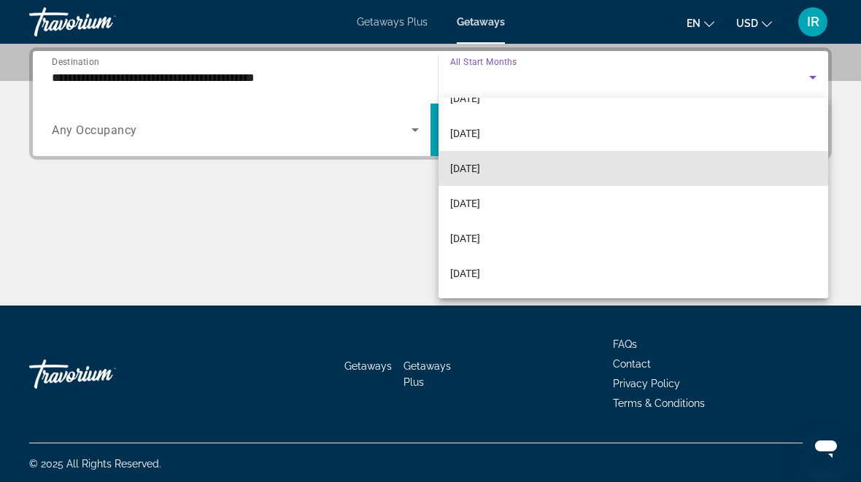
scroll to position [112, 0]
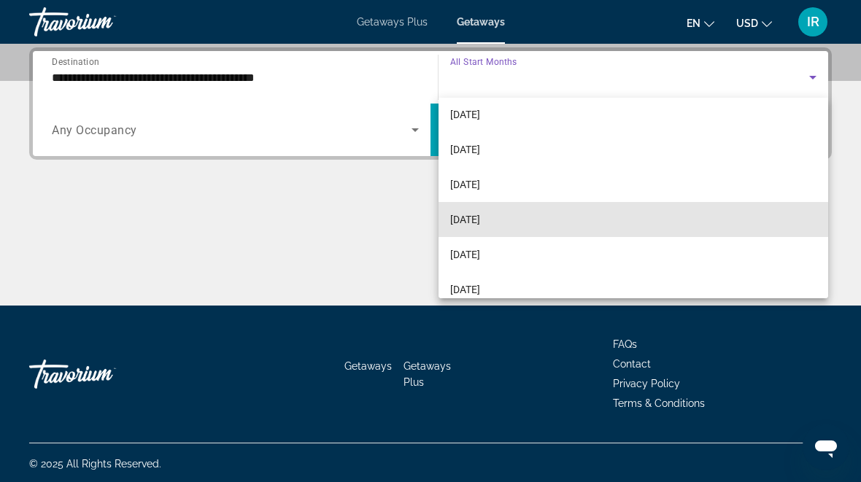
click at [517, 218] on mat-option "[DATE]" at bounding box center [634, 219] width 390 height 35
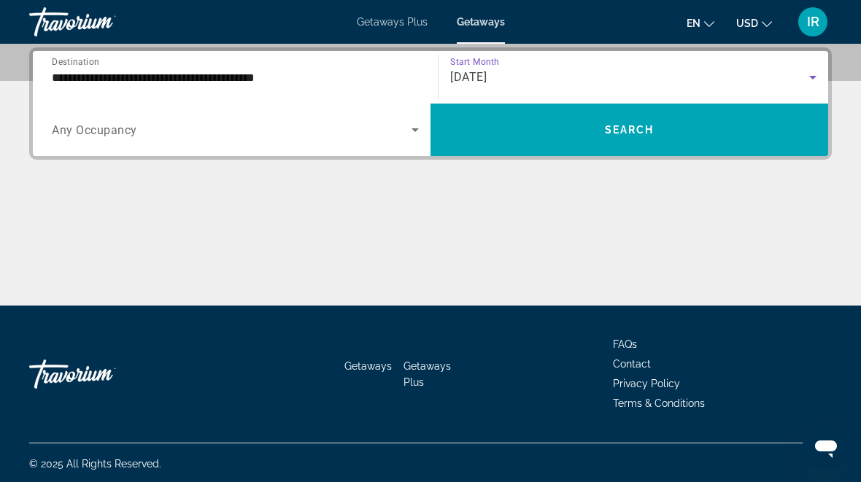
click at [686, 135] on span "Search widget" at bounding box center [630, 129] width 398 height 35
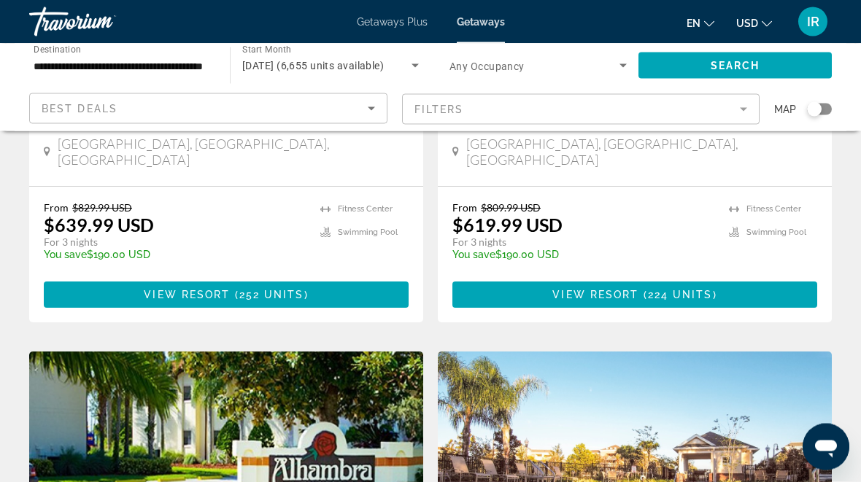
scroll to position [2634, 0]
